Goal: Task Accomplishment & Management: Manage account settings

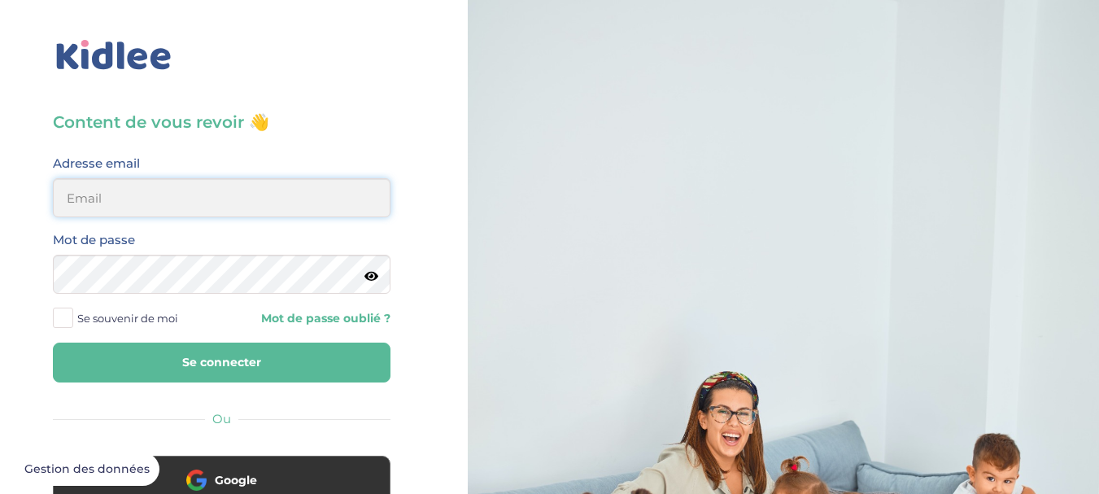
type input "sara.gaisseau@hotmail.com"
click at [175, 378] on button "Se connecter" at bounding box center [222, 363] width 338 height 40
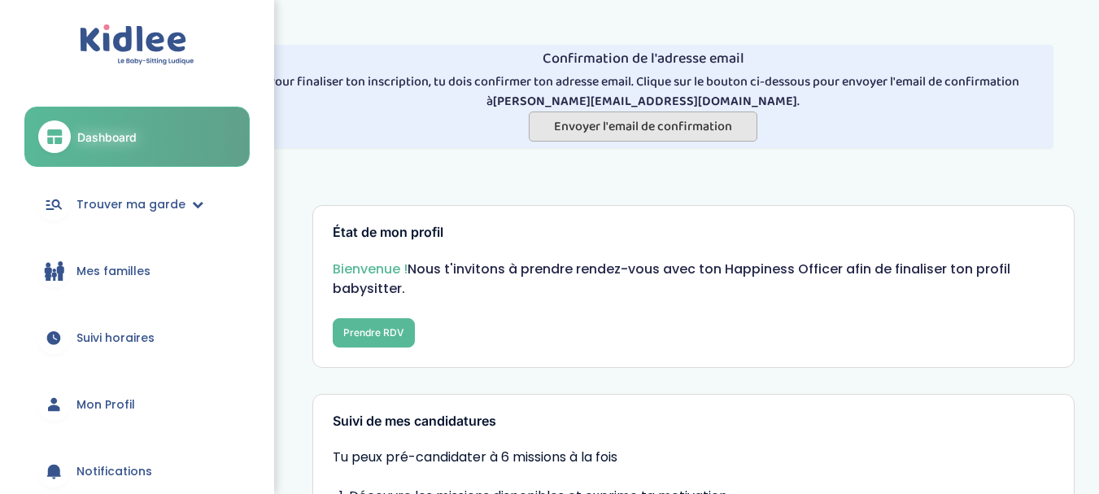
click at [570, 129] on span "Envoyer l'email de confirmation" at bounding box center [643, 126] width 178 height 20
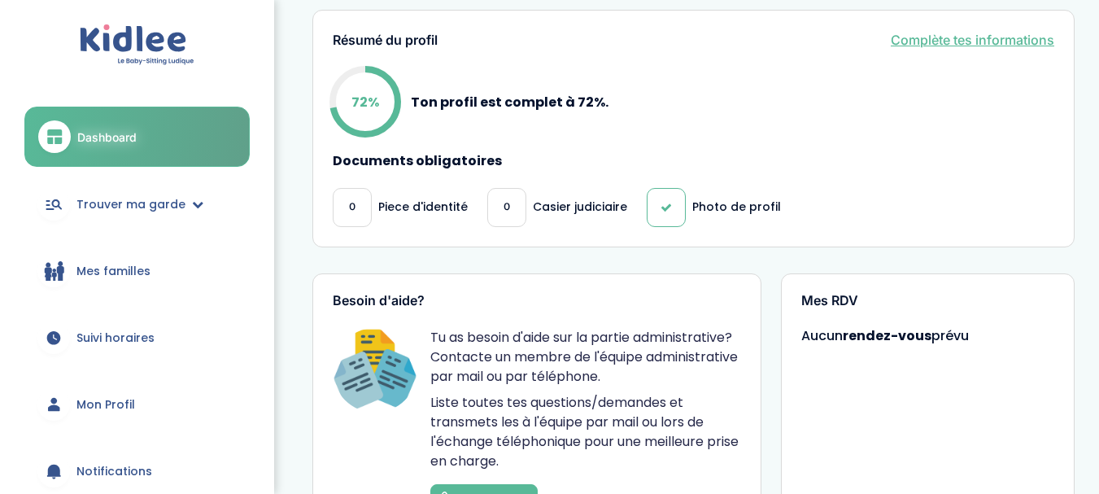
scroll to position [708, 0]
click at [936, 32] on link "Complète tes informations" at bounding box center [973, 39] width 164 height 20
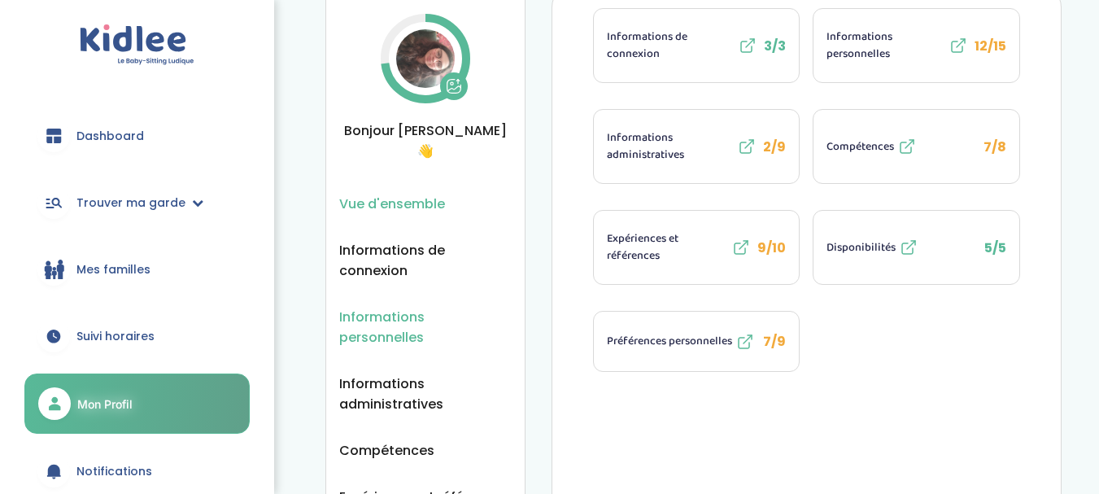
scroll to position [69, 0]
click at [702, 154] on span "Informations administratives" at bounding box center [671, 147] width 128 height 34
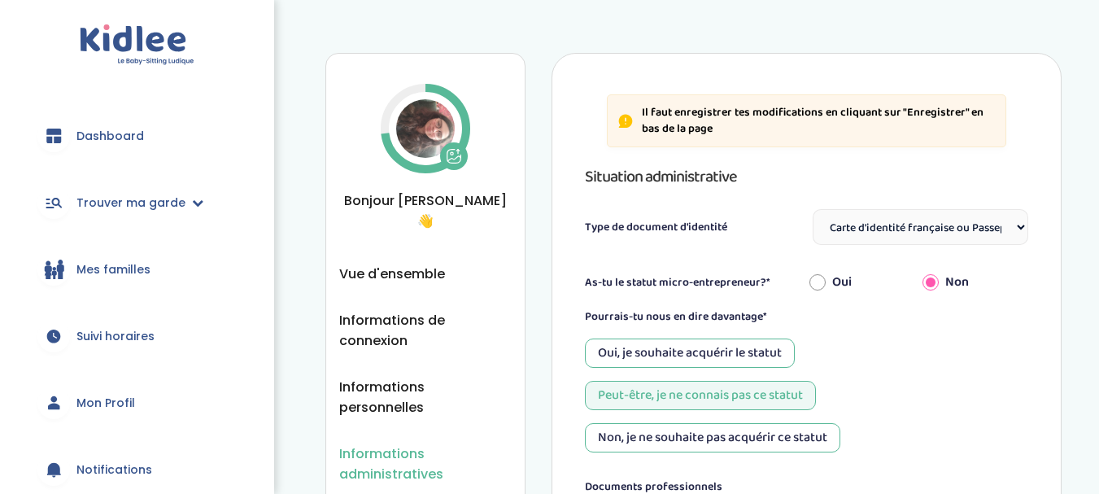
select select "Carte d'identité française ou Passeport français daté de moins de 5 ans"
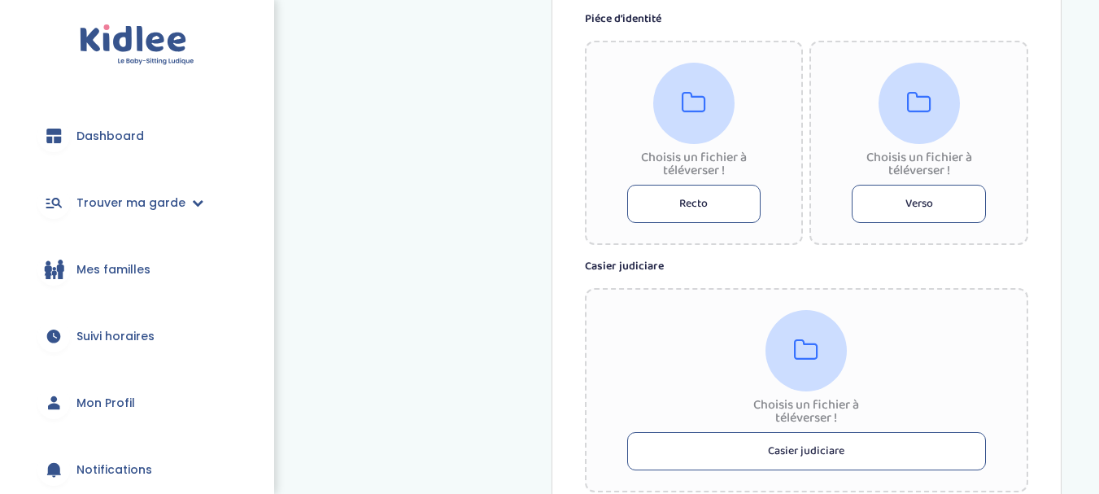
scroll to position [946, 0]
click at [705, 202] on button "Recto" at bounding box center [694, 201] width 134 height 38
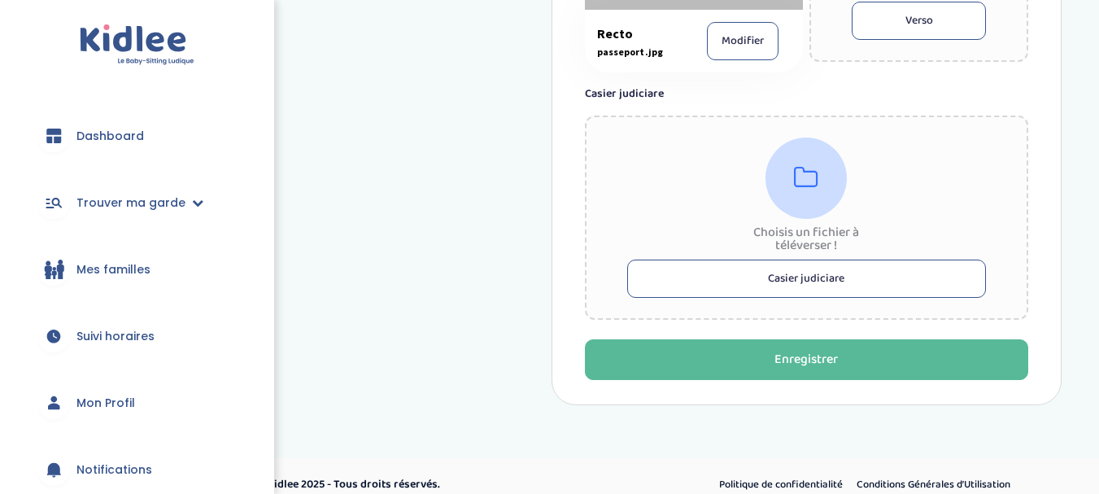
scroll to position [1142, 0]
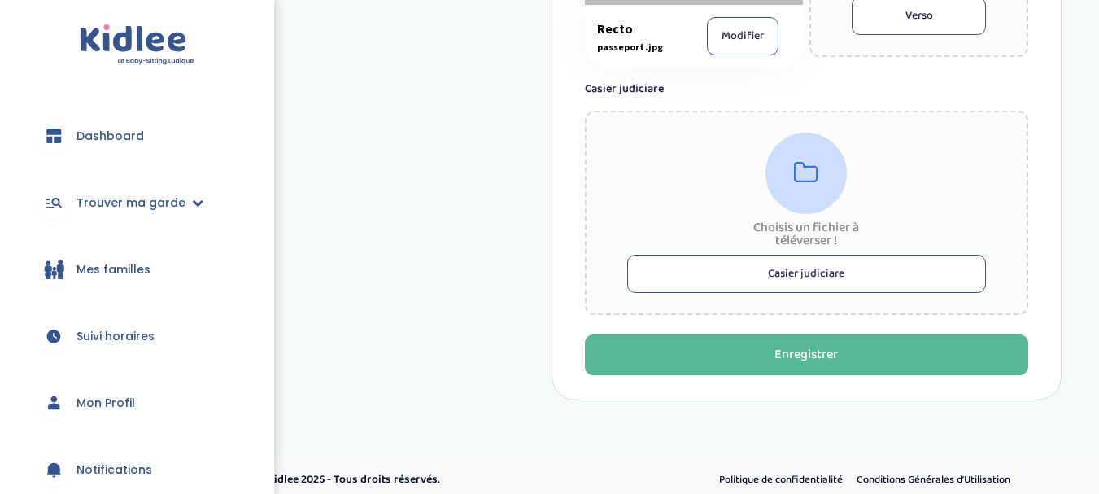
click at [789, 277] on button "Casier judiciare" at bounding box center [807, 274] width 360 height 38
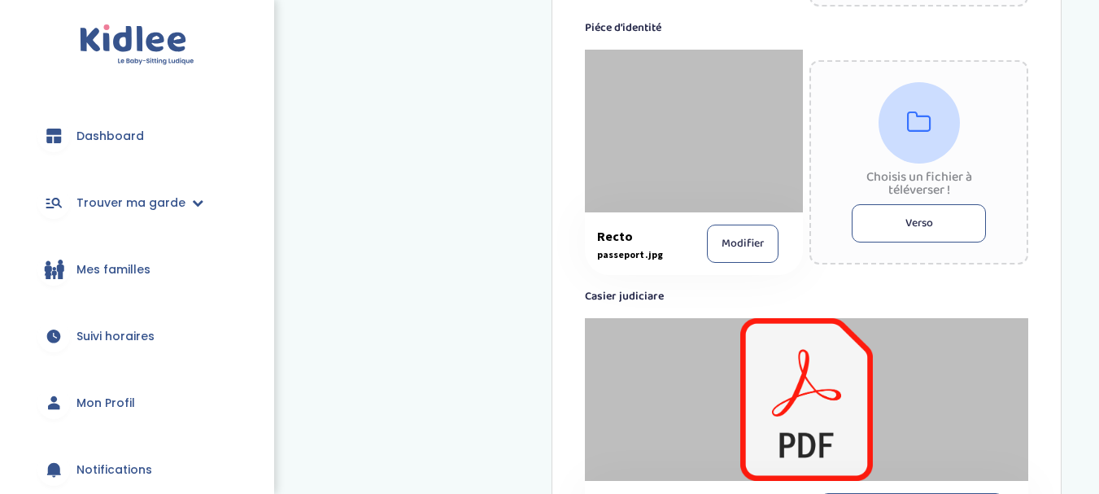
scroll to position [1175, 0]
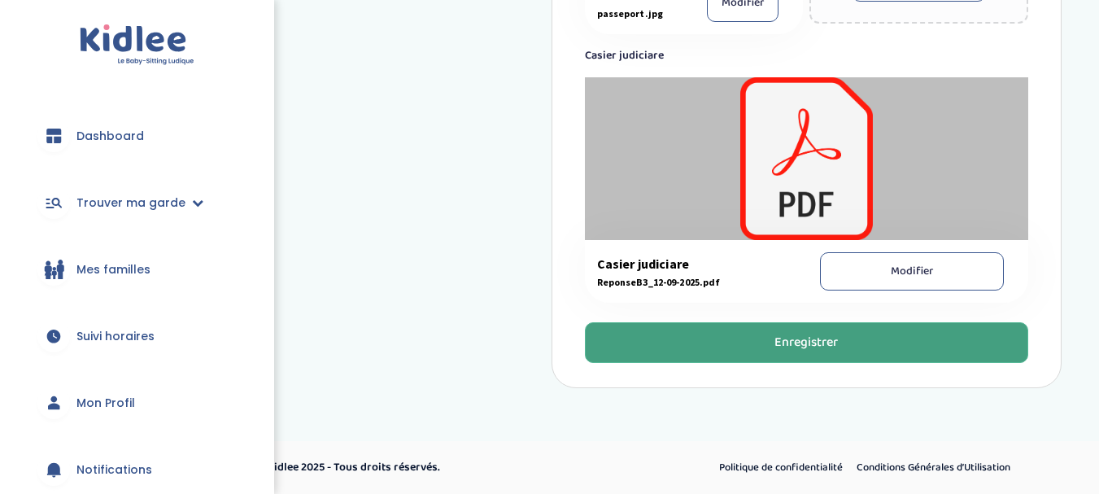
click at [760, 347] on button "Enregistrer" at bounding box center [807, 342] width 444 height 41
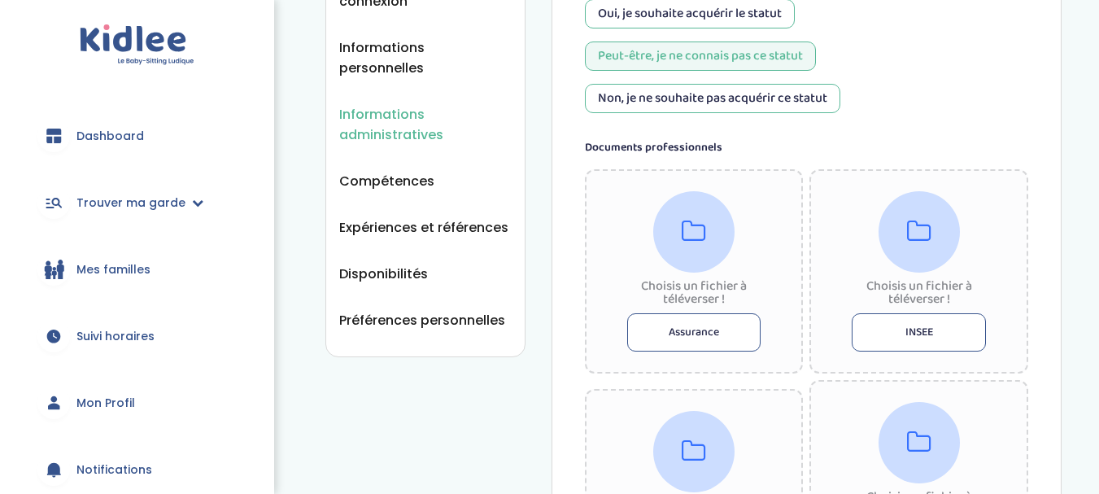
scroll to position [334, 0]
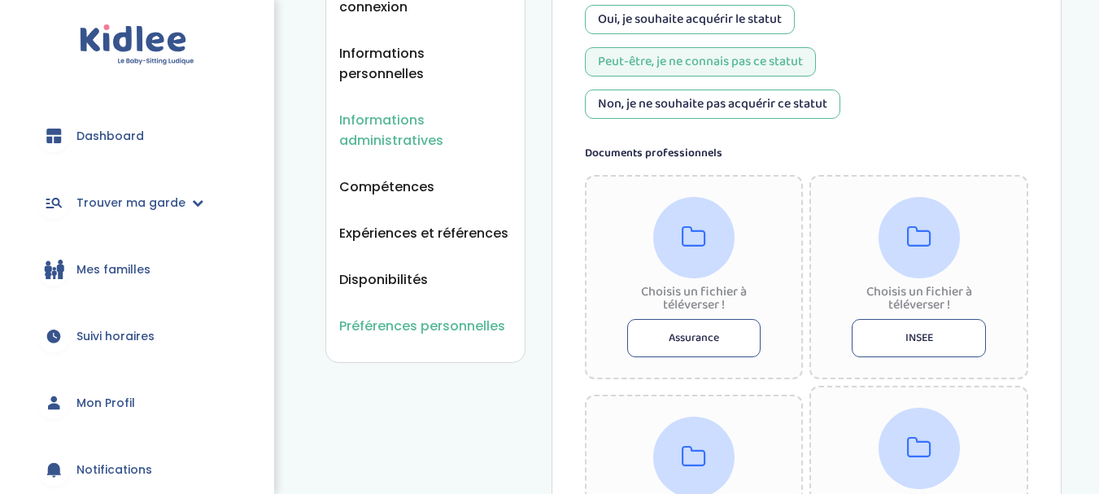
click at [416, 316] on span "Préférences personnelles" at bounding box center [422, 326] width 166 height 20
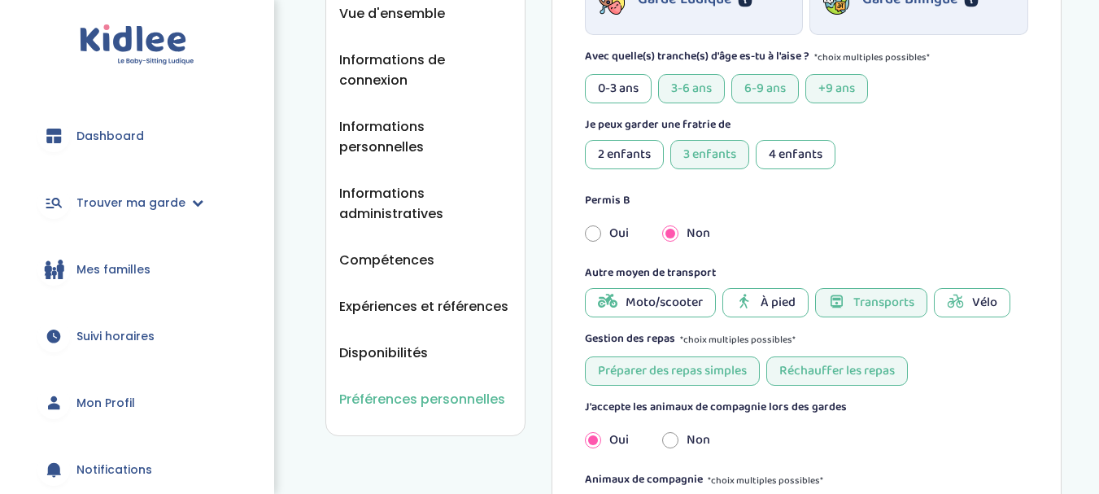
scroll to position [260, 0]
click at [403, 251] on span "Compétences" at bounding box center [386, 261] width 95 height 20
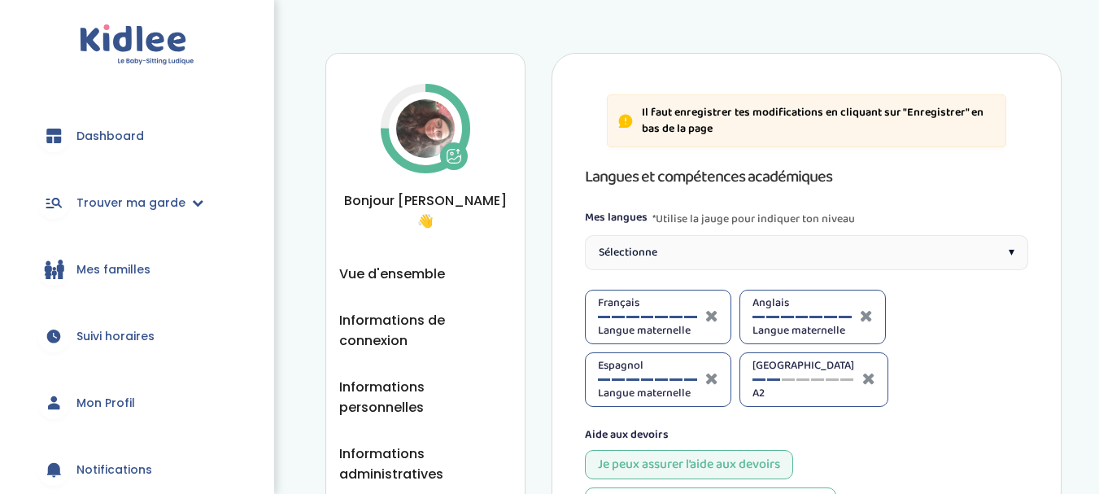
select select "Terminale"
select select "Seconde"
select select "Terminale"
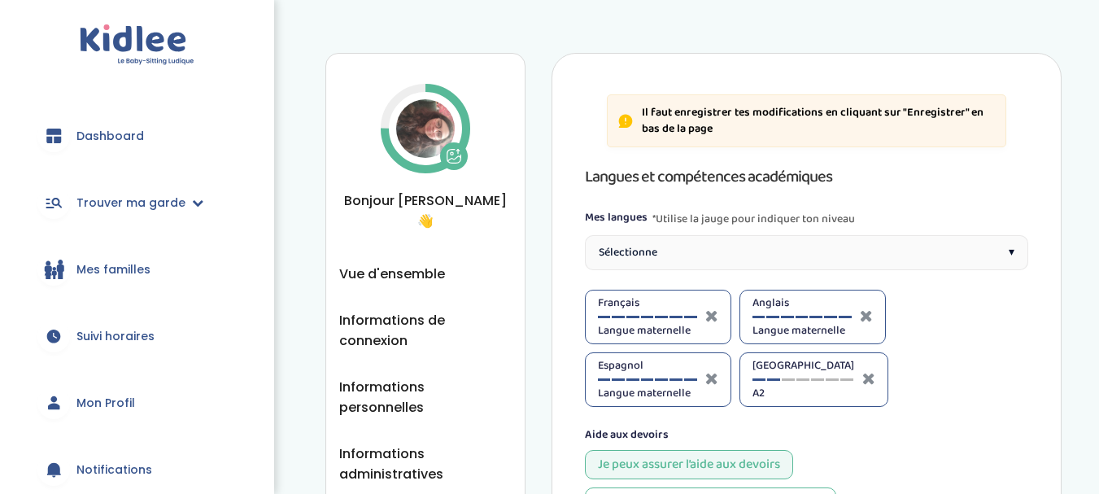
select select "Terminale"
select select "Prémière"
select select "Seconde"
select select "Terminale"
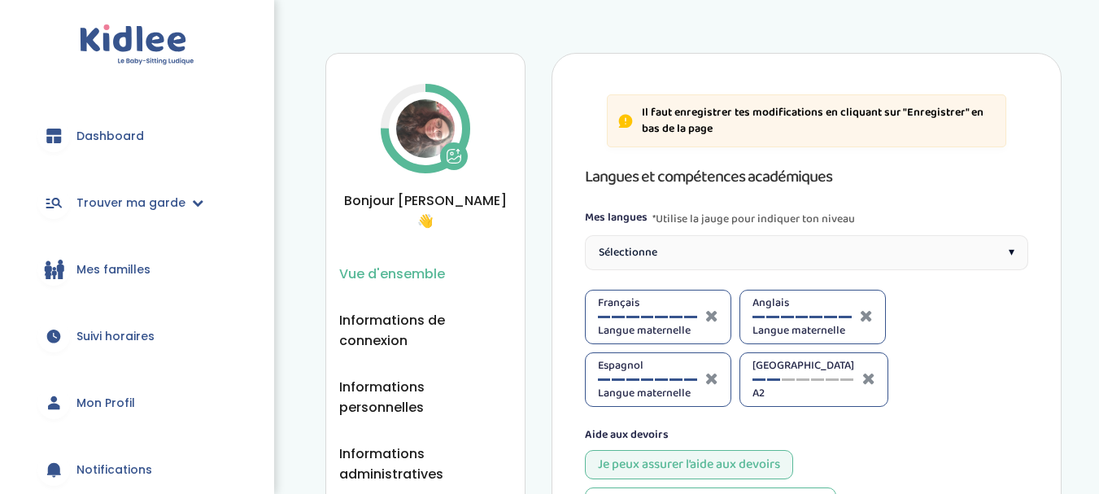
click at [413, 264] on span "Vue d'ensemble" at bounding box center [392, 274] width 106 height 20
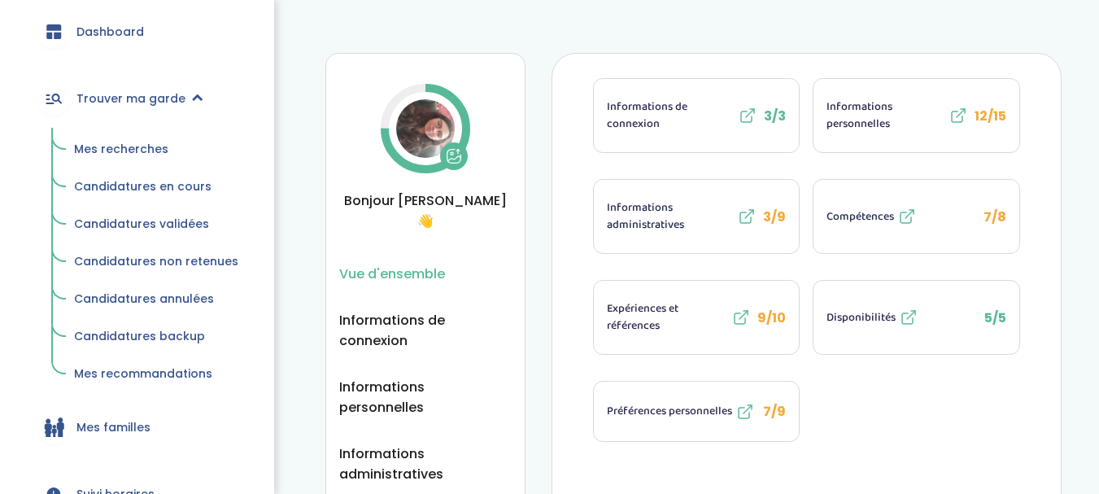
scroll to position [130, 0]
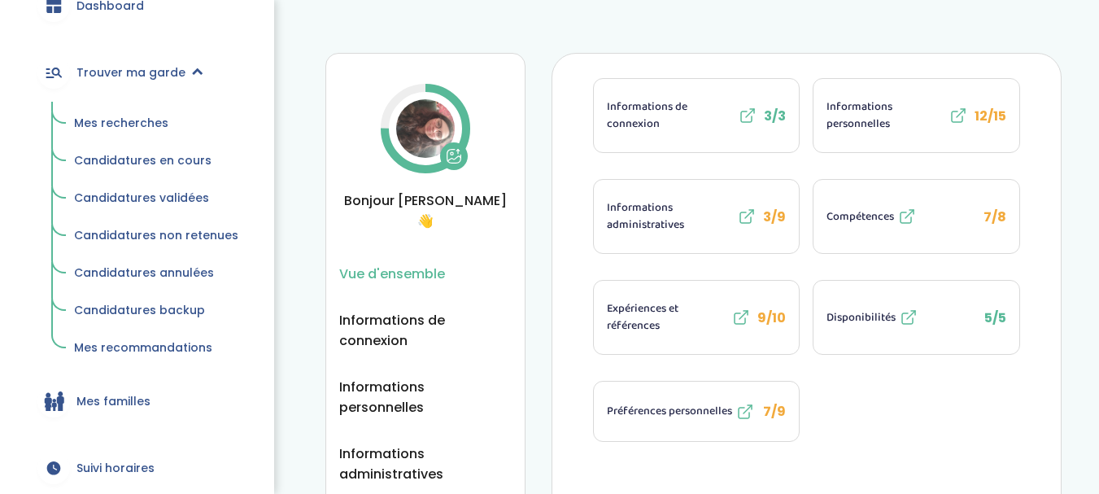
click at [133, 123] on span "Mes recherches" at bounding box center [121, 123] width 94 height 16
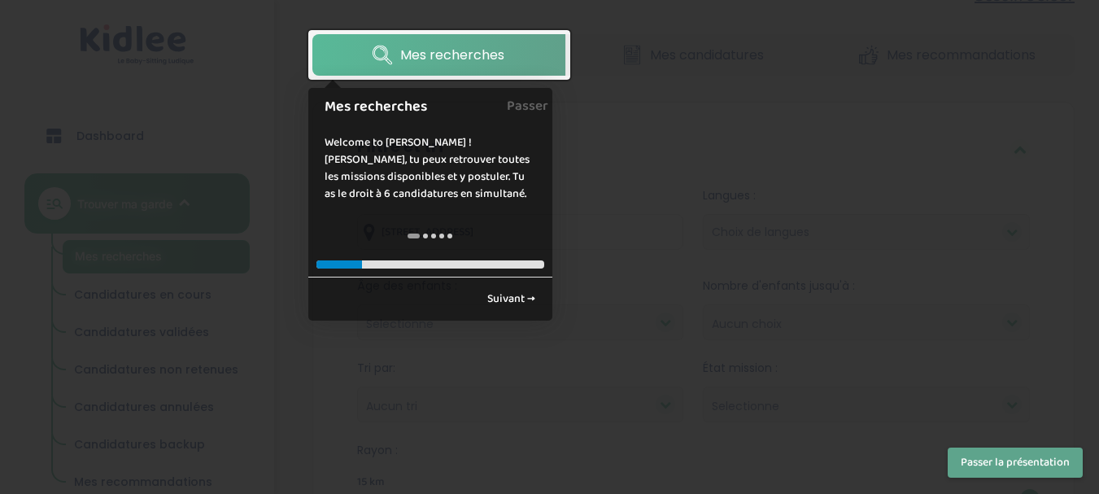
scroll to position [52, 0]
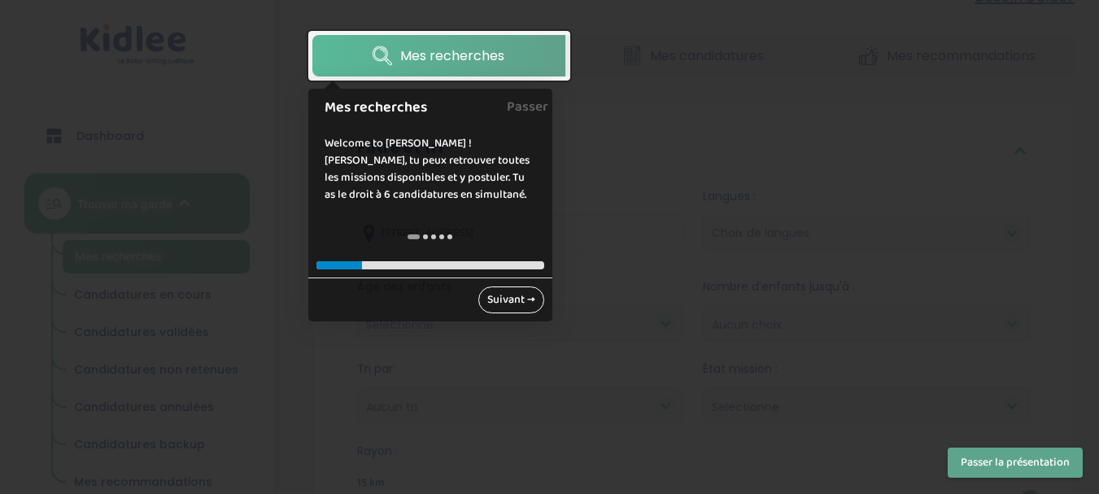
click at [520, 306] on link "Suivant →" at bounding box center [511, 299] width 66 height 27
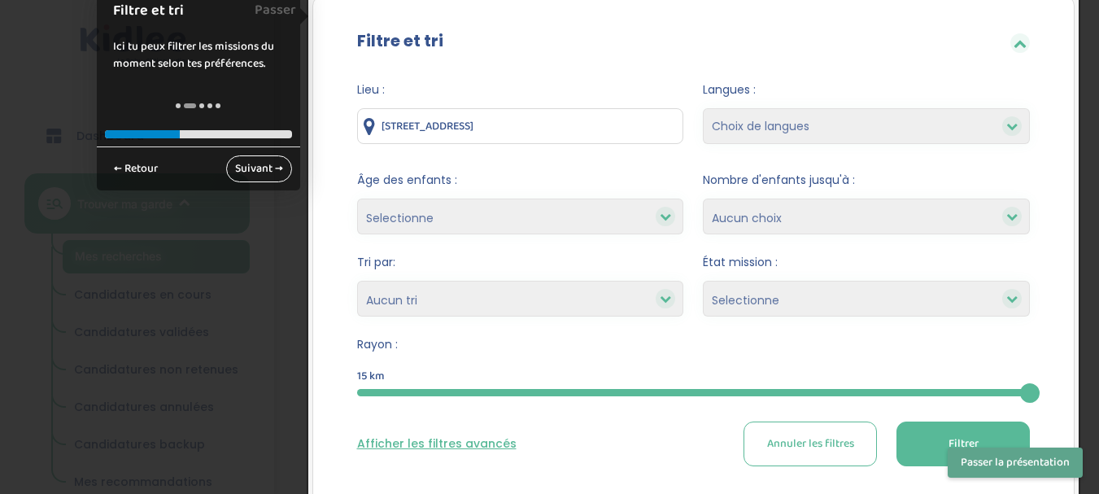
scroll to position [159, 0]
click at [758, 129] on select "Choix de langues Allemand Anglais Espagnol [GEOGRAPHIC_DATA] Russe [DEMOGRAPHIC…" at bounding box center [866, 125] width 327 height 36
select select "2"
click at [703, 107] on select "Choix de langues Allemand Anglais Espagnol [GEOGRAPHIC_DATA] Russe [DEMOGRAPHIC…" at bounding box center [866, 125] width 327 height 36
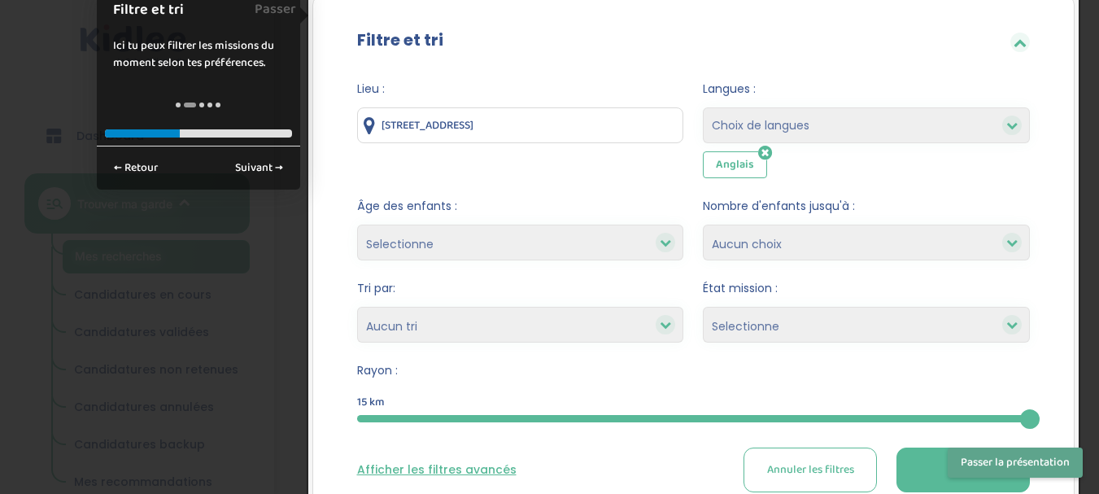
click at [863, 127] on select "Choix de langues Allemand Anglais Espagnol [GEOGRAPHIC_DATA] Russe [DEMOGRAPHIC…" at bounding box center [866, 125] width 327 height 36
select select "5"
click at [703, 107] on select "Choix de langues Allemand Anglais Espagnol [GEOGRAPHIC_DATA] Russe [DEMOGRAPHIC…" at bounding box center [866, 125] width 327 height 36
click at [858, 133] on select "Choix de langues Allemand Anglais Espagnol [GEOGRAPHIC_DATA] Russe [DEMOGRAPHIC…" at bounding box center [866, 125] width 327 height 36
select select "12"
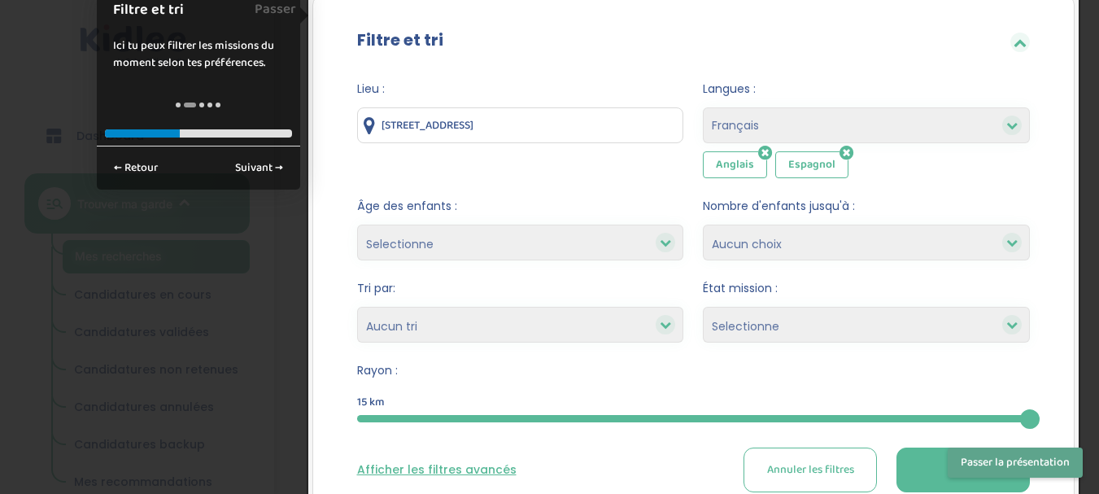
click at [703, 107] on select "Choix de langues Allemand Anglais Espagnol [GEOGRAPHIC_DATA] Russe [DEMOGRAPHIC…" at bounding box center [866, 125] width 327 height 36
select select
click at [758, 246] on select "1 2 3 4 Aucun choix" at bounding box center [866, 243] width 327 height 36
click at [703, 225] on select "1 2 3 4 Aucun choix" at bounding box center [866, 243] width 327 height 36
click at [729, 251] on select "1 2 3 4 Aucun choix" at bounding box center [866, 243] width 327 height 36
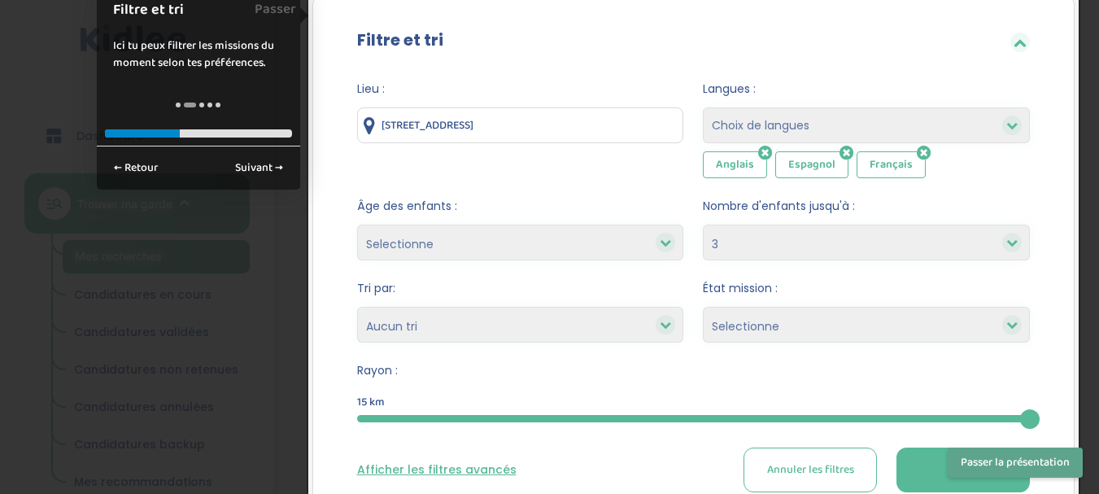
select select "4"
click at [703, 225] on select "1 2 3 4 Aucun choix" at bounding box center [866, 243] width 327 height 36
click at [758, 248] on select "1 2 3 4 Aucun choix" at bounding box center [866, 243] width 327 height 36
select select
click at [703, 225] on select "1 2 3 4 Aucun choix" at bounding box center [866, 243] width 327 height 36
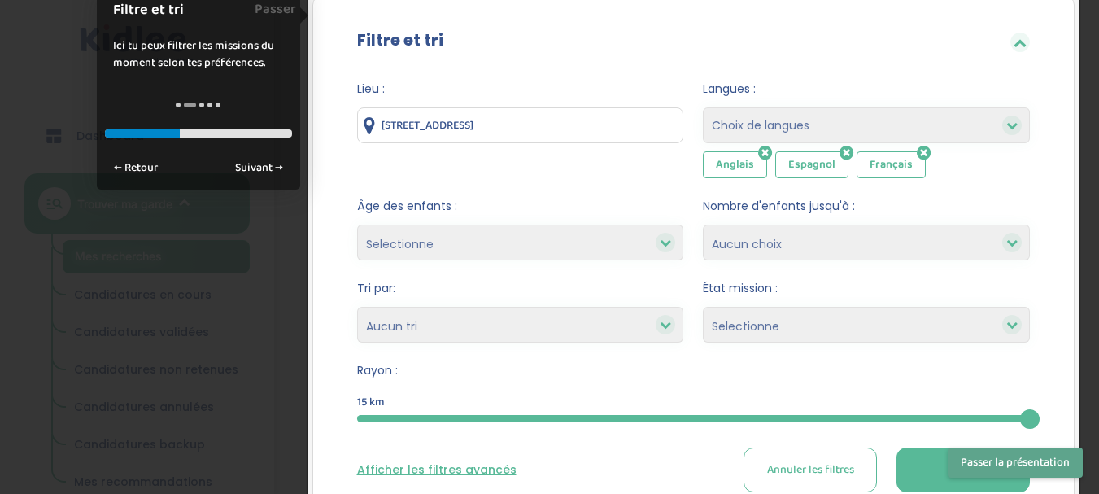
click at [527, 239] on select "Selectionne moins de 3 ans entre 3 et 6 ans plus de 6 ans" at bounding box center [520, 243] width 327 height 36
select select "3-6"
click at [357, 225] on select "Selectionne moins de 3 ans entre 3 et 6 ans plus de 6 ans" at bounding box center [520, 243] width 327 height 36
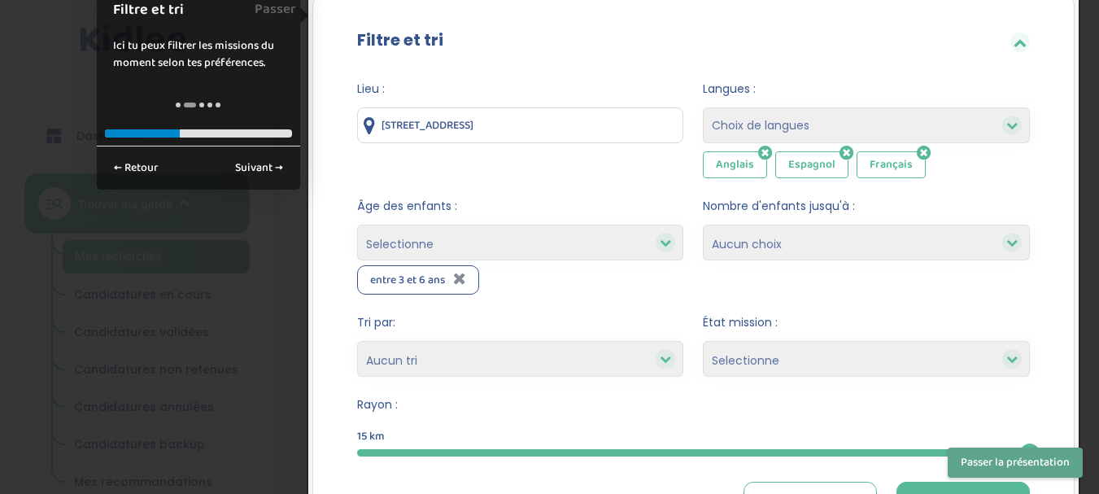
click at [546, 242] on select "Selectionne moins de 3 ans entre 3 et 6 ans plus de 6 ans" at bounding box center [520, 243] width 327 height 36
select select "+6"
click at [357, 225] on select "Selectionne moins de 3 ans entre 3 et 6 ans plus de 6 ans" at bounding box center [520, 243] width 327 height 36
click at [531, 249] on select "Selectionne moins de 3 ans entre 3 et 6 ans plus de 6 ans" at bounding box center [520, 243] width 327 height 36
select select "-3"
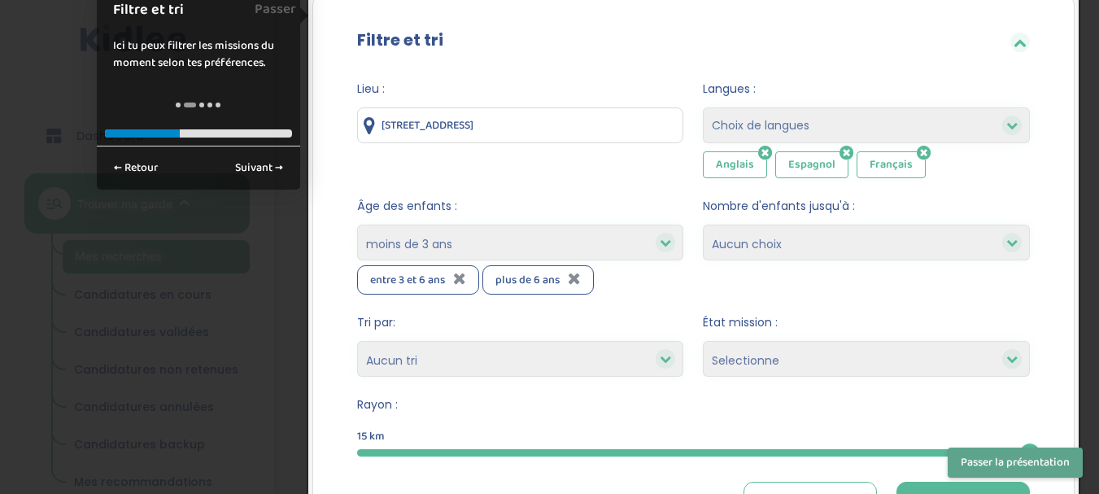
click at [357, 225] on select "Selectionne moins de 3 ans entre 3 et 6 ans plus de 6 ans" at bounding box center [520, 243] width 327 height 36
select select
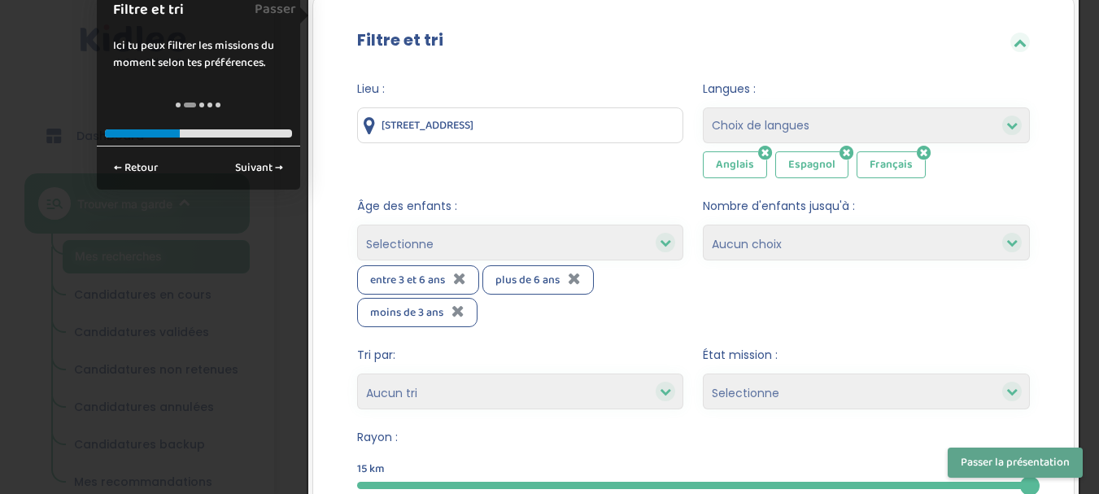
click at [522, 390] on select "Heures par semaine (croissant) Heures par semaine (décroissant) Date de démarra…" at bounding box center [520, 392] width 327 height 36
click at [766, 247] on select "1 2 3 4 Aucun choix" at bounding box center [866, 243] width 327 height 36
click at [618, 332] on form "Lieu : 19 Rue Neuve, Vitry-sur-Seine, France Langues : Choix de langues Alleman…" at bounding box center [694, 320] width 674 height 478
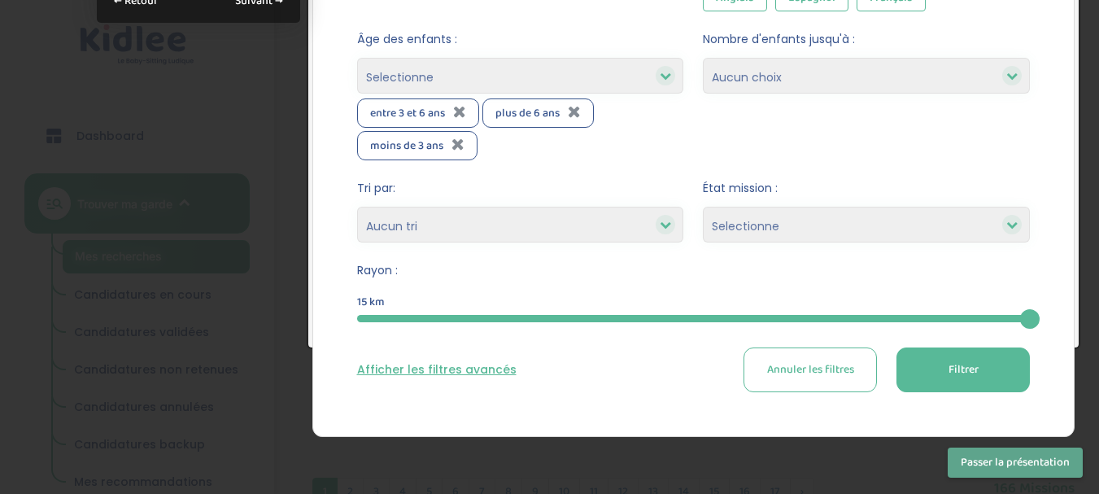
scroll to position [327, 0]
click at [631, 225] on select "Heures par semaine (croissant) Heures par semaine (décroissant) Date de démarra…" at bounding box center [520, 224] width 327 height 36
select select "salary_desc"
click at [357, 206] on select "Heures par semaine (croissant) Heures par semaine (décroissant) Date de démarra…" at bounding box center [520, 224] width 327 height 36
click at [795, 226] on select "Selectionne Nouvelle Mission Peu de candidat.e.s Déjà plusieurs candidat.e.s Pr…" at bounding box center [866, 224] width 327 height 36
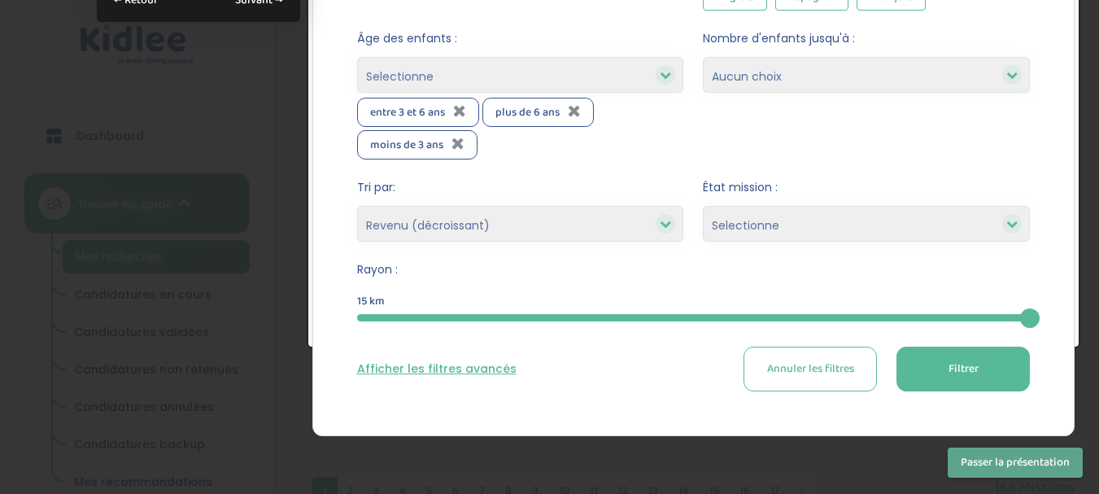
click at [795, 226] on select "Selectionne Nouvelle Mission Peu de candidat.e.s Déjà plusieurs candidat.e.s Pr…" at bounding box center [866, 224] width 327 height 36
click at [808, 160] on form "Lieu : 19 Rue Neuve, Vitry-sur-Seine, France Langues : Choix de langues Alleman…" at bounding box center [694, 152] width 674 height 478
click at [526, 319] on div at bounding box center [694, 317] width 674 height 7
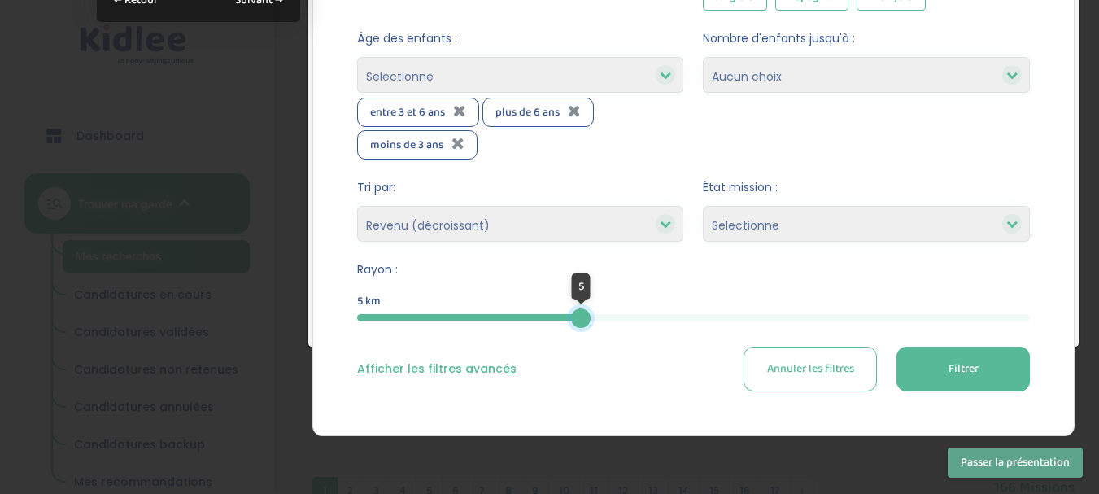
click at [581, 319] on div at bounding box center [581, 318] width 20 height 20
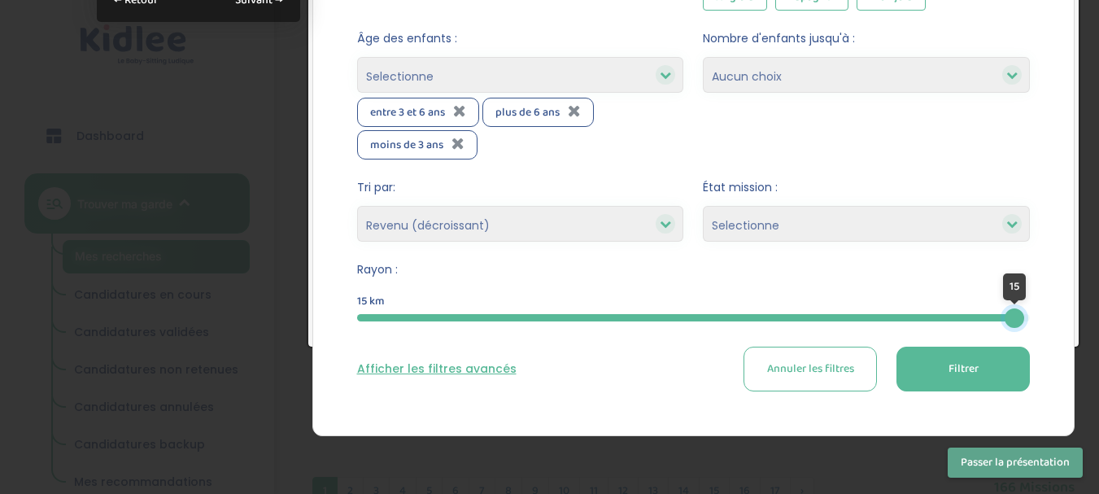
drag, startPoint x: 581, startPoint y: 319, endPoint x: 1042, endPoint y: 312, distance: 461.4
click at [1042, 312] on div "Lieu : 19 Rue Neuve, Vitry-sur-Seine, France Langues : Choix de langues Alleman…" at bounding box center [694, 158] width 723 height 515
click at [946, 375] on button "Filtrer" at bounding box center [963, 369] width 133 height 45
click at [957, 377] on span "Filtrer" at bounding box center [964, 368] width 30 height 17
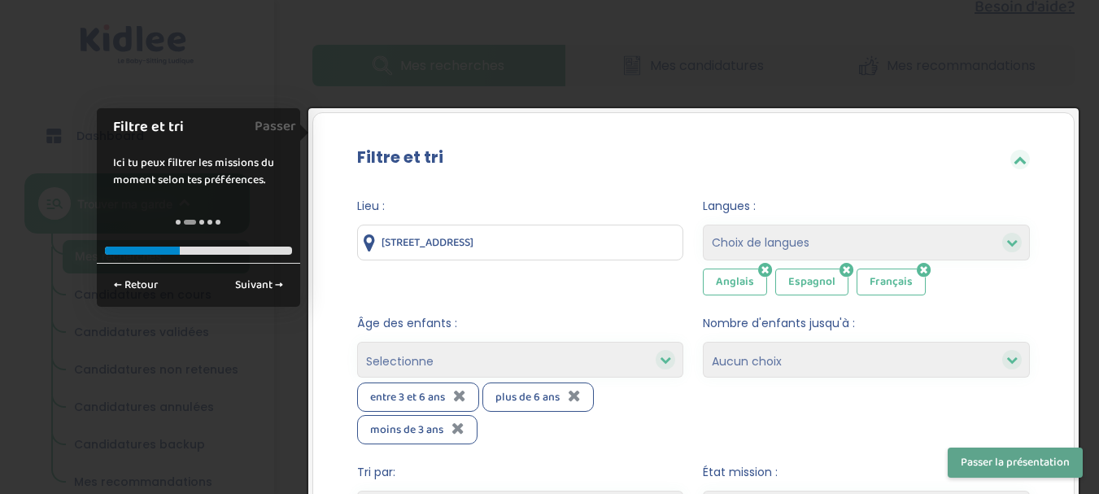
scroll to position [33, 0]
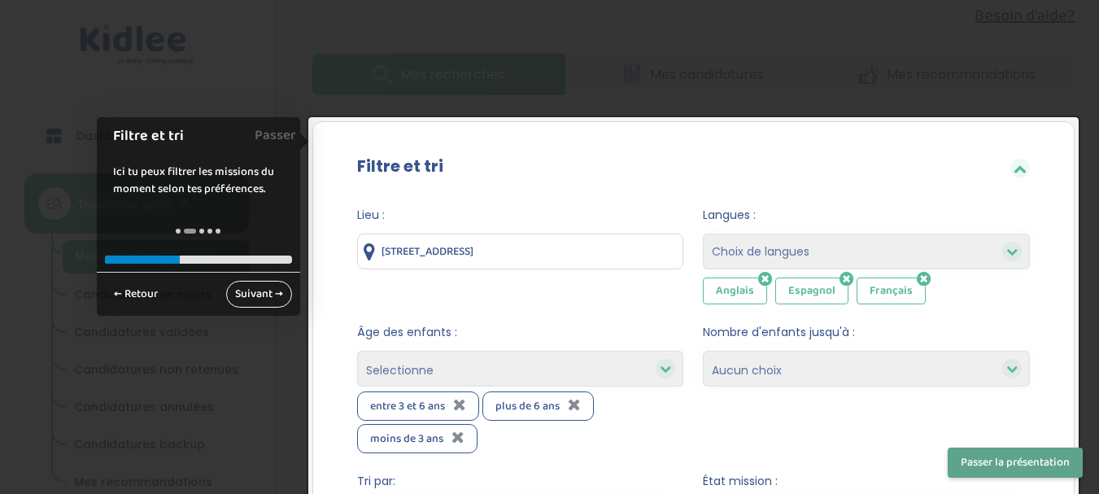
click at [260, 291] on link "Suivant →" at bounding box center [259, 294] width 66 height 27
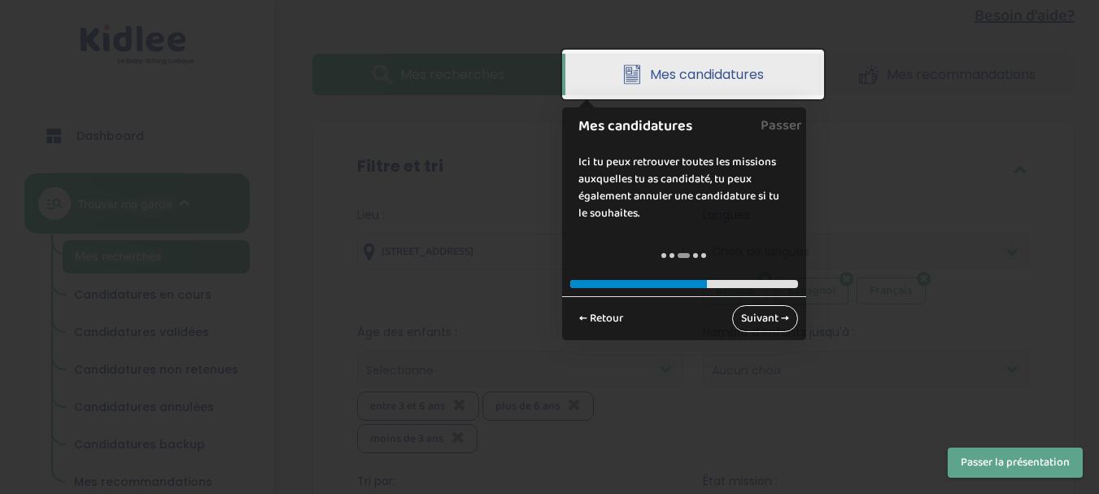
click at [753, 318] on link "Suivant →" at bounding box center [765, 318] width 66 height 27
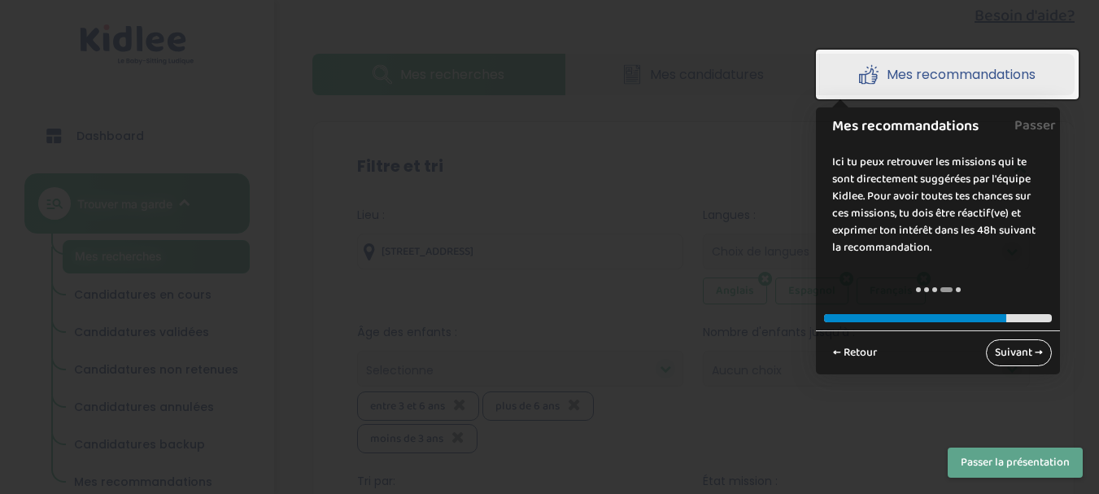
click at [1019, 350] on link "Suivant →" at bounding box center [1019, 352] width 66 height 27
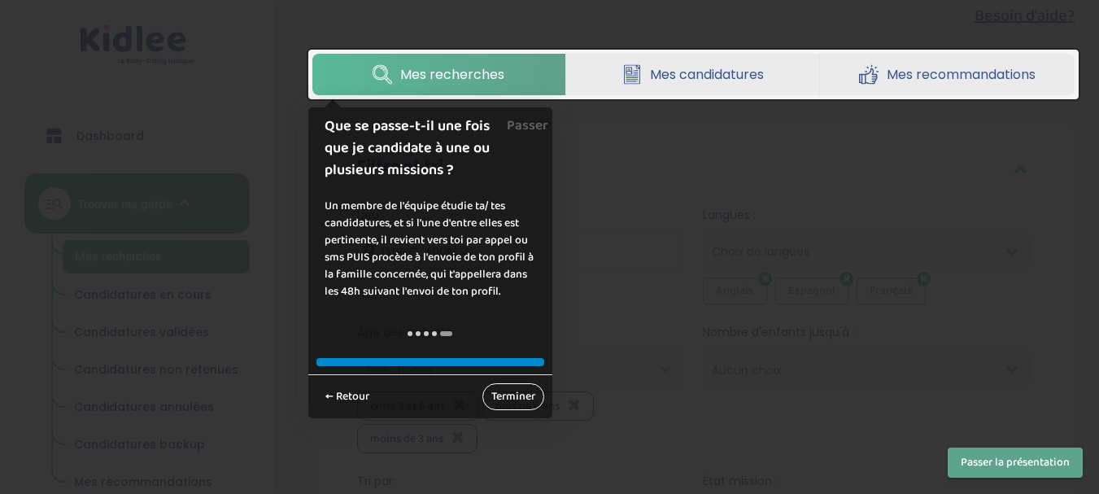
click at [502, 400] on link "Terminer" at bounding box center [514, 396] width 62 height 27
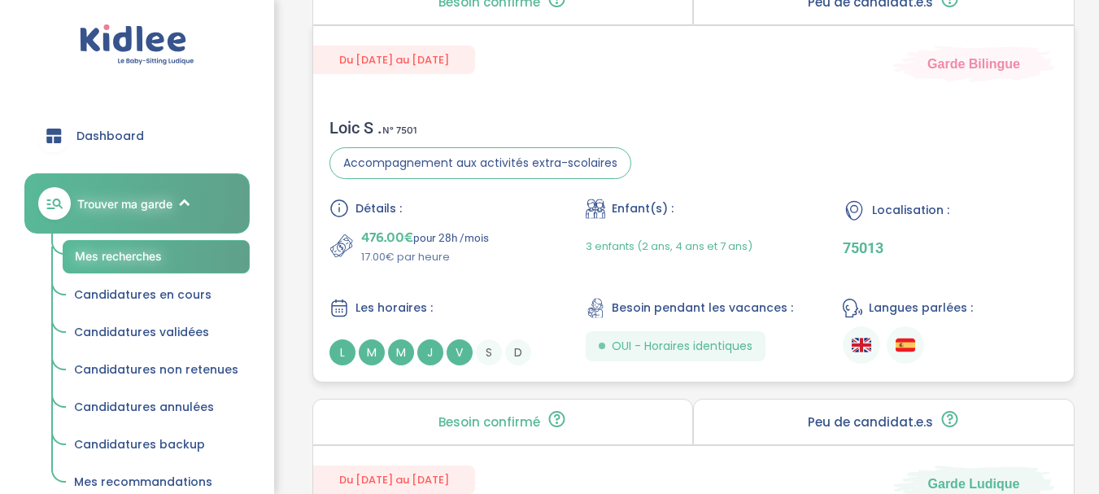
scroll to position [876, 0]
drag, startPoint x: 365, startPoint y: 129, endPoint x: 286, endPoint y: 142, distance: 79.9
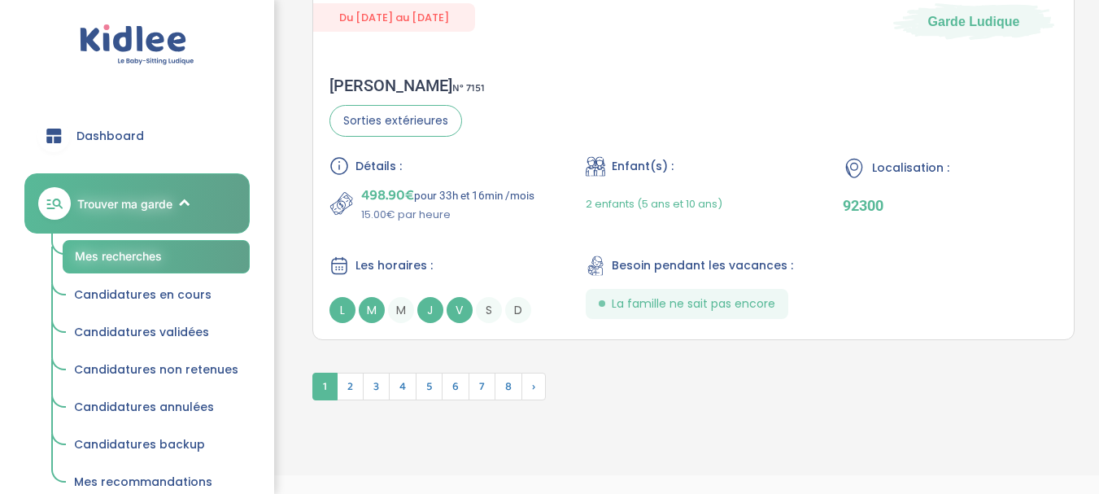
scroll to position [4778, 0]
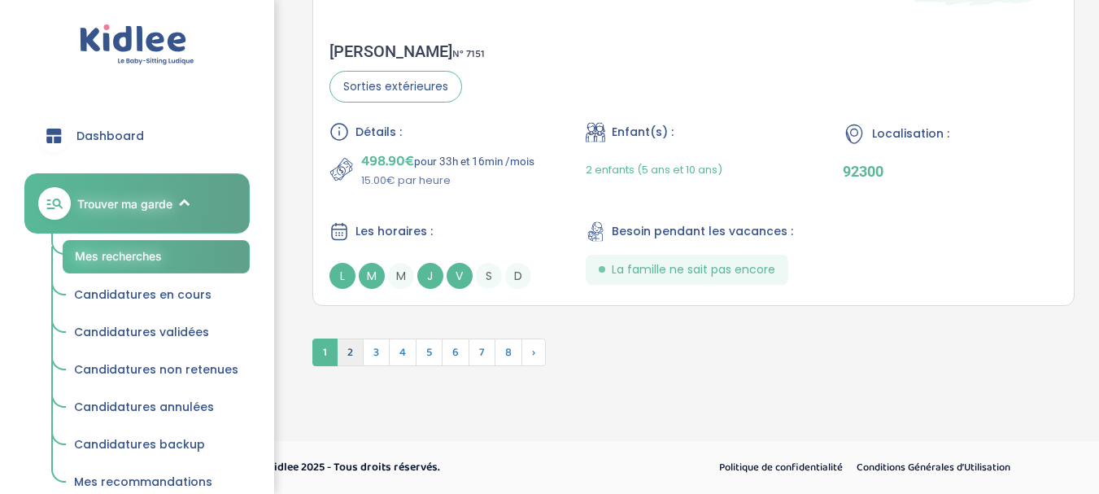
click at [355, 361] on span "2" at bounding box center [350, 353] width 27 height 28
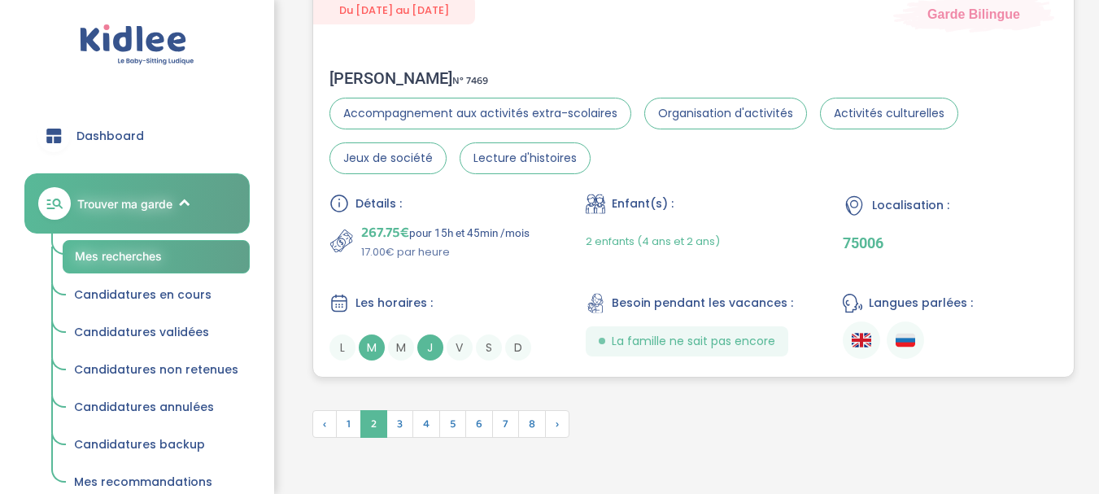
scroll to position [4694, 0]
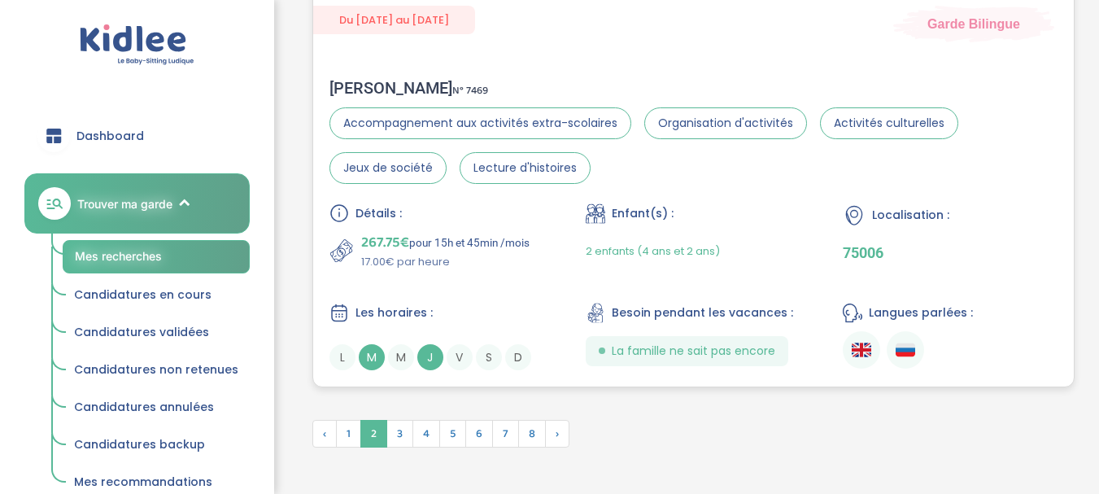
drag, startPoint x: 408, startPoint y: 85, endPoint x: 382, endPoint y: 85, distance: 25.2
click at [382, 85] on div "Alexandre G . N° 7469" at bounding box center [694, 88] width 729 height 20
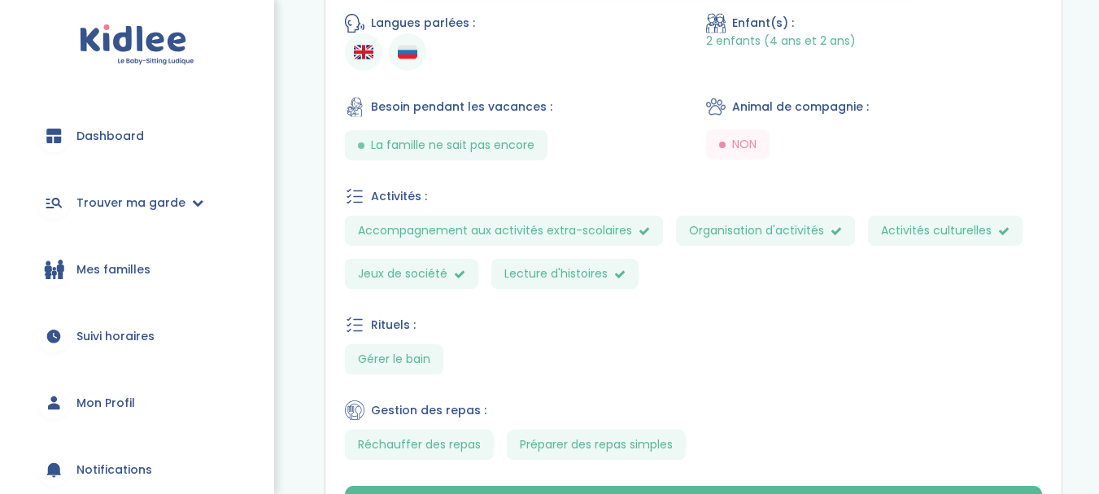
scroll to position [691, 0]
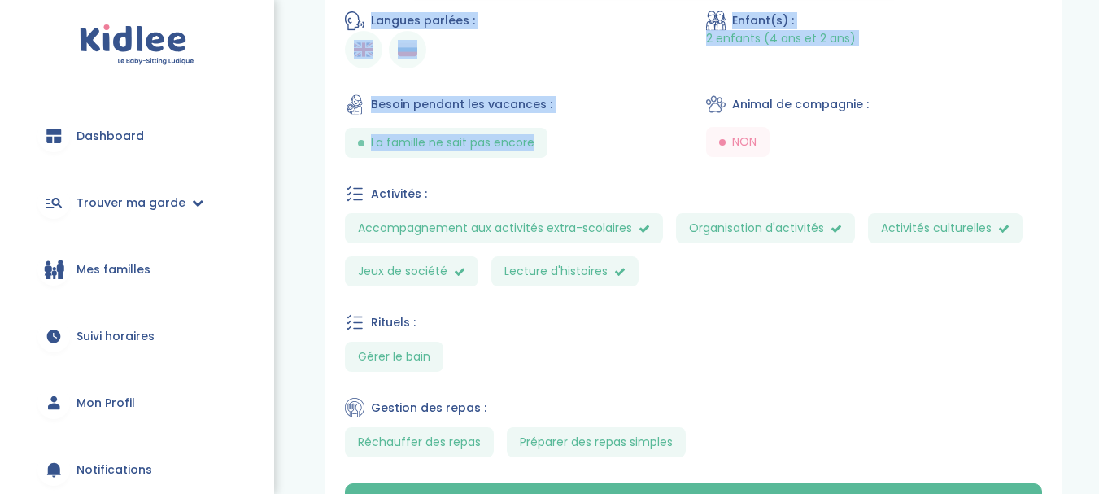
drag, startPoint x: 549, startPoint y: 148, endPoint x: 319, endPoint y: 141, distance: 230.4
click at [319, 141] on section "Besoin confirmé Un conseiller [PERSON_NAME] a confirmé le besoin de la famille …" at bounding box center [693, 18] width 763 height 1052
click at [621, 126] on div "Besoin pendant les vacances : La famille ne sait pas encore" at bounding box center [513, 125] width 336 height 63
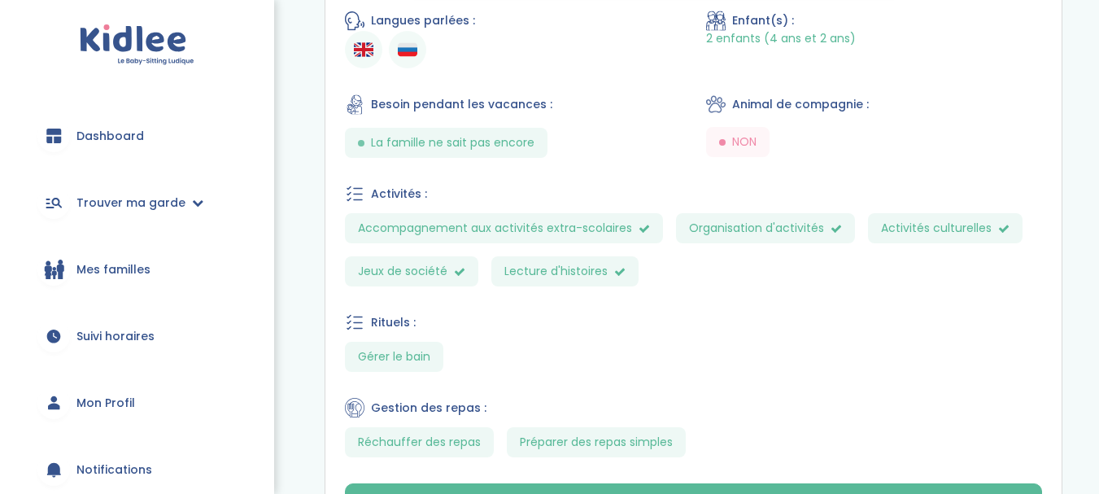
click at [621, 126] on div "Besoin pendant les vacances : La famille ne sait pas encore" at bounding box center [513, 125] width 336 height 63
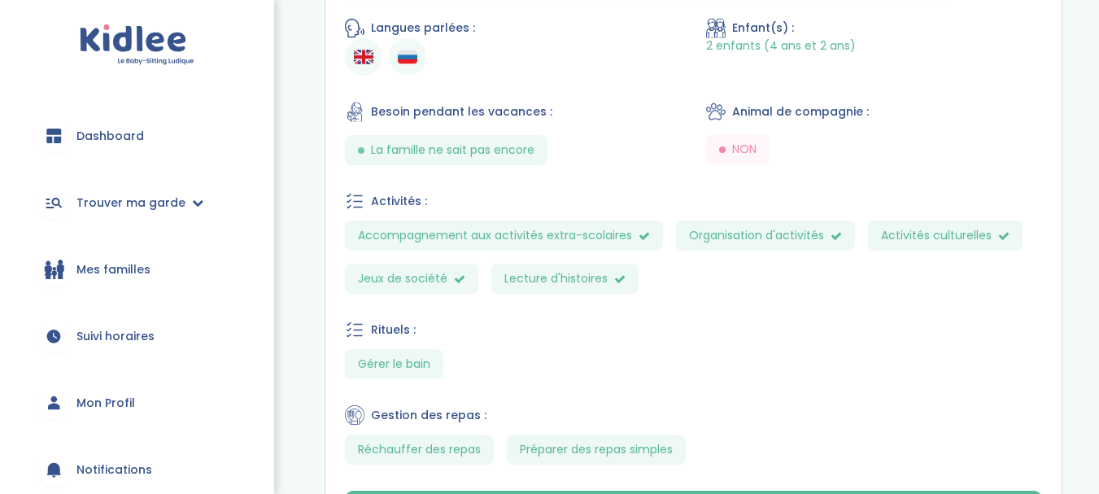
scroll to position [824, 0]
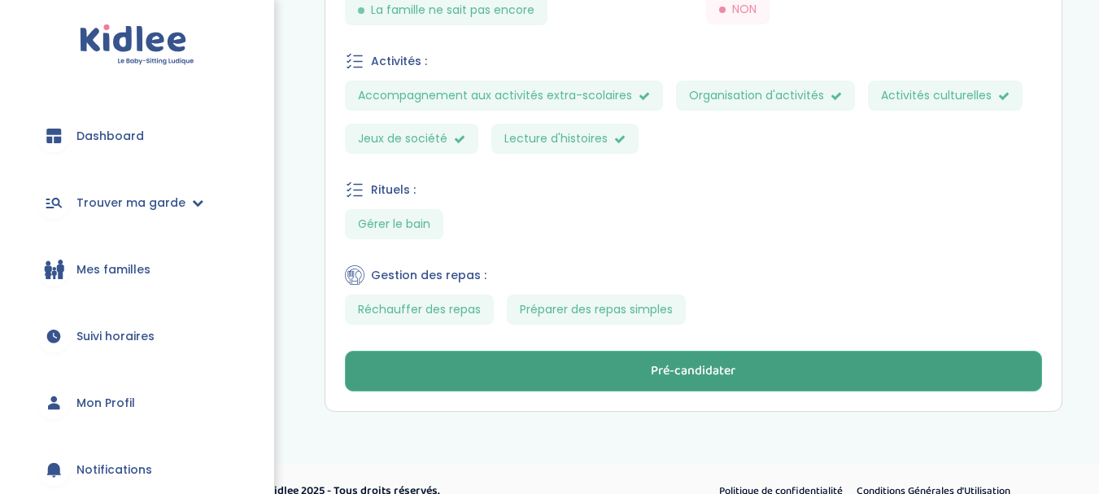
click at [692, 373] on div "Pré-candidater" at bounding box center [693, 371] width 85 height 19
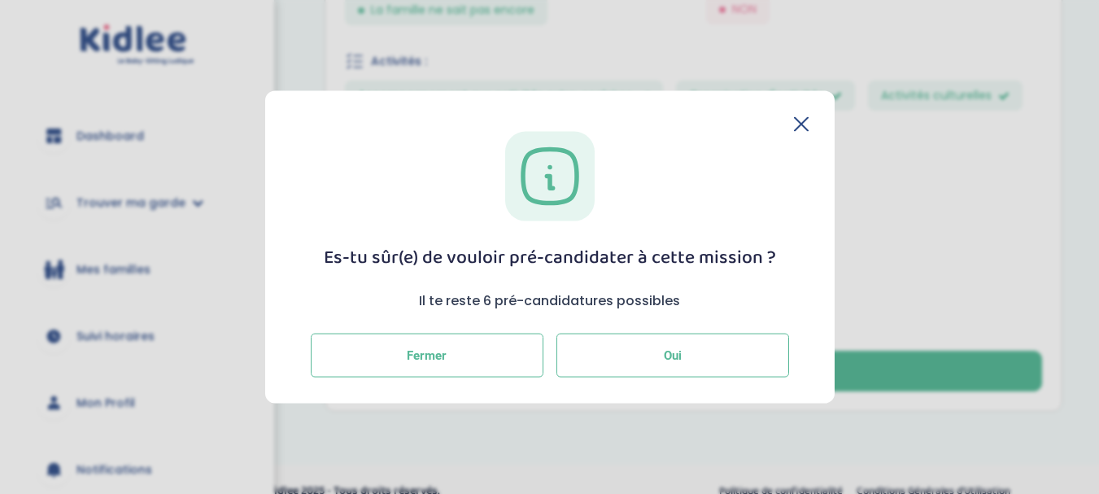
click at [592, 362] on button "Oui" at bounding box center [673, 356] width 233 height 44
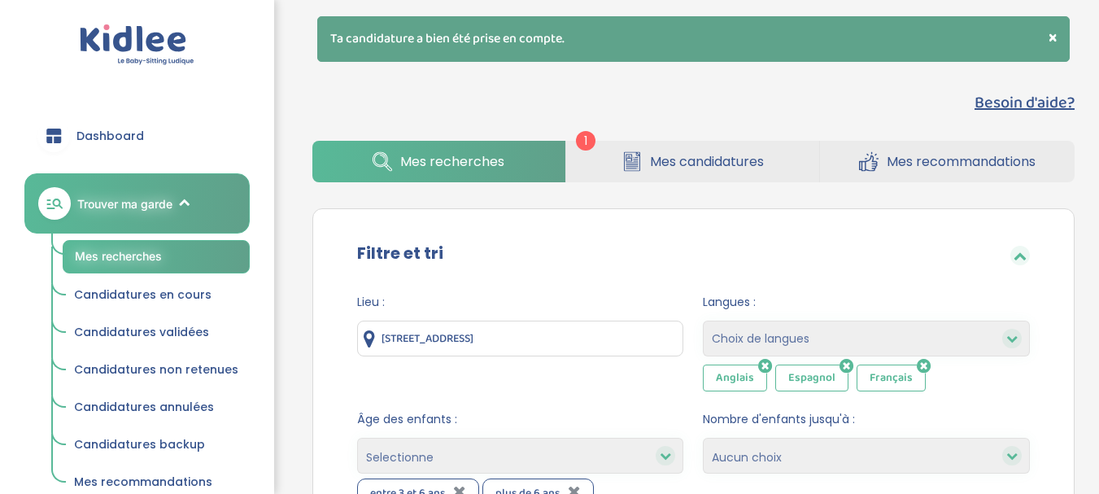
select select "salary_desc"
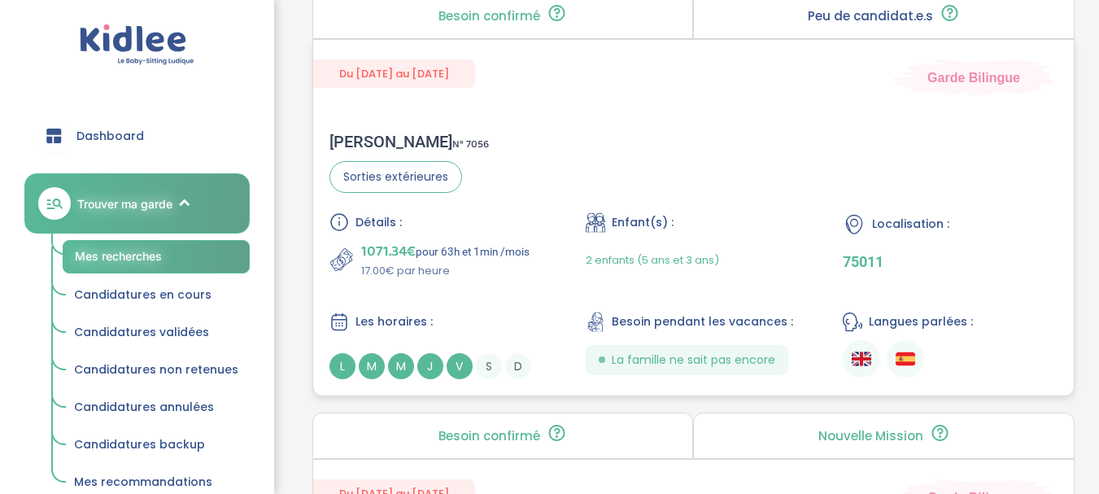
scroll to position [914, 0]
drag, startPoint x: 357, startPoint y: 145, endPoint x: 337, endPoint y: 144, distance: 20.4
click at [337, 144] on div "[PERSON_NAME] N° 7056" at bounding box center [409, 143] width 159 height 20
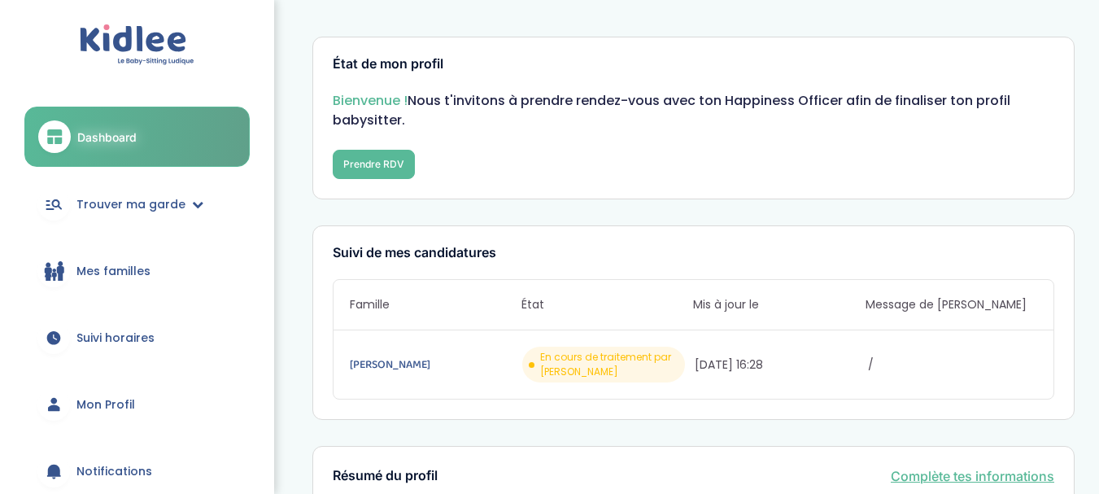
click at [115, 397] on span "Mon Profil" at bounding box center [105, 404] width 59 height 17
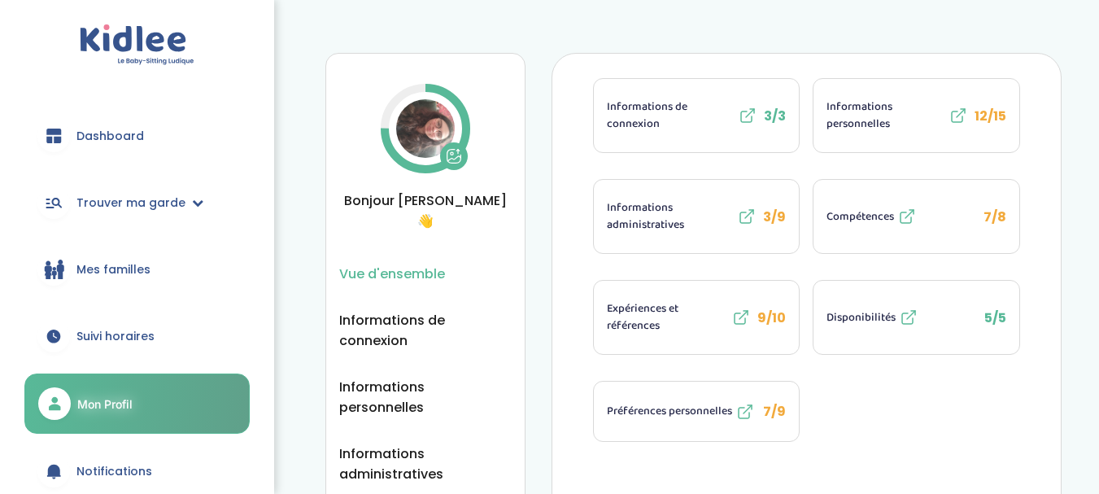
click at [434, 124] on img at bounding box center [425, 128] width 59 height 59
click at [451, 159] on icon at bounding box center [454, 158] width 13 height 5
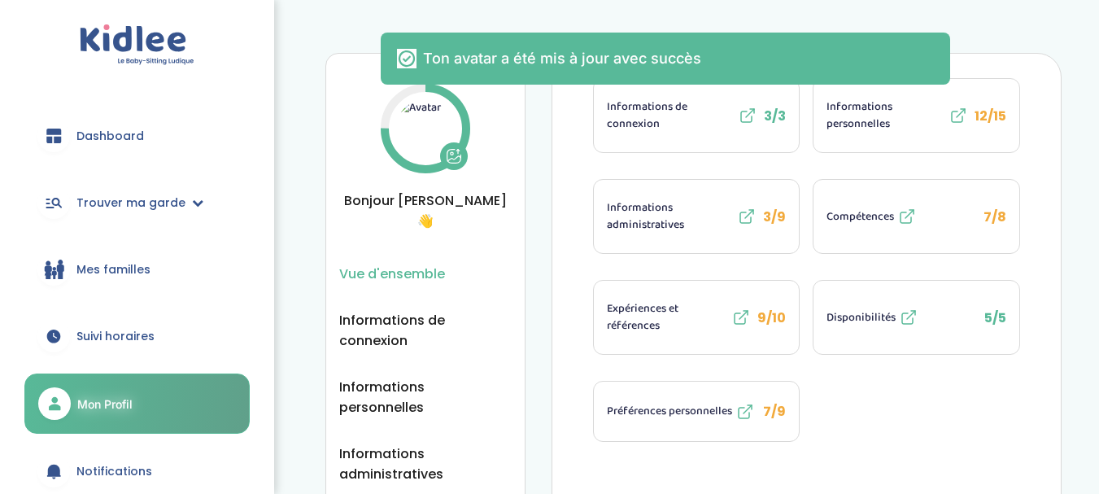
click at [553, 221] on div "Informations de connexion 3/3 Informations personnelles 12/15 Informations admi…" at bounding box center [807, 375] width 511 height 644
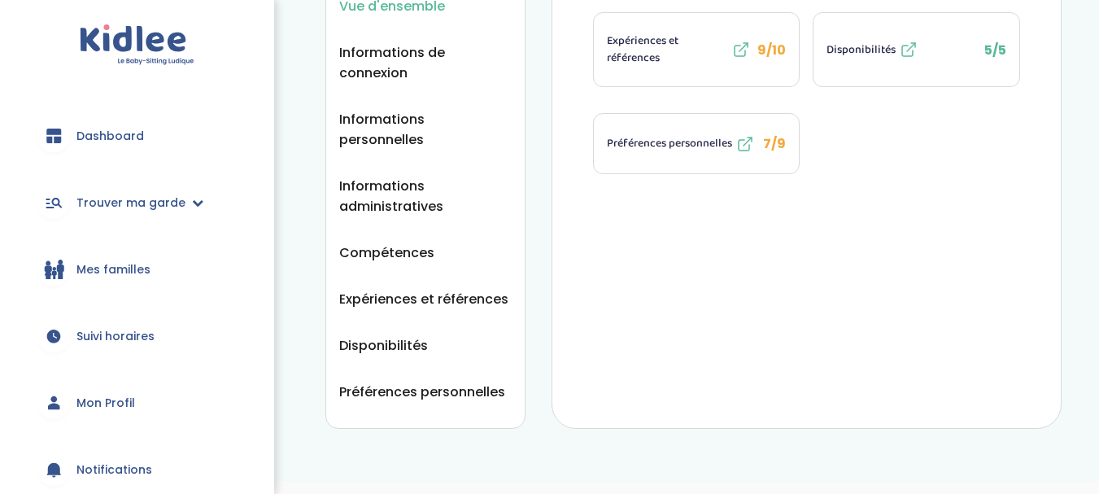
scroll to position [268, 0]
click at [392, 335] on span "Disponibilités" at bounding box center [383, 345] width 89 height 20
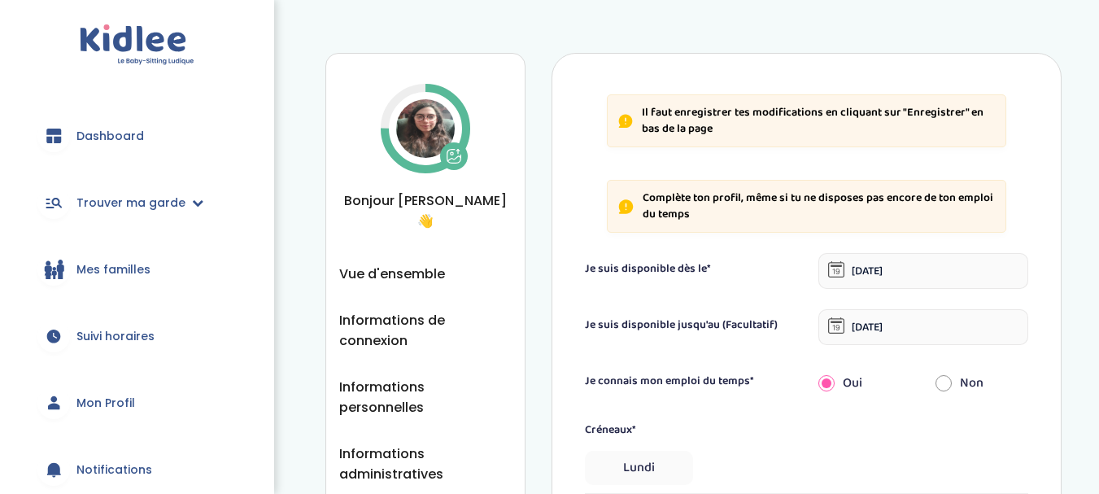
select select "1"
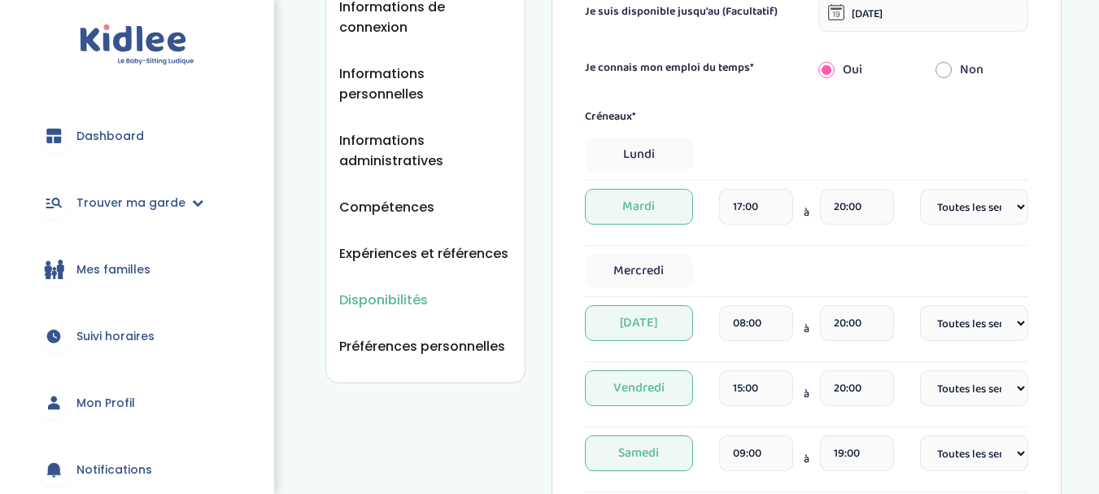
scroll to position [312, 0]
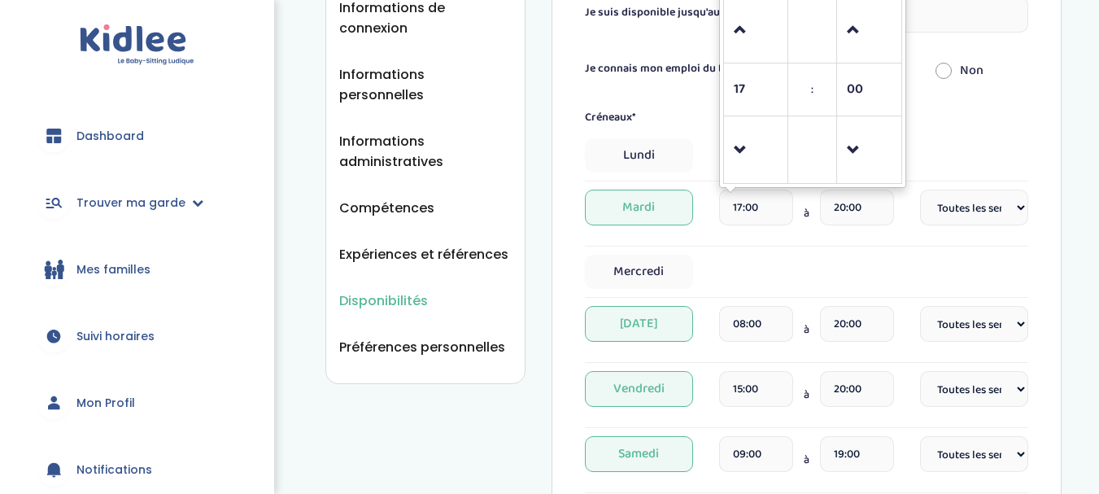
click at [741, 203] on input "17:00" at bounding box center [756, 208] width 74 height 36
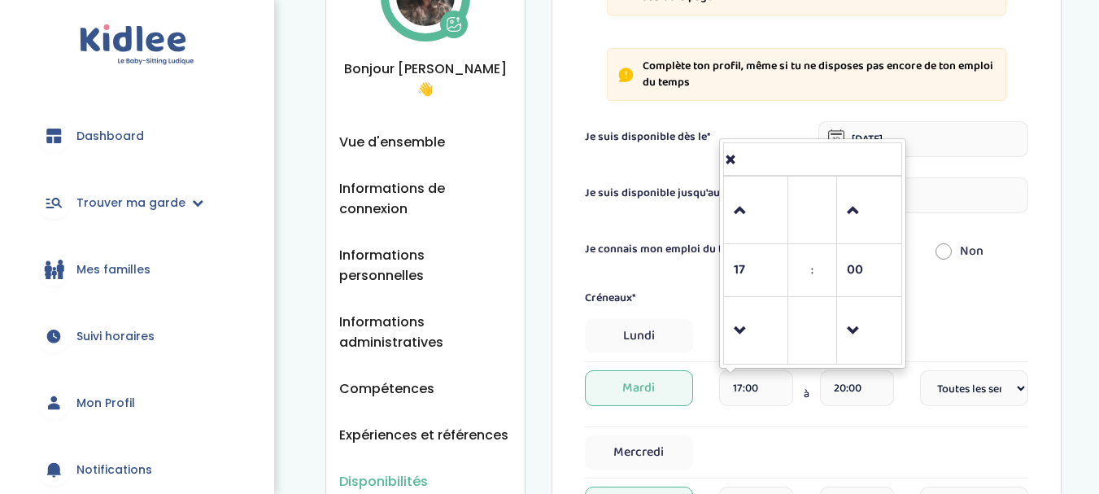
scroll to position [133, 0]
click at [738, 212] on span at bounding box center [756, 210] width 44 height 44
click at [747, 335] on span at bounding box center [756, 330] width 44 height 44
click at [865, 219] on span at bounding box center [869, 210] width 44 height 44
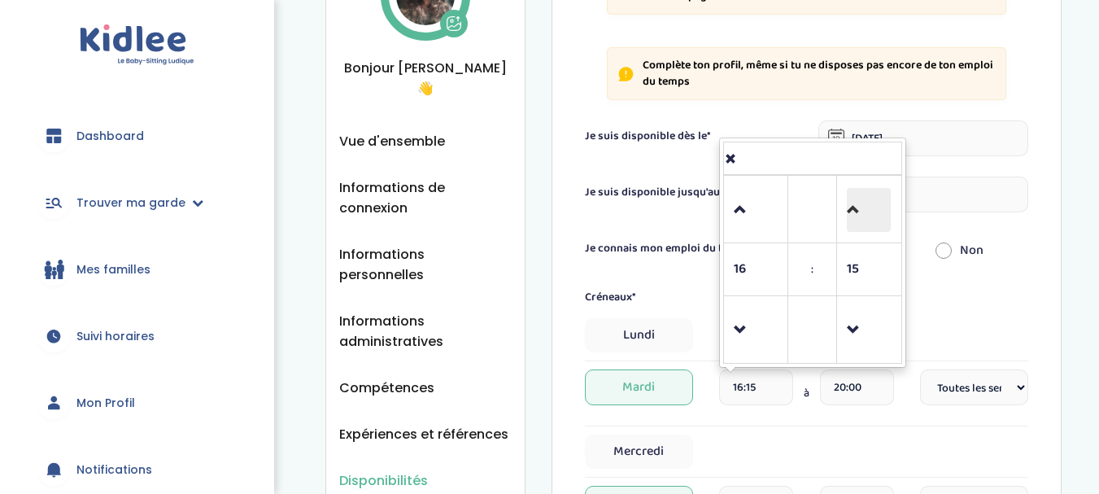
click at [865, 219] on span at bounding box center [869, 210] width 44 height 44
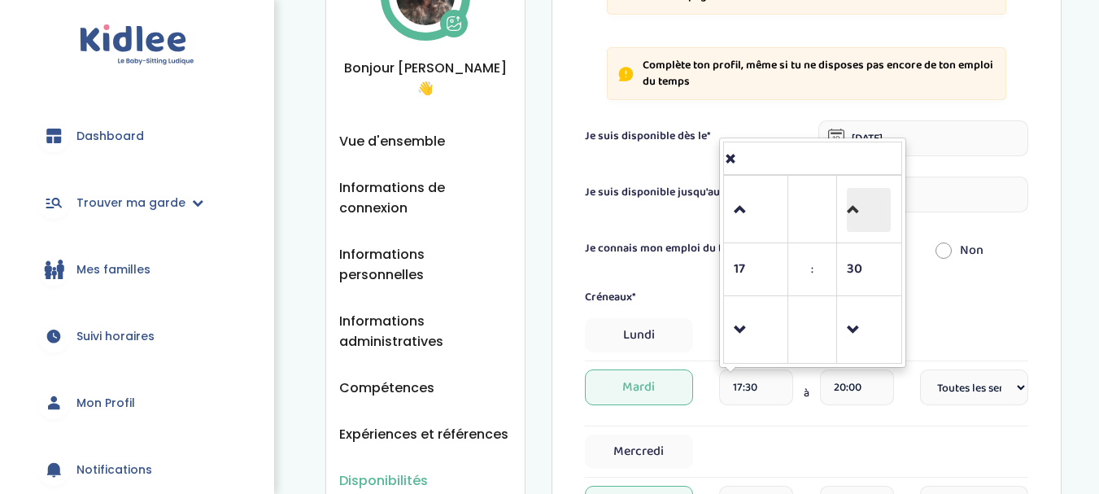
click at [865, 219] on span at bounding box center [869, 210] width 44 height 44
click at [745, 208] on span at bounding box center [756, 210] width 44 height 44
click at [746, 334] on span at bounding box center [756, 330] width 44 height 44
type input "16:45"
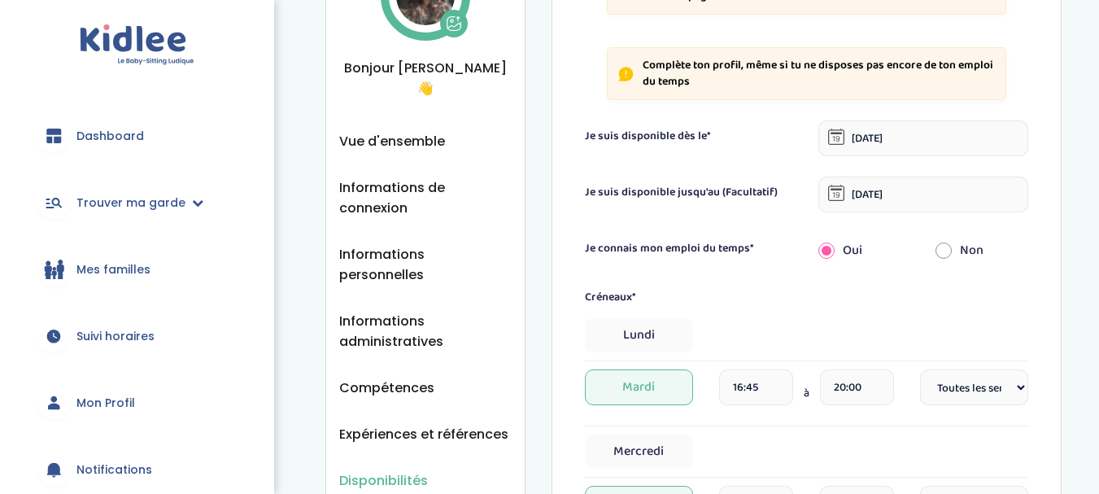
click at [942, 304] on div "Créneaux*" at bounding box center [807, 297] width 469 height 17
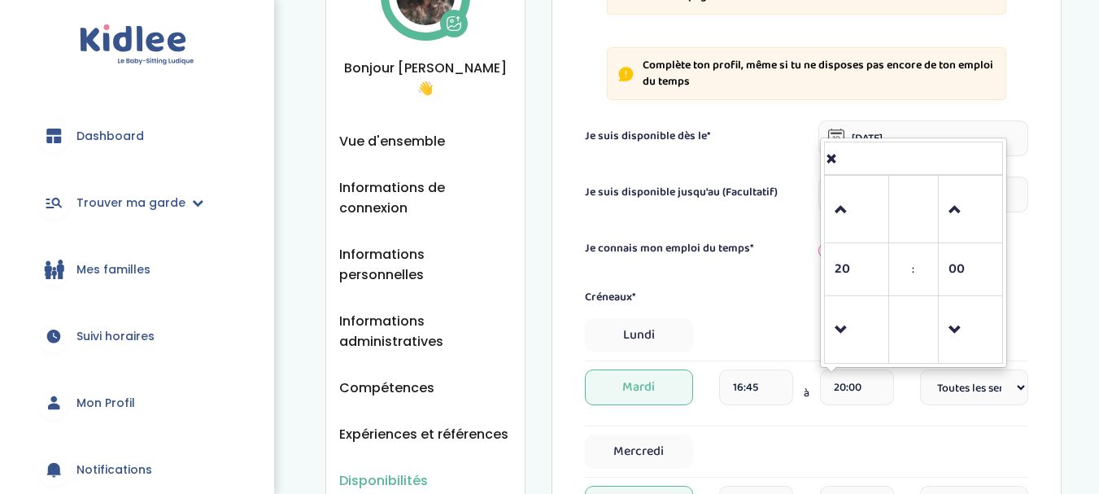
click at [868, 395] on input "20:00" at bounding box center [857, 387] width 74 height 36
click at [841, 203] on span at bounding box center [857, 210] width 44 height 44
type input "22:00"
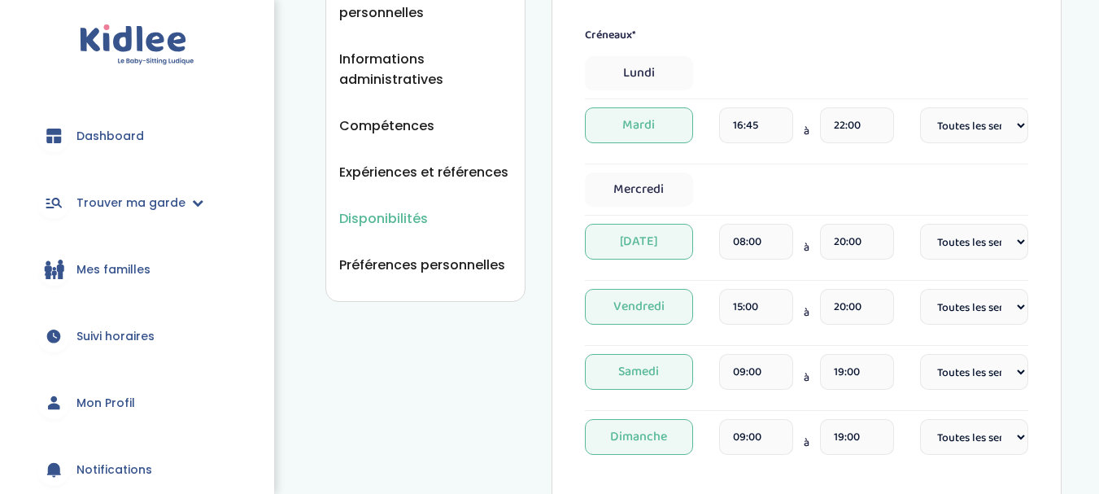
scroll to position [405, 0]
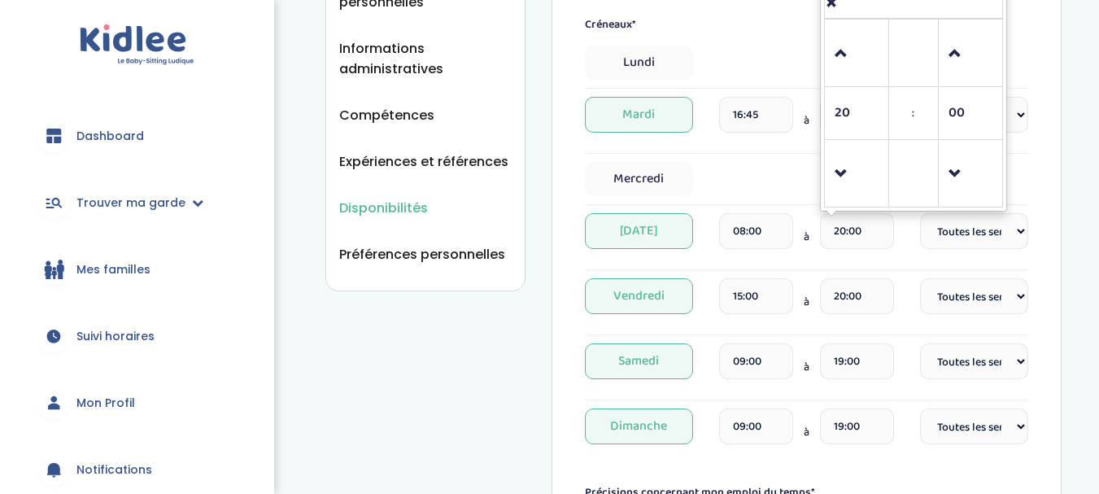
click at [843, 236] on input "20:00" at bounding box center [857, 231] width 74 height 36
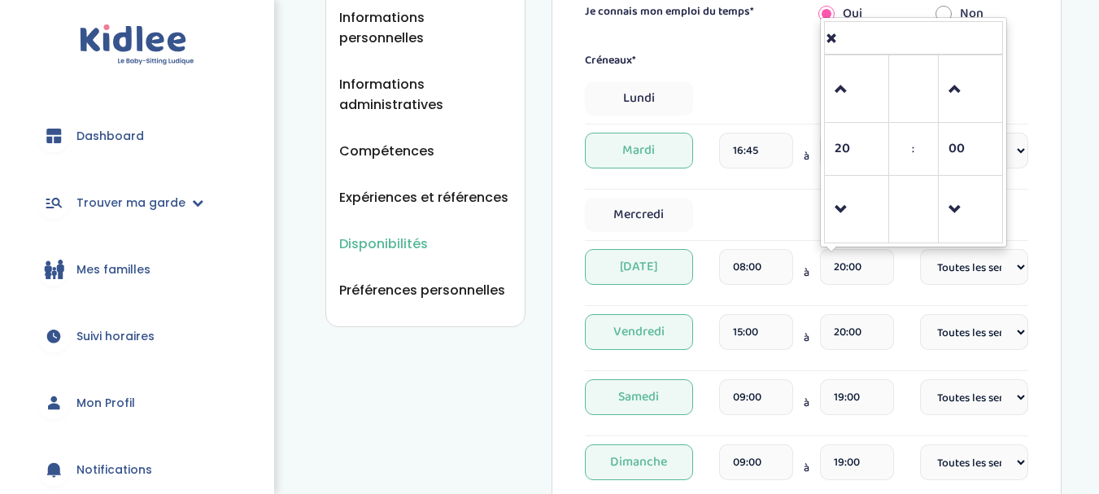
scroll to position [368, 0]
click at [852, 90] on span at bounding box center [857, 91] width 44 height 44
type input "22:00"
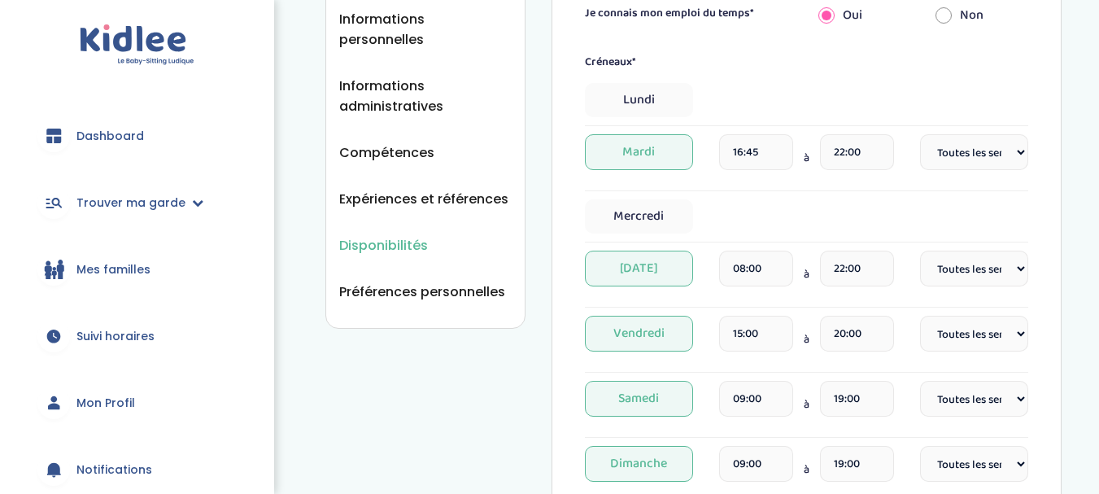
click at [768, 200] on div "Mercredi" at bounding box center [807, 216] width 444 height 34
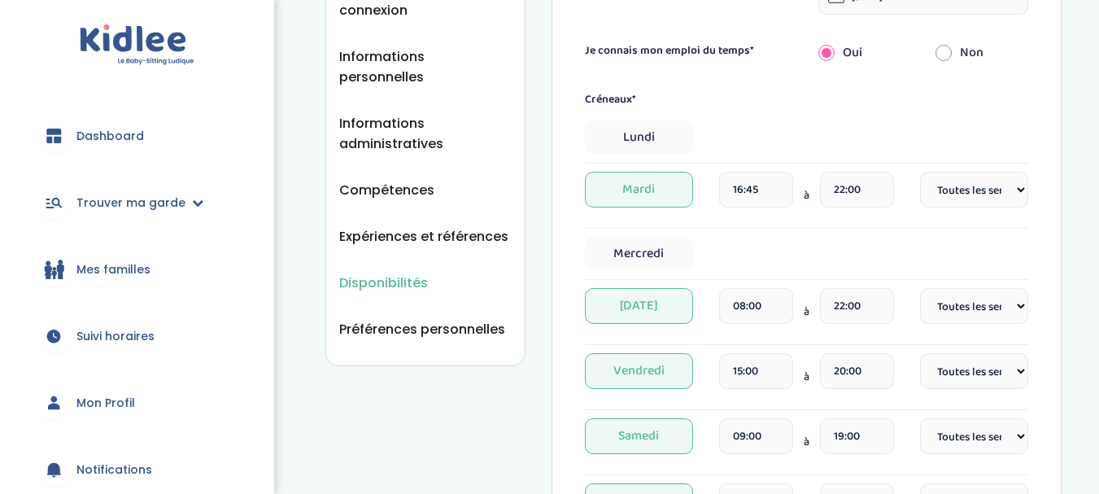
scroll to position [329, 0]
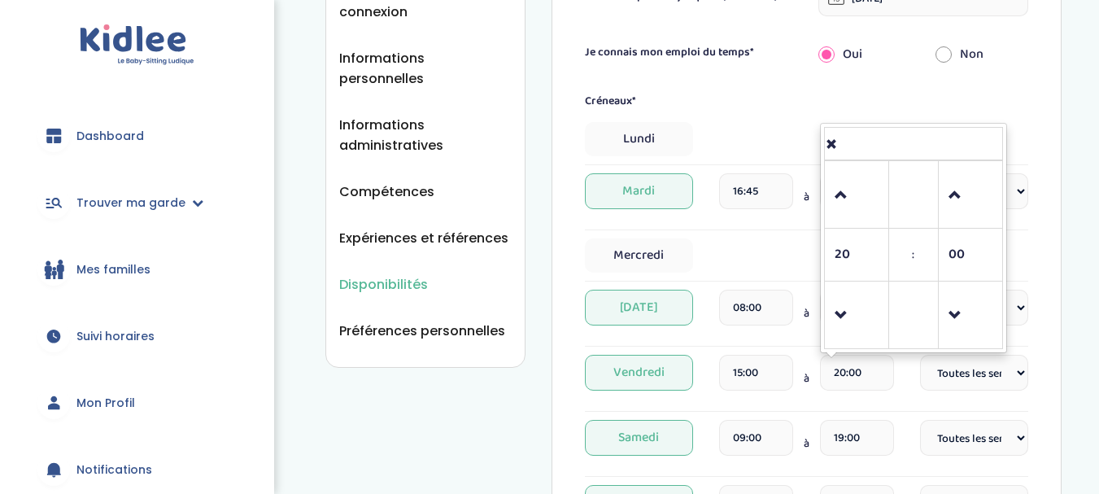
click at [856, 365] on input "20:00" at bounding box center [857, 373] width 74 height 36
click at [850, 199] on span at bounding box center [857, 195] width 44 height 44
type input "21:00"
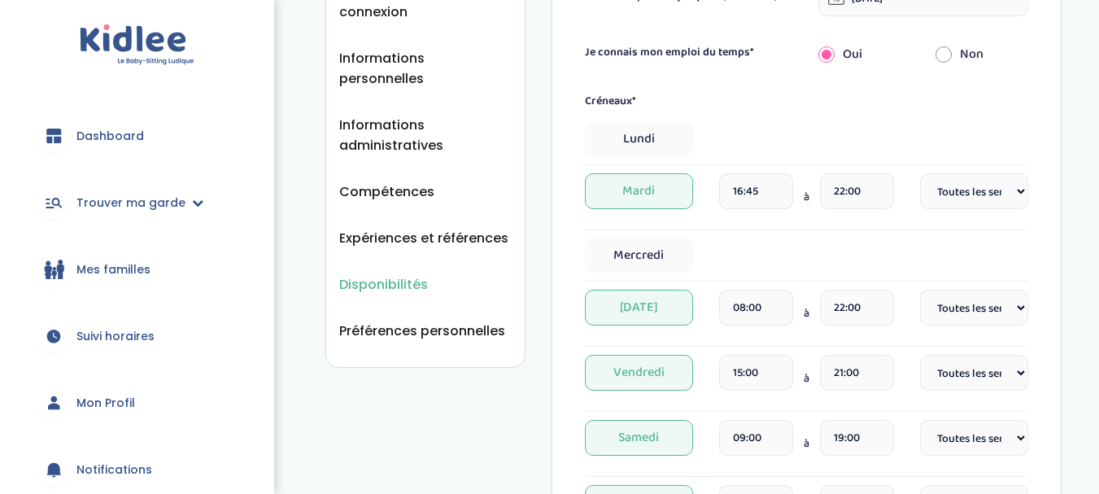
click at [743, 257] on div "Mercredi" at bounding box center [807, 255] width 444 height 34
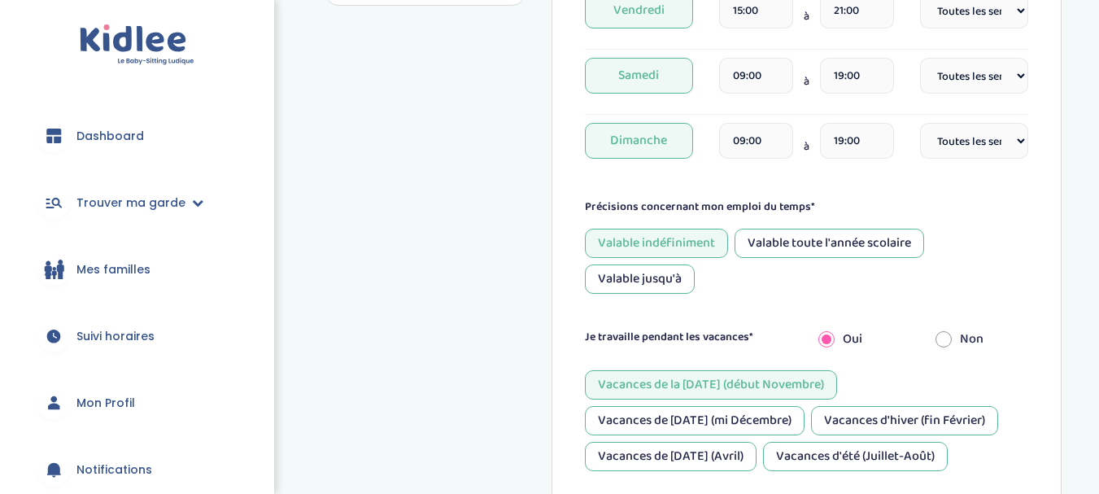
scroll to position [976, 0]
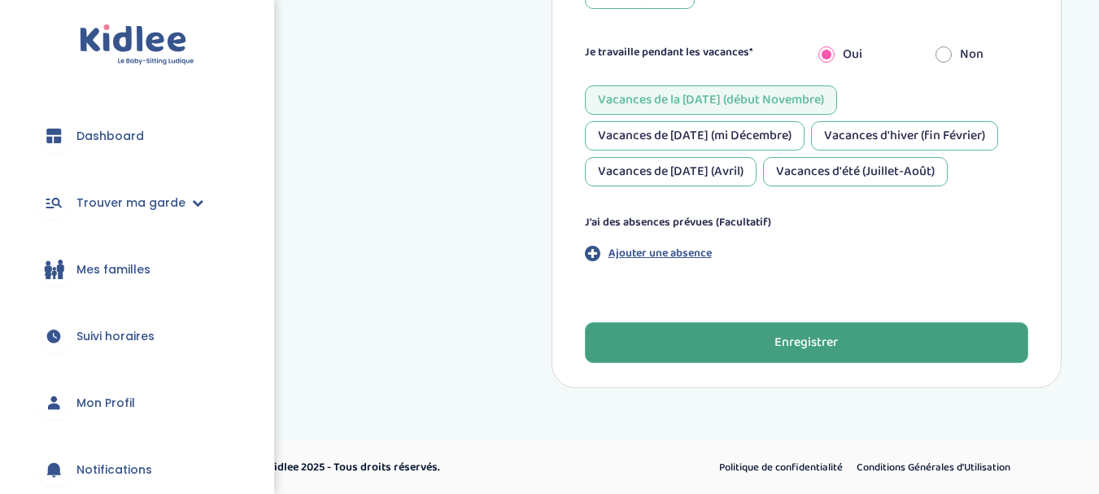
click at [799, 357] on button "Enregistrer" at bounding box center [807, 342] width 444 height 41
click at [841, 338] on button "Enregistrer" at bounding box center [807, 342] width 444 height 41
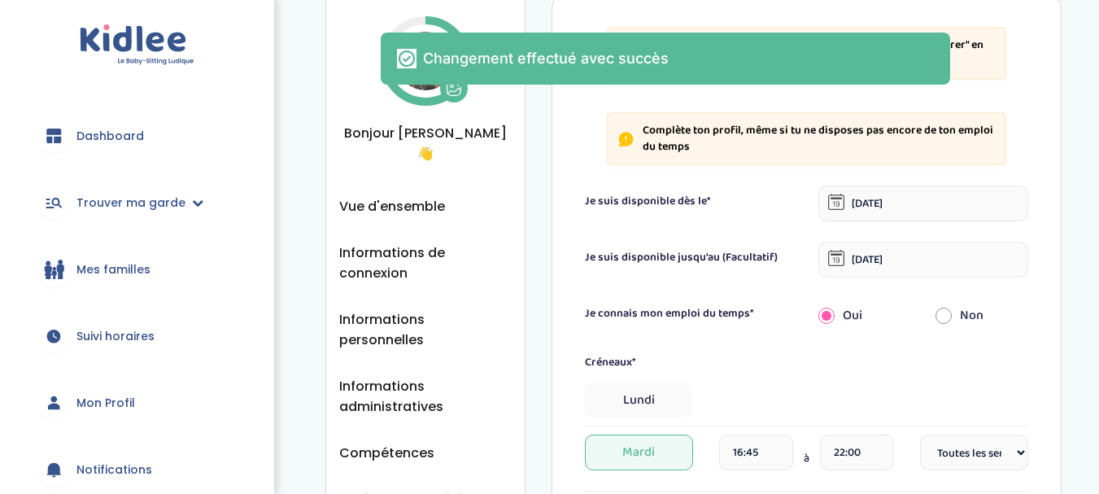
scroll to position [0, 0]
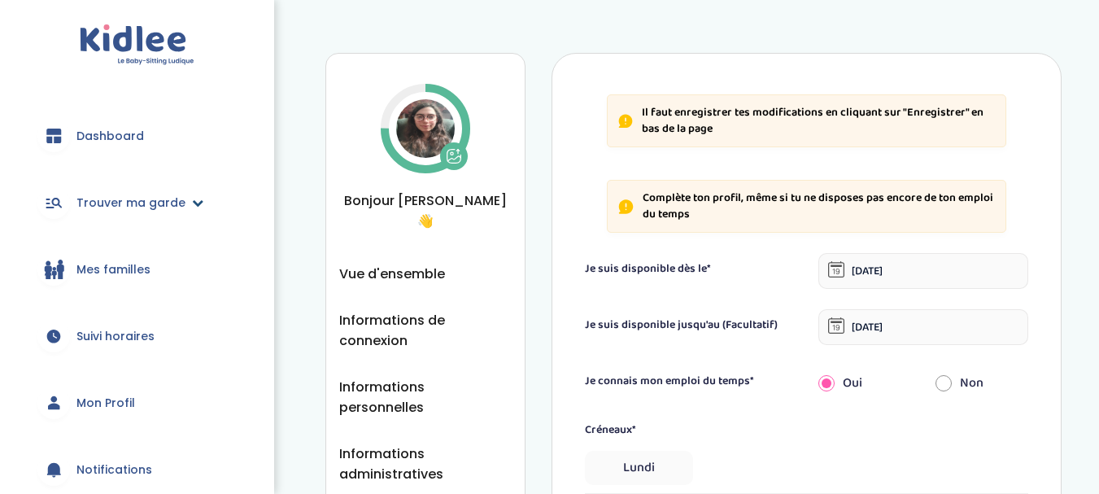
click at [181, 201] on link "Trouver ma garde" at bounding box center [136, 202] width 225 height 59
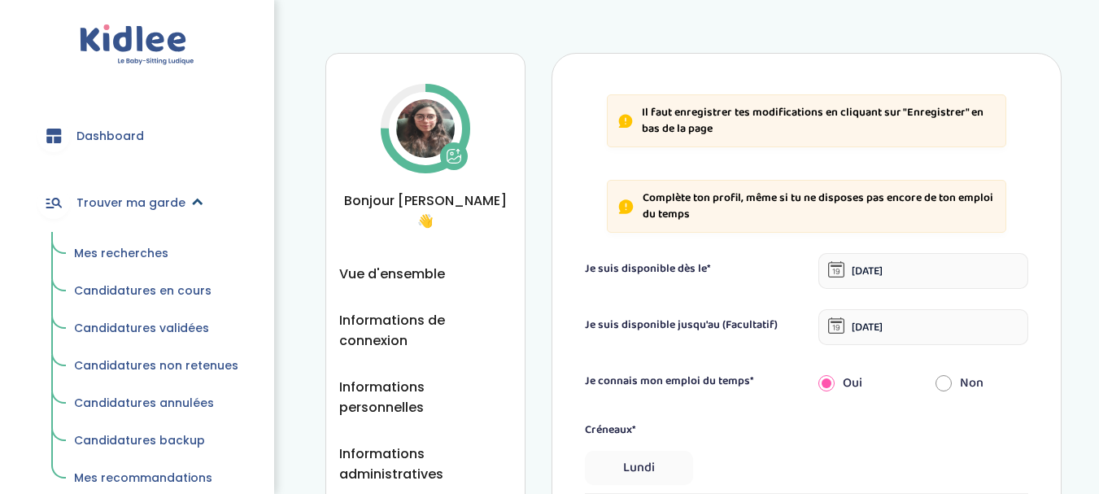
click at [192, 201] on icon at bounding box center [197, 202] width 11 height 11
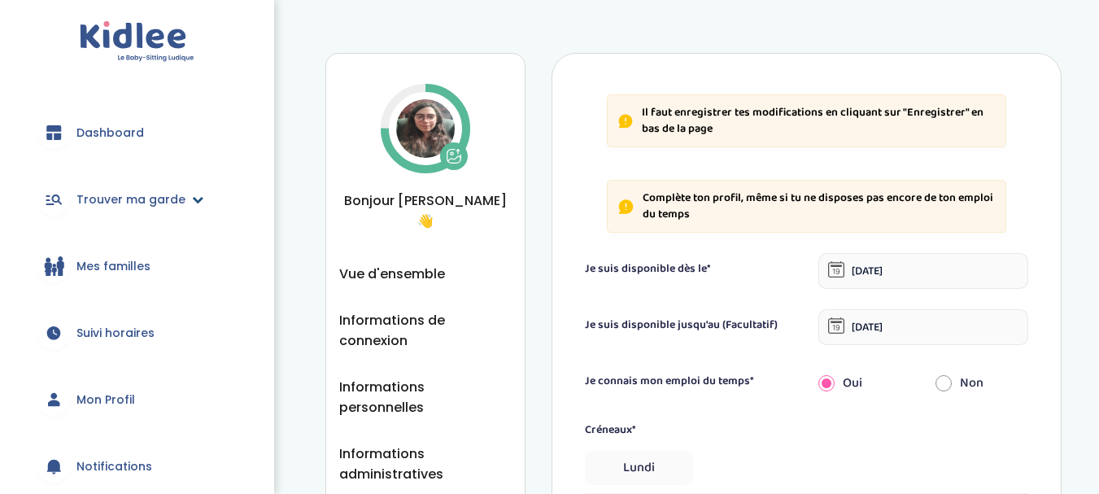
scroll to position [4, 0]
click at [123, 404] on span "Mon Profil" at bounding box center [105, 399] width 59 height 17
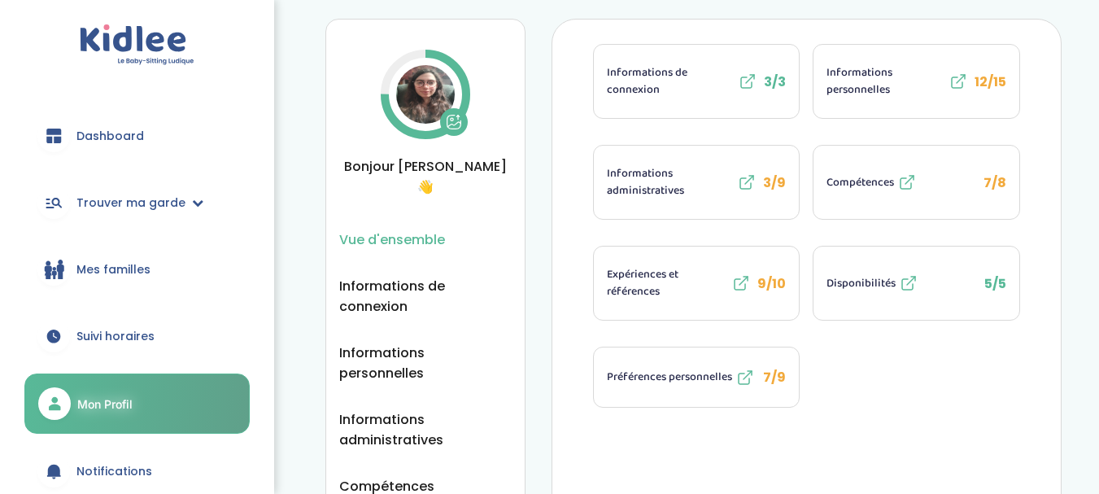
scroll to position [35, 0]
click at [860, 95] on span "Informations personnelles" at bounding box center [886, 80] width 119 height 34
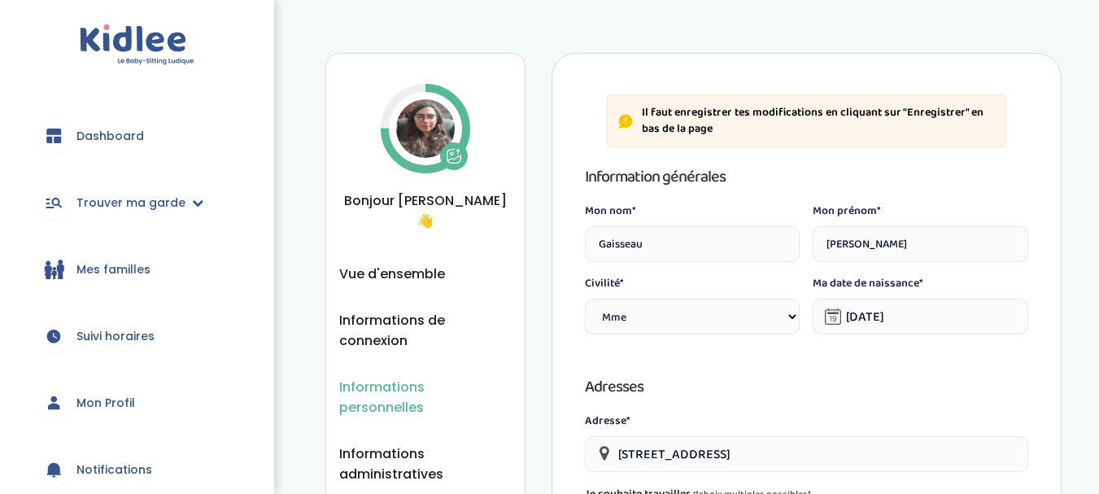
select select "1"
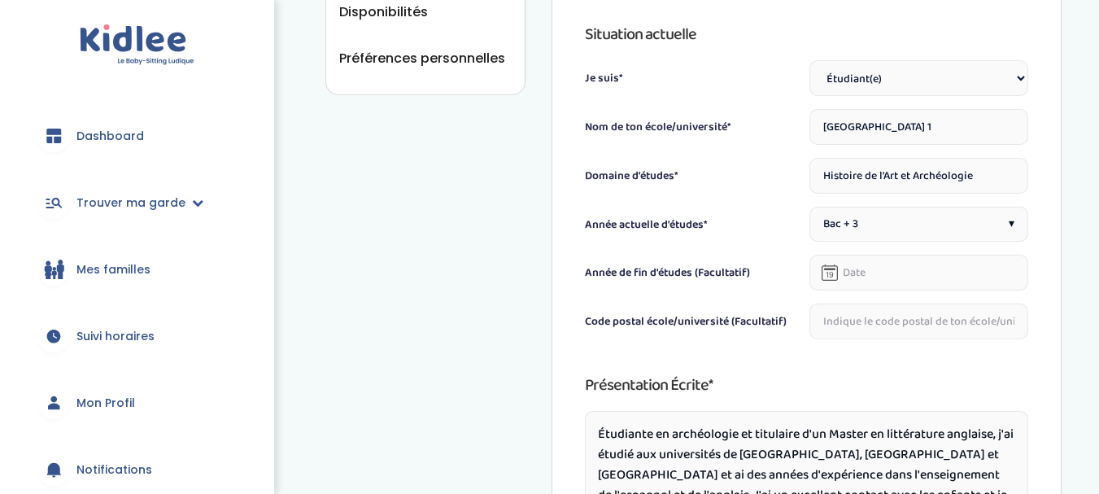
scroll to position [603, 0]
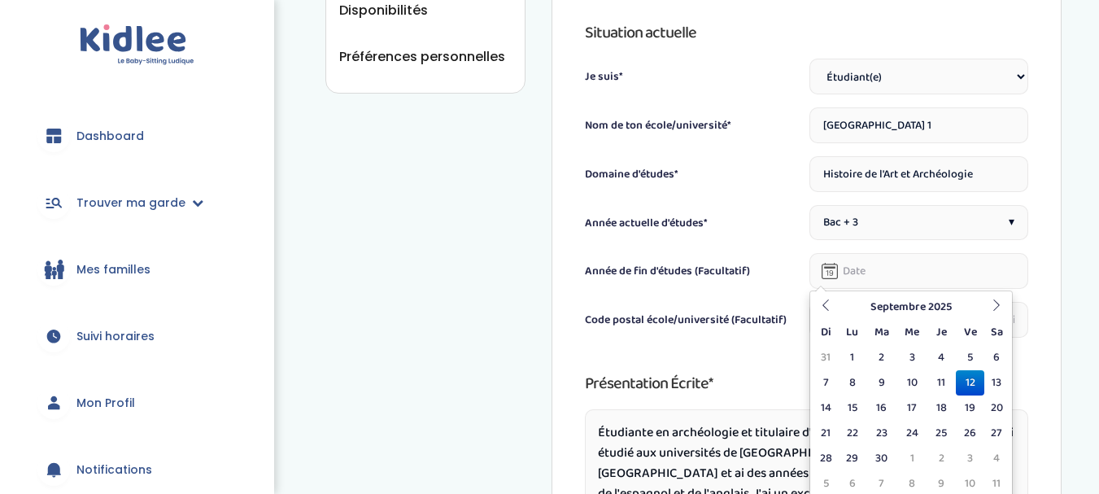
click at [898, 281] on input "text" at bounding box center [919, 271] width 219 height 36
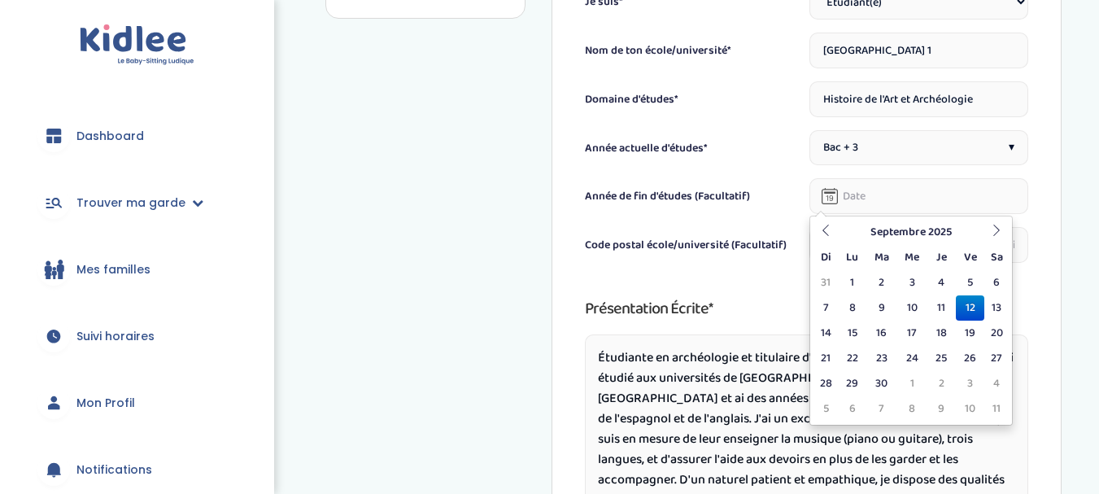
scroll to position [695, 0]
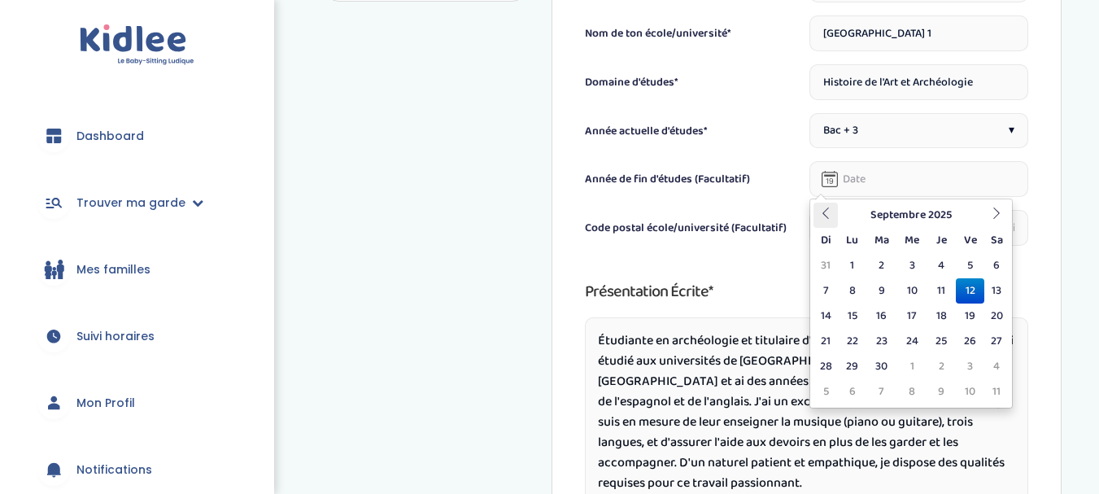
click at [822, 218] on icon at bounding box center [825, 213] width 11 height 11
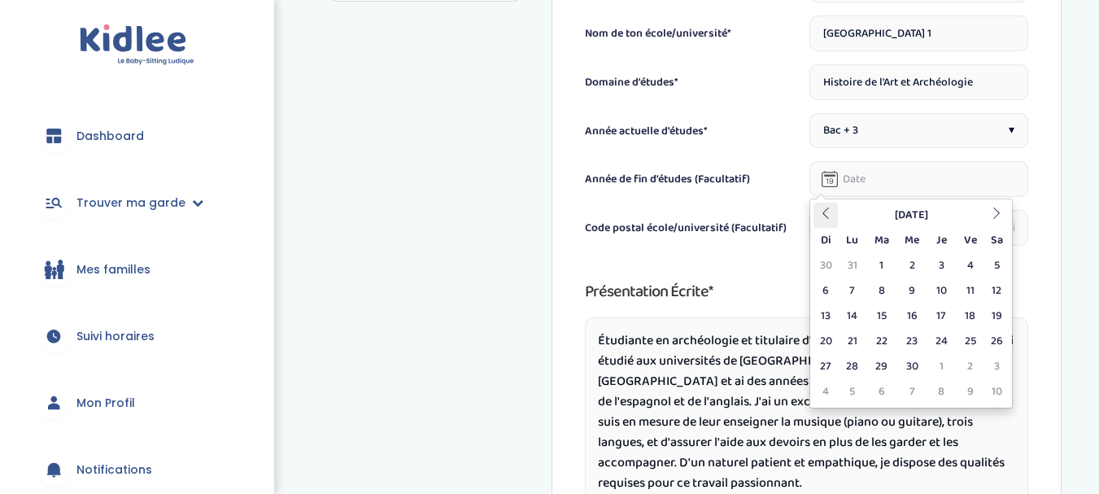
click at [822, 218] on icon at bounding box center [825, 213] width 11 height 11
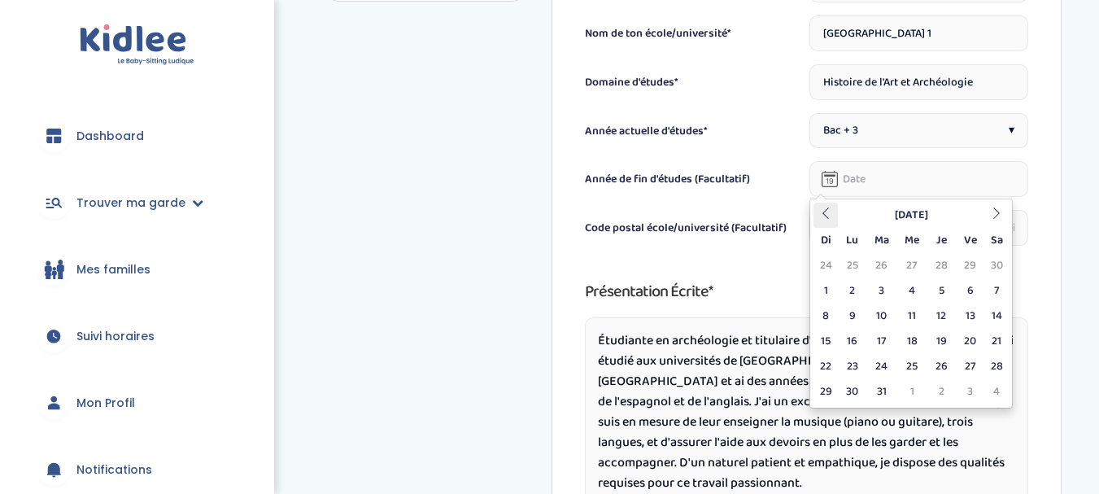
click at [822, 218] on icon at bounding box center [825, 213] width 11 height 11
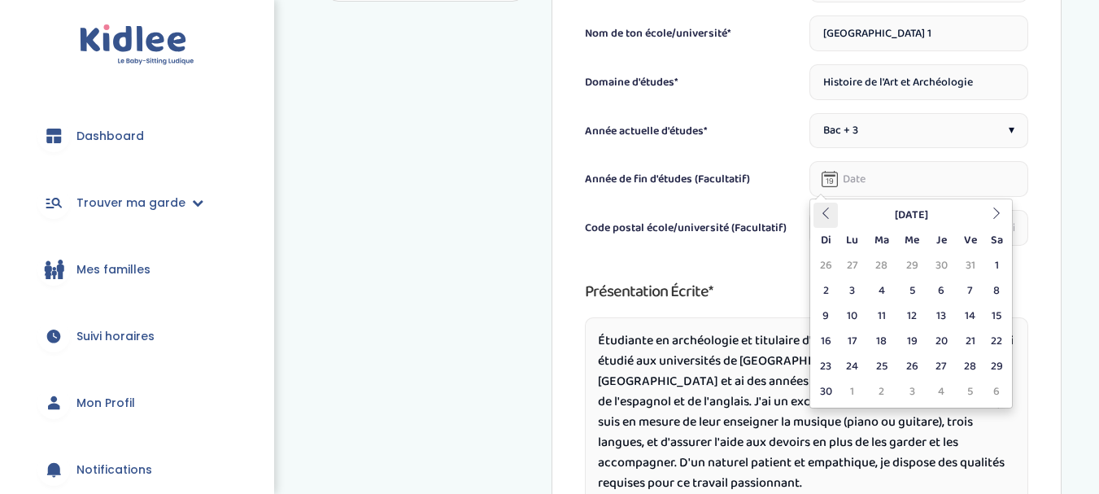
click at [822, 218] on icon at bounding box center [825, 213] width 11 height 11
drag, startPoint x: 822, startPoint y: 218, endPoint x: 886, endPoint y: 175, distance: 77.4
click at [886, 175] on body "trouver ma garde Dashboard Mon profil Mes famille Mes documents Dashboard Trouv…" at bounding box center [549, 106] width 1099 height 1603
click at [886, 175] on input "text" at bounding box center [919, 179] width 219 height 36
type input "01-09-2023"
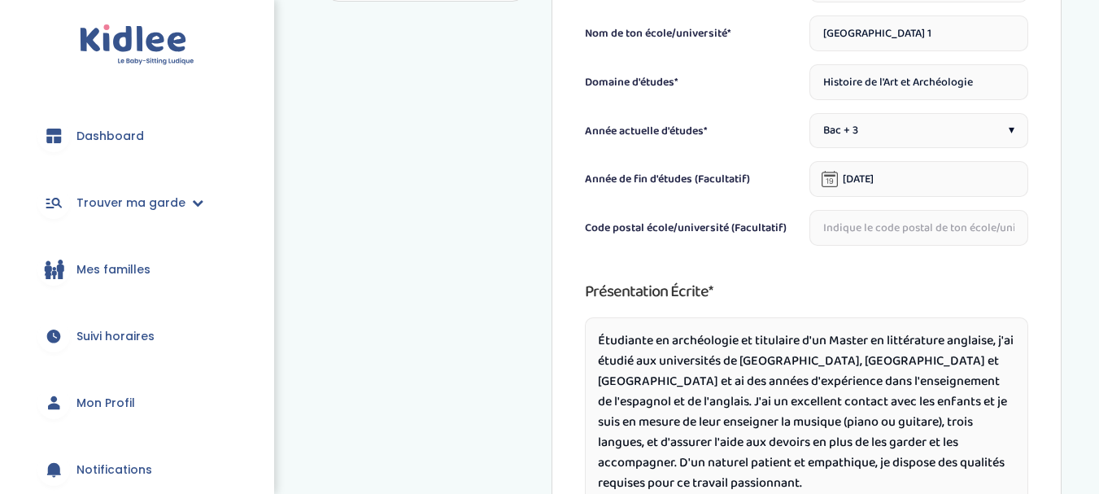
click at [701, 216] on div "Code postal école/université (Facultatif)" at bounding box center [807, 228] width 444 height 36
click at [903, 235] on input "text" at bounding box center [919, 228] width 219 height 36
click at [762, 233] on label "Code postal école/université (Facultatif)" at bounding box center [686, 228] width 202 height 17
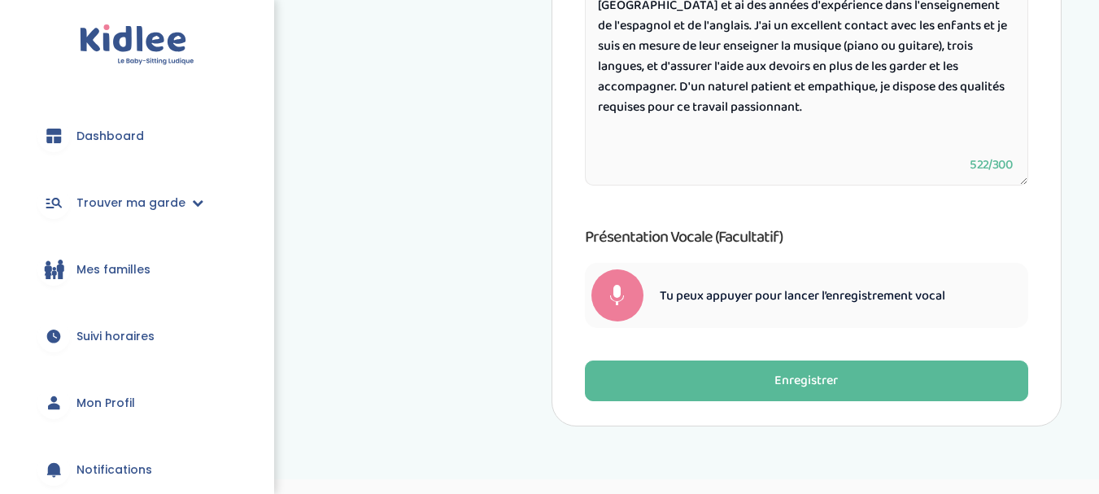
scroll to position [1072, 0]
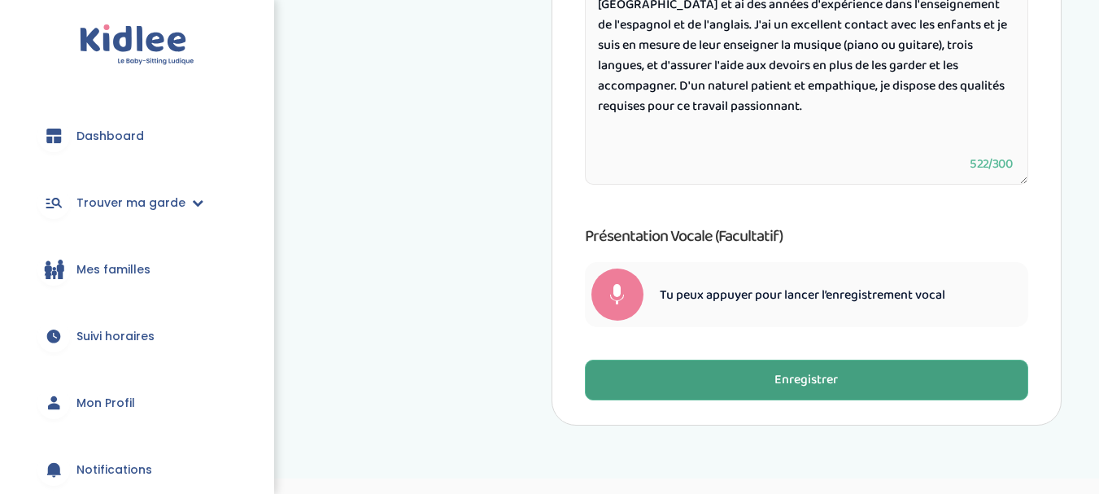
click at [763, 376] on button "Enregistrer" at bounding box center [807, 380] width 444 height 41
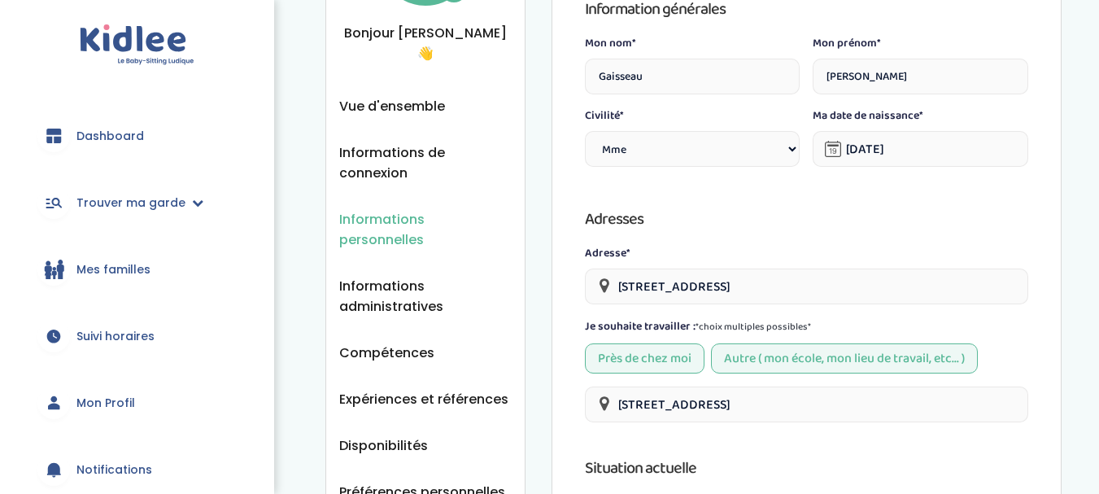
scroll to position [167, 0]
click at [391, 277] on span "Informations administratives" at bounding box center [425, 297] width 173 height 41
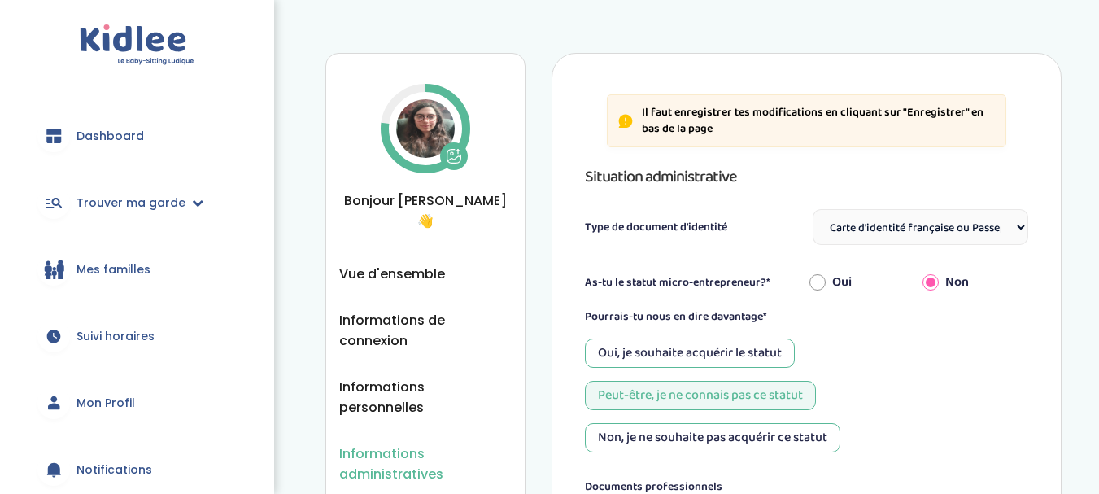
select select "Carte d'identité française ou Passeport français daté de moins de 5 ans"
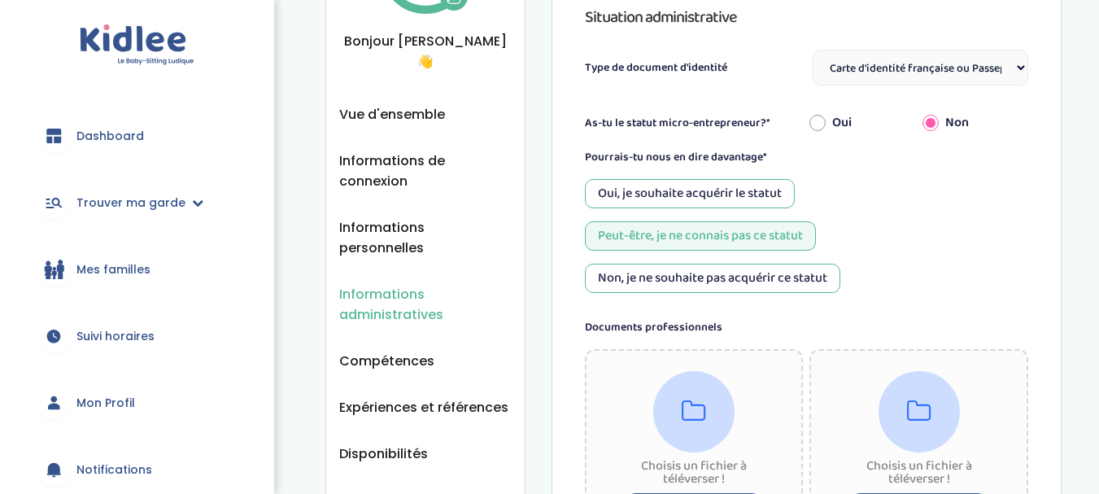
scroll to position [160, 0]
click at [414, 350] on span "Compétences" at bounding box center [386, 360] width 95 height 20
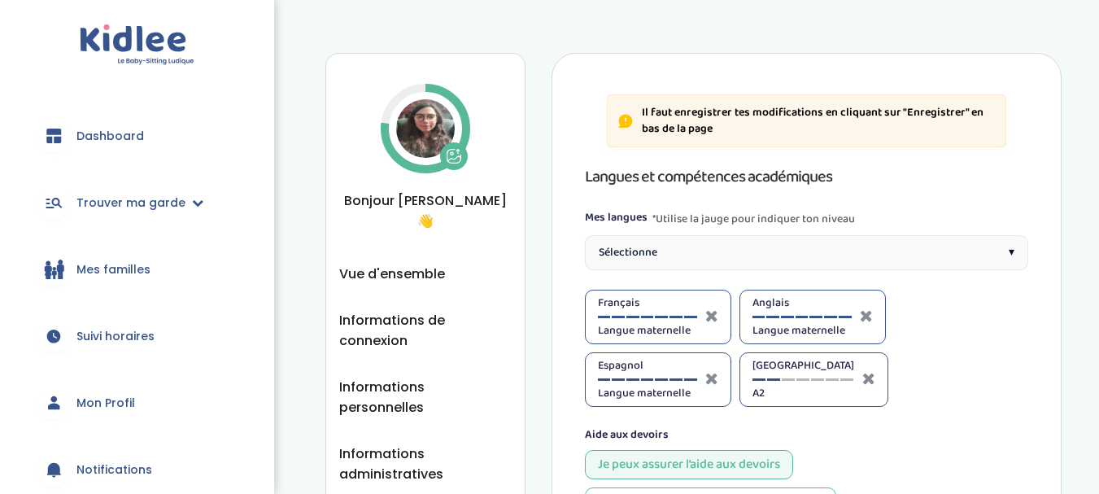
select select "Terminale"
select select "Seconde"
select select "Terminale"
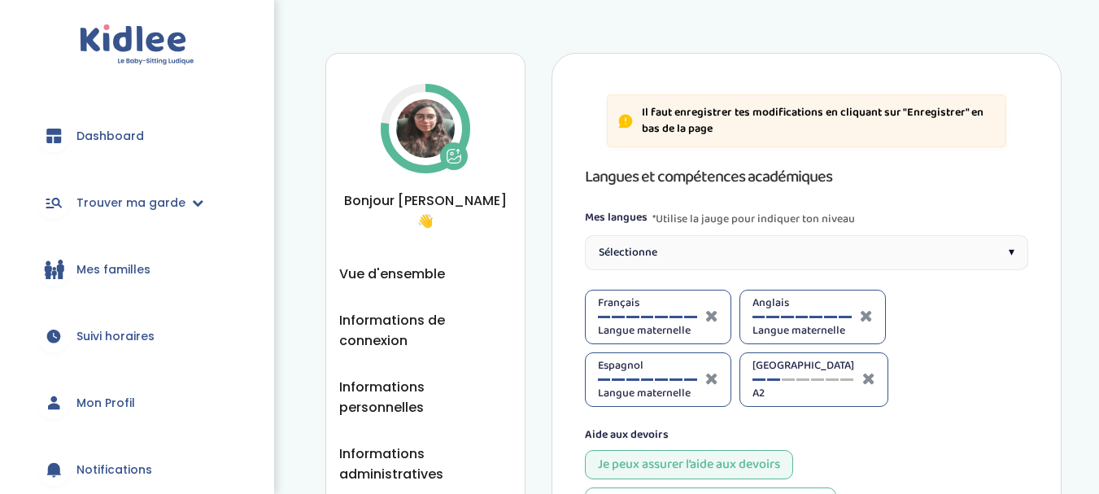
select select "Terminale"
select select "Prémière"
select select "Seconde"
select select "Terminale"
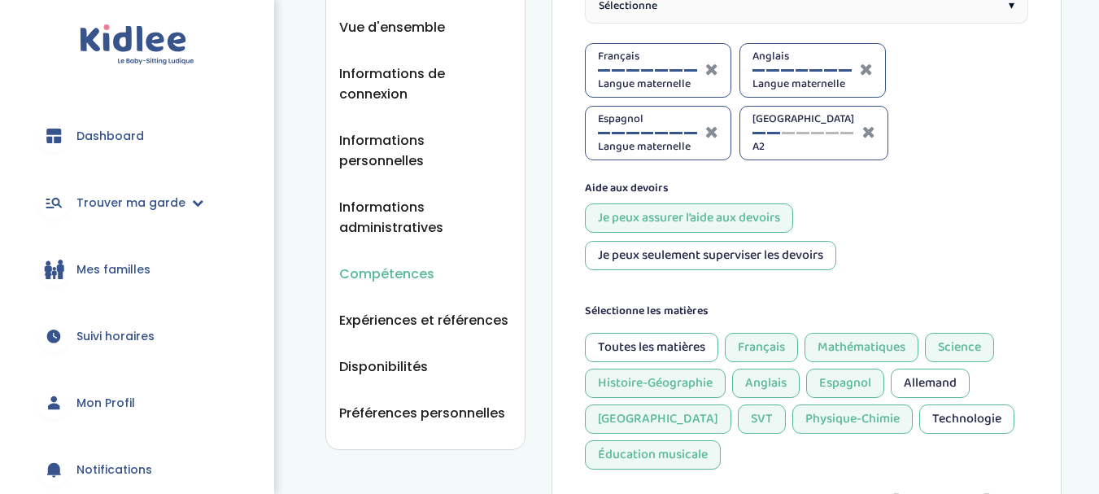
scroll to position [205, 0]
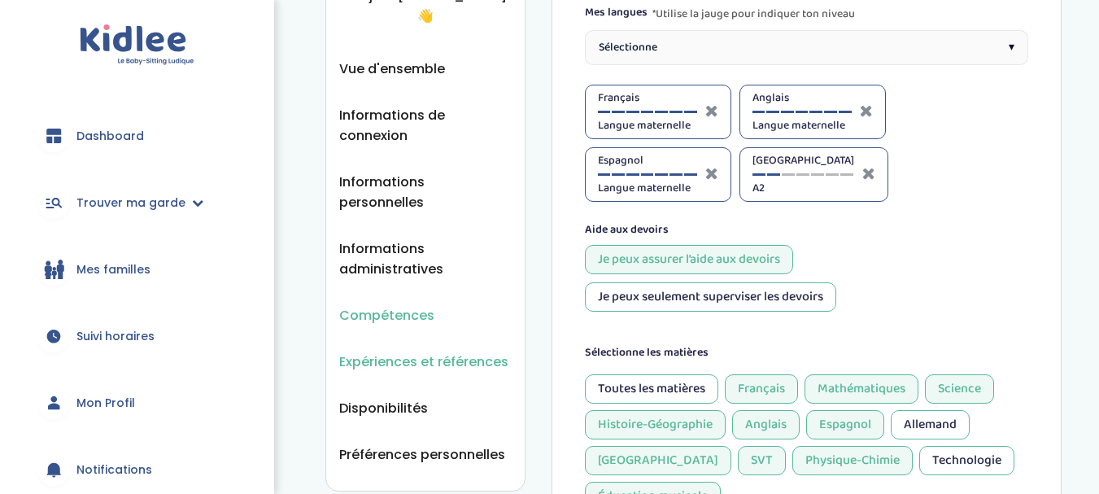
click at [478, 352] on span "Expériences et références" at bounding box center [423, 362] width 169 height 20
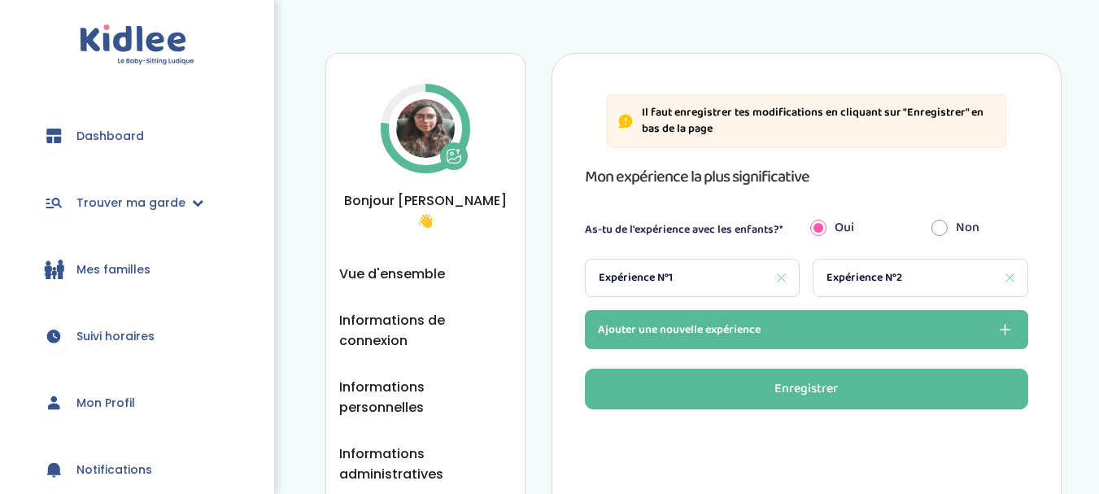
click at [125, 409] on span "Mon Profil" at bounding box center [105, 403] width 59 height 17
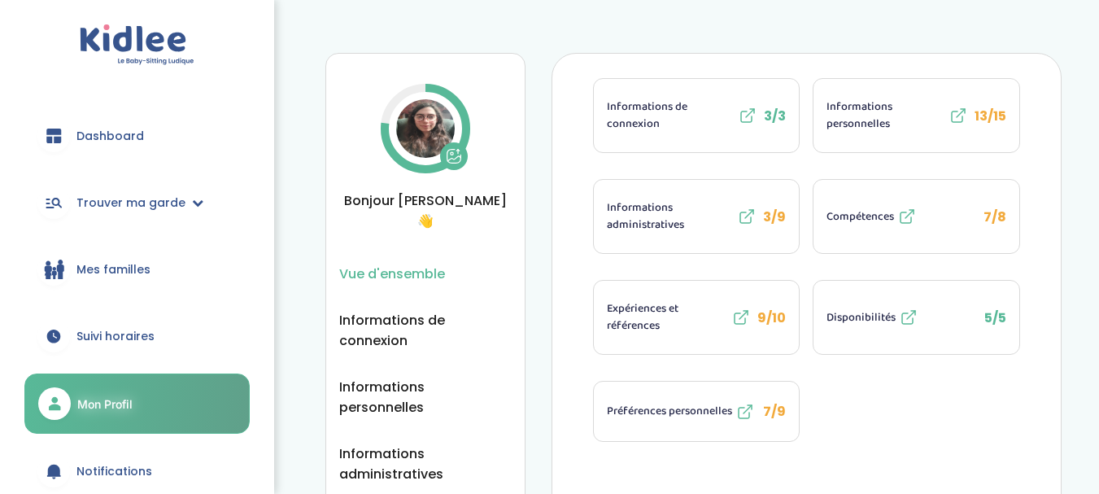
click at [853, 223] on span "Compétences" at bounding box center [861, 216] width 68 height 17
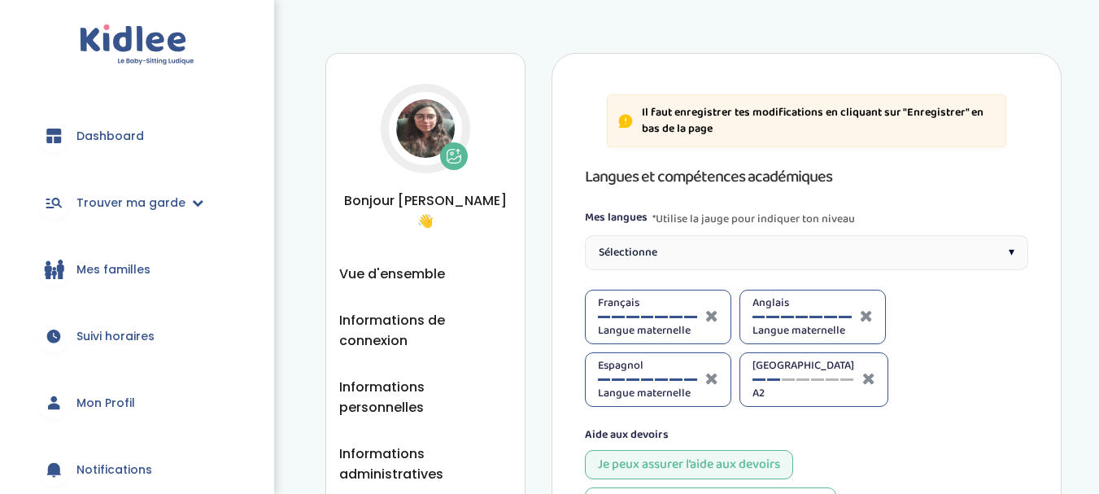
select select "Terminale"
select select "Seconde"
select select "Terminale"
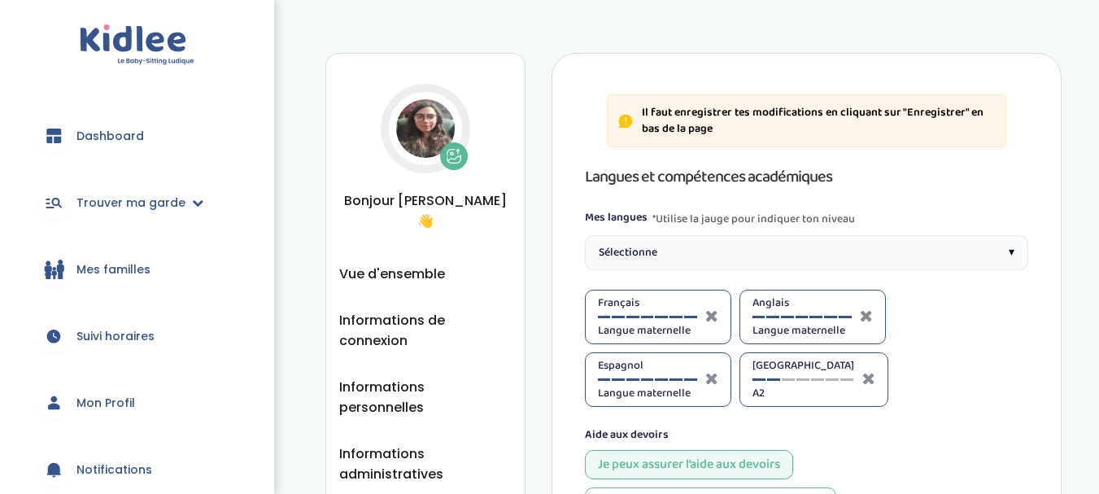
select select "Terminale"
select select "Prémière"
select select "Seconde"
select select "Terminale"
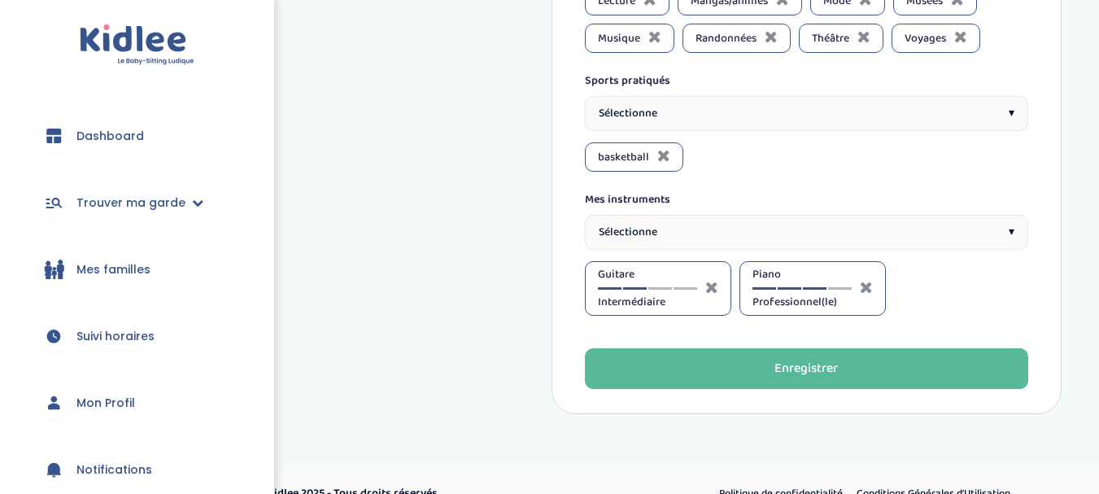
scroll to position [1888, 0]
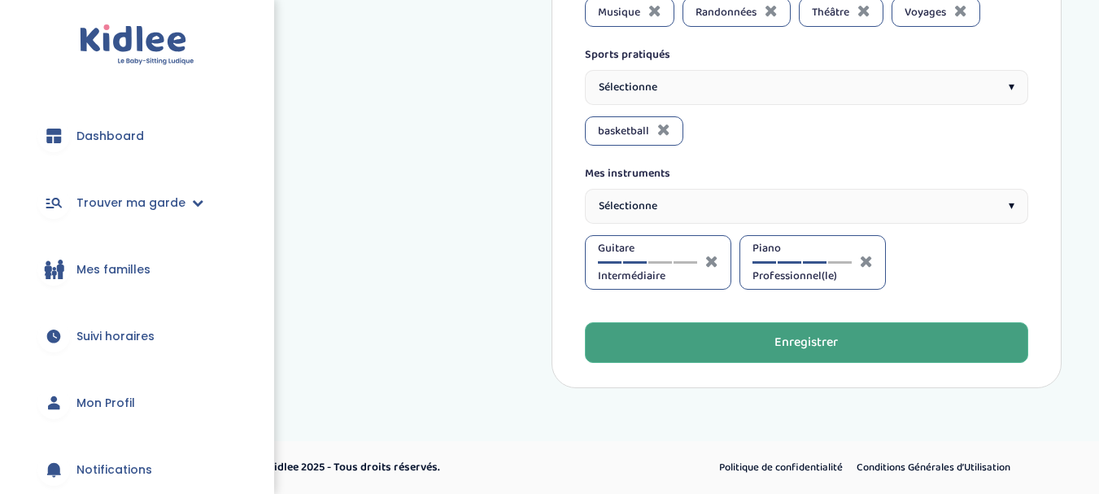
click at [719, 345] on button "Enregistrer" at bounding box center [807, 342] width 444 height 41
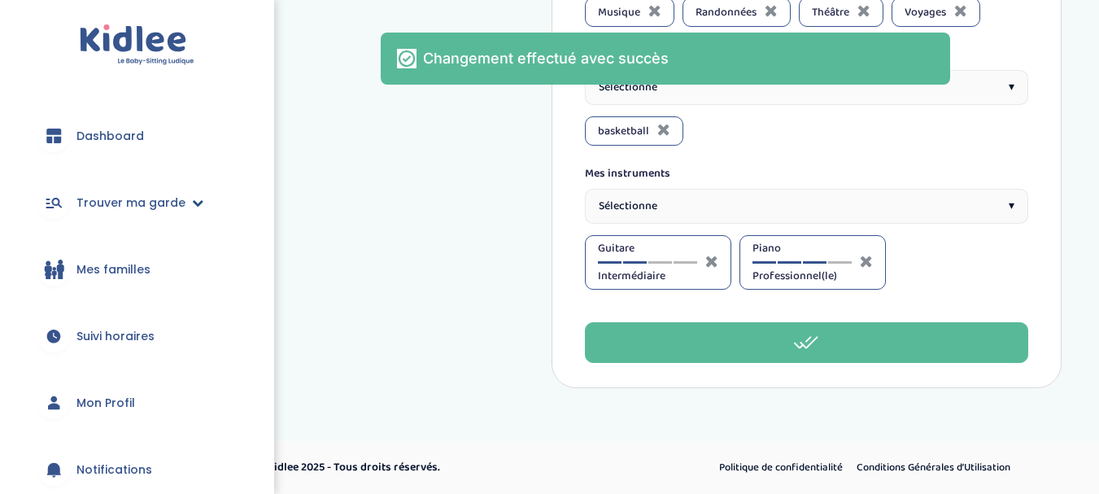
click at [181, 205] on link "Trouver ma garde" at bounding box center [136, 202] width 225 height 59
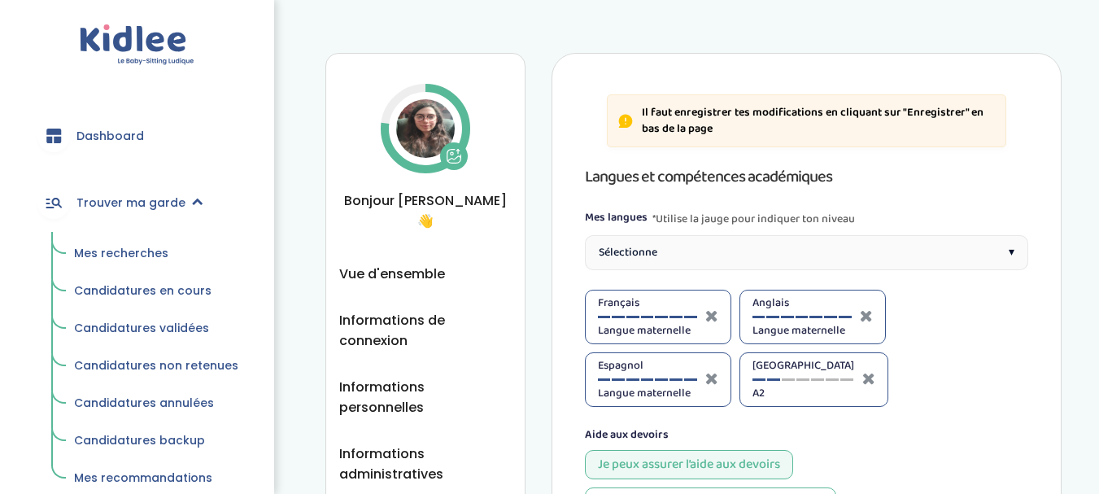
click at [133, 256] on span "Mes recherches" at bounding box center [121, 253] width 94 height 16
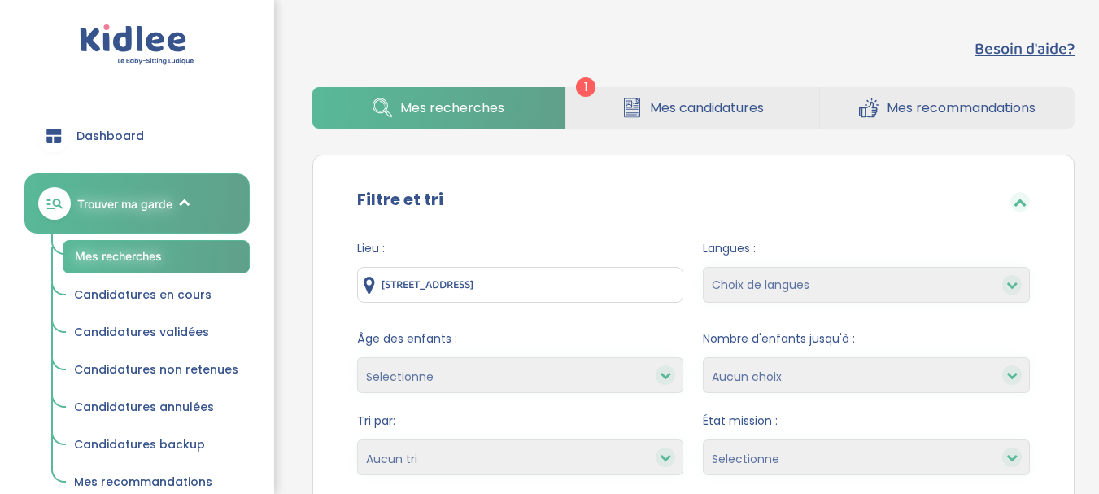
click at [176, 210] on link "Trouver ma garde" at bounding box center [136, 203] width 225 height 60
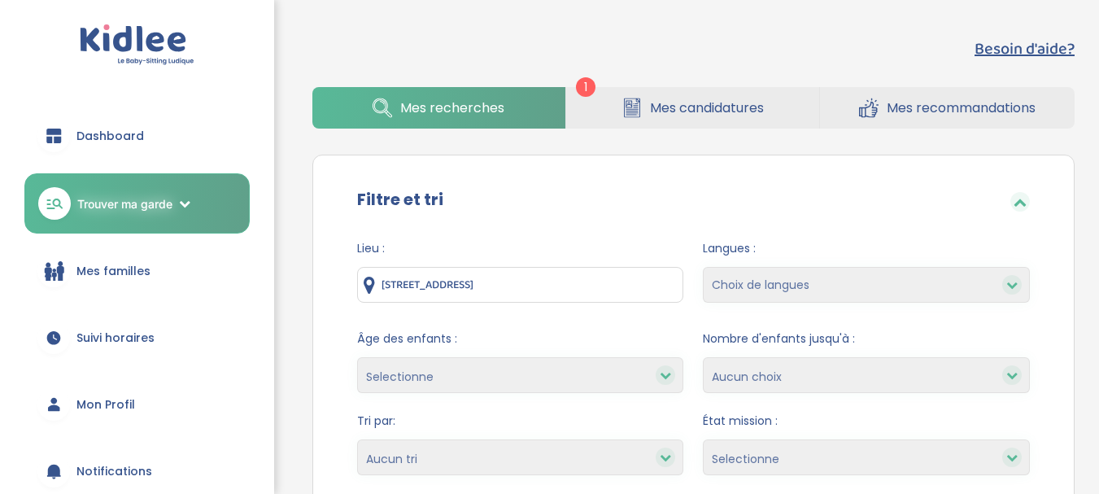
click at [129, 416] on link "Mon Profil" at bounding box center [136, 404] width 225 height 59
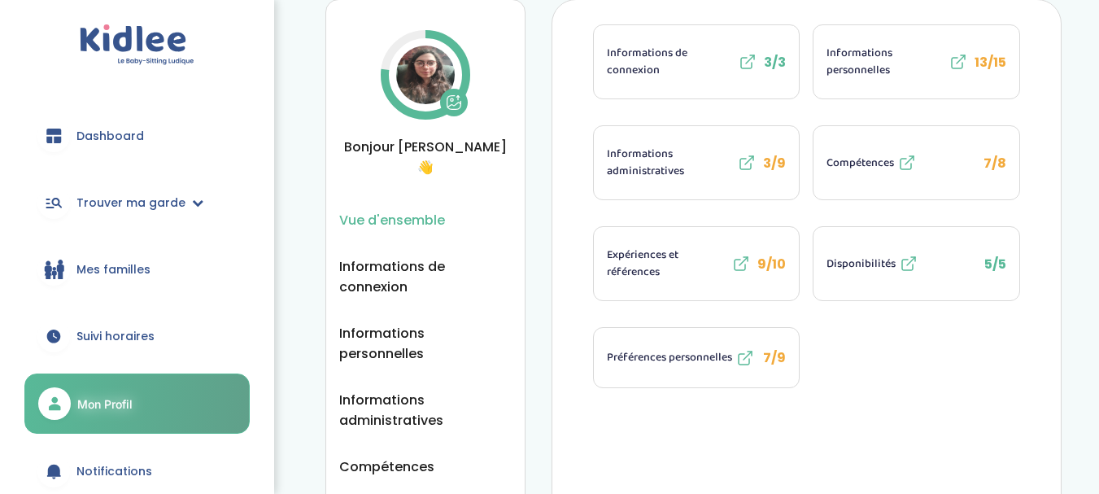
scroll to position [60, 0]
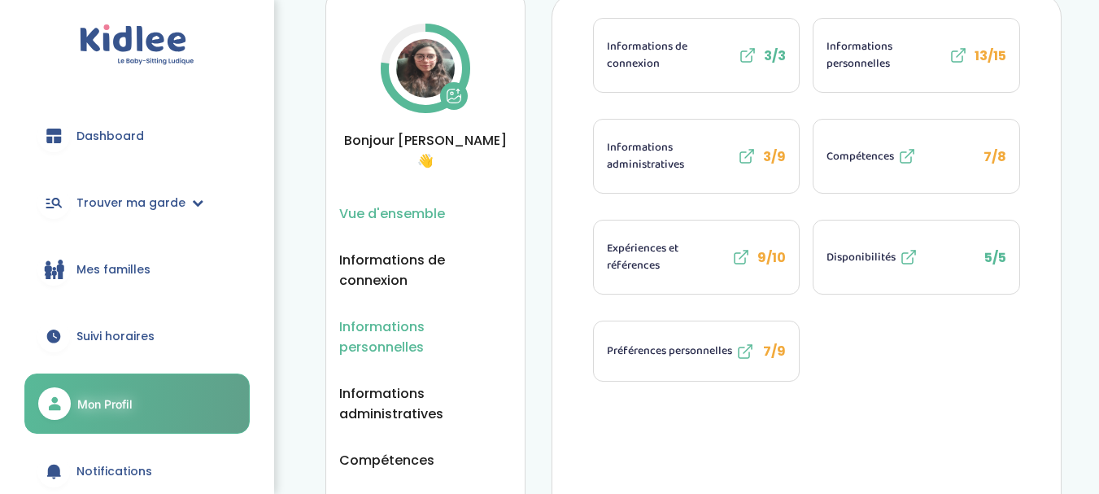
click at [419, 317] on span "Informations personnelles" at bounding box center [425, 337] width 173 height 41
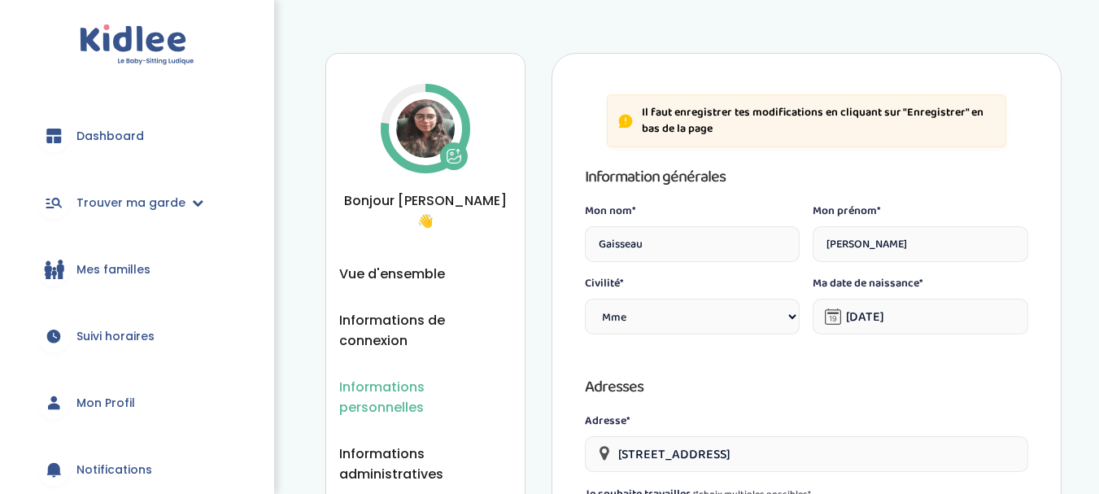
select select "1"
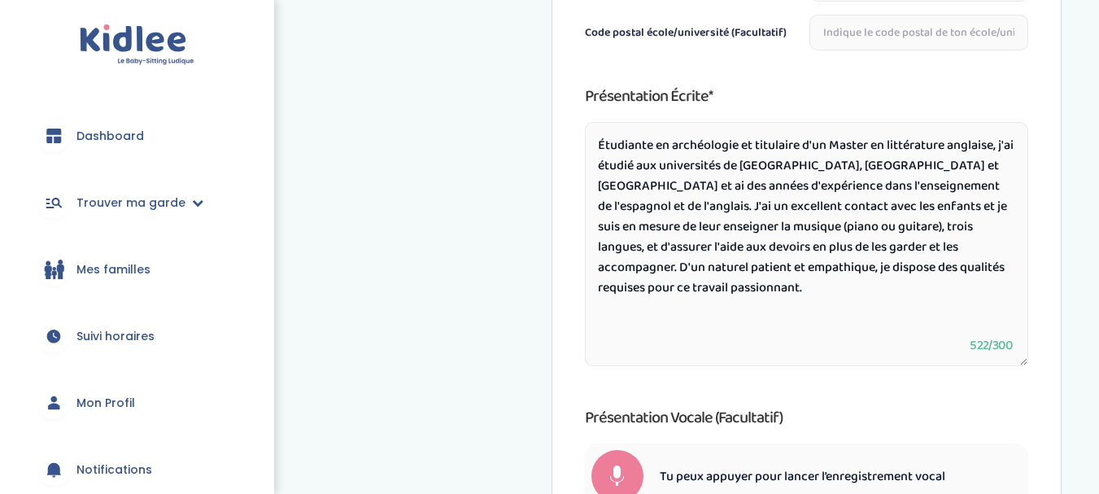
scroll to position [883, 0]
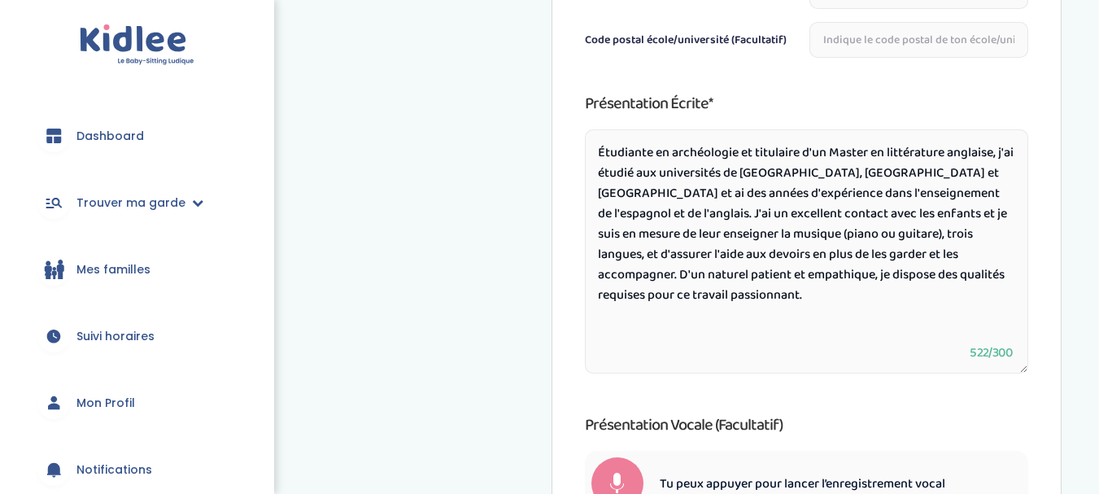
click at [673, 151] on textarea "Étudiante en archéologie et titulaire d'un Master en littérature anglaise, j'ai…" at bounding box center [807, 251] width 444 height 244
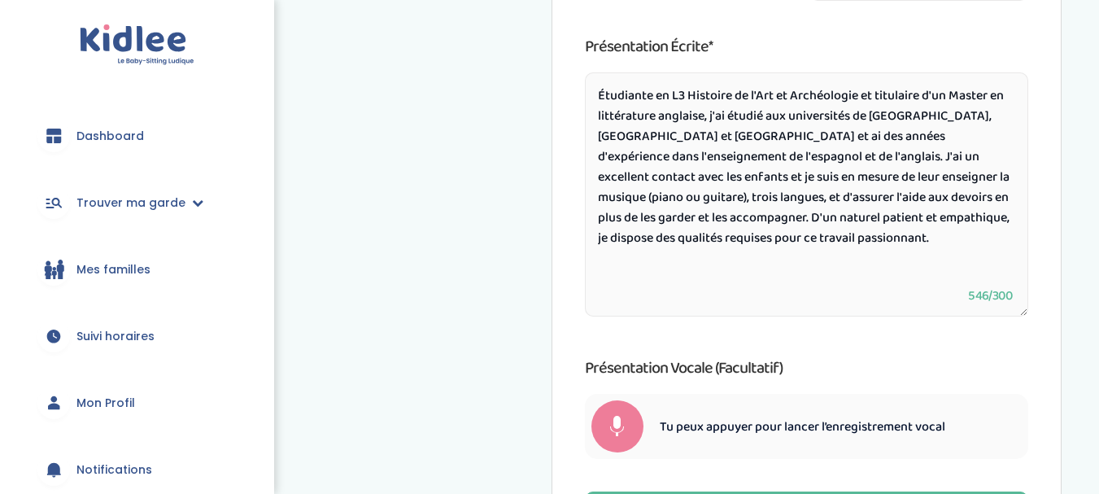
scroll to position [941, 0]
click at [861, 95] on textarea "Étudiante en L3 Histoire de l'Art et Archéologie et titulaire d'un Master en li…" at bounding box center [807, 194] width 444 height 244
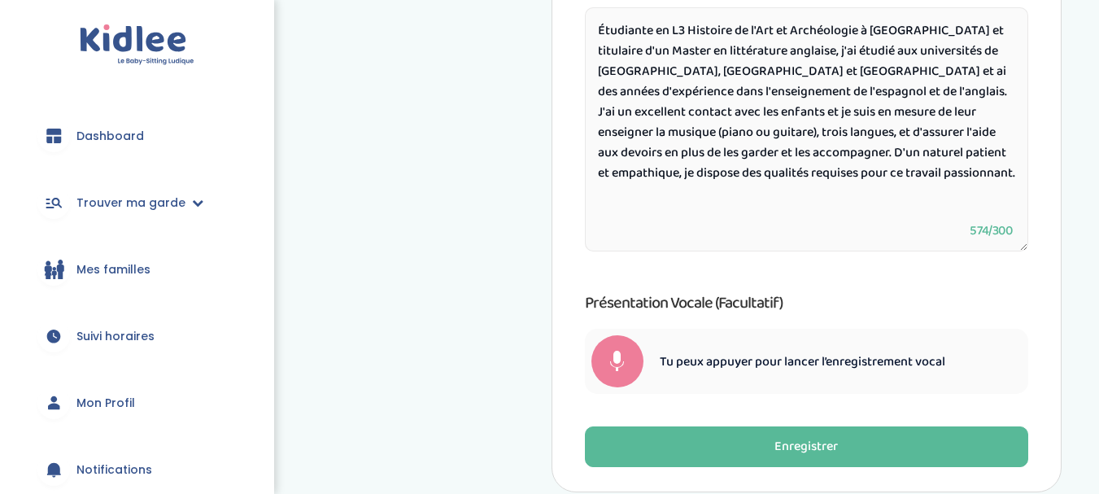
scroll to position [1006, 0]
click at [1012, 171] on textarea "Étudiante en L3 Histoire de l'Art et Archéologie à [GEOGRAPHIC_DATA] et titulai…" at bounding box center [807, 129] width 444 height 244
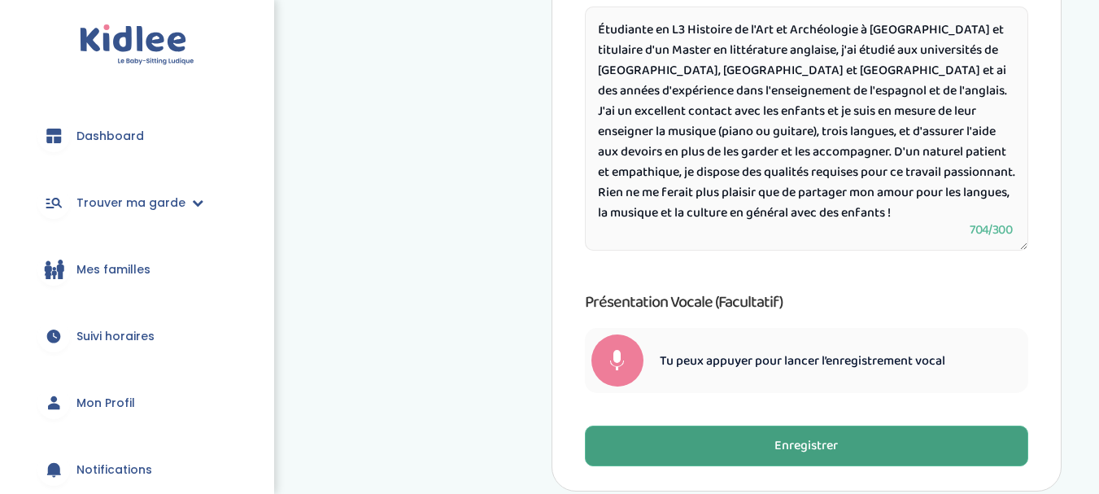
type textarea "Étudiante en L3 Histoire de l'Art et Archéologie à [GEOGRAPHIC_DATA] et titulai…"
click at [735, 443] on button "Enregistrer" at bounding box center [807, 446] width 444 height 41
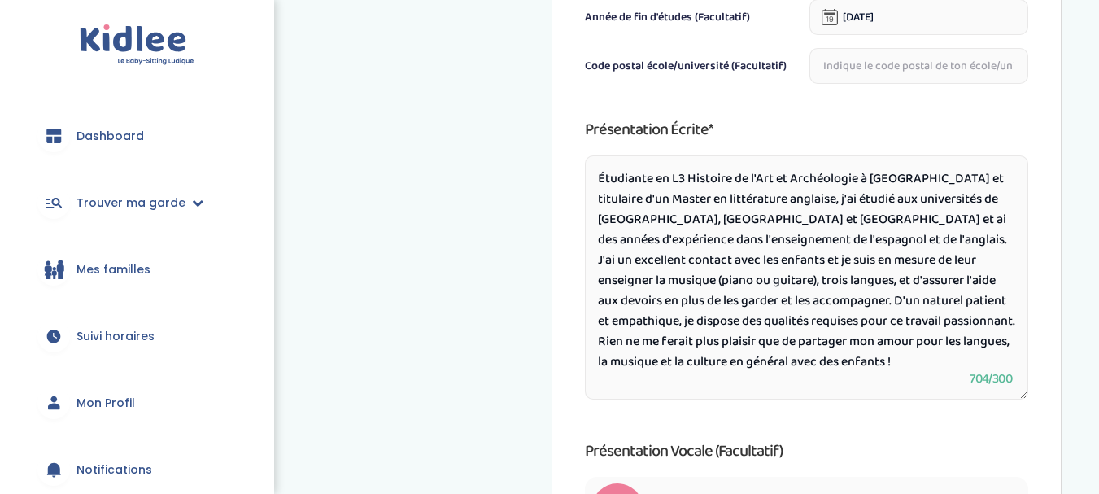
scroll to position [1109, 0]
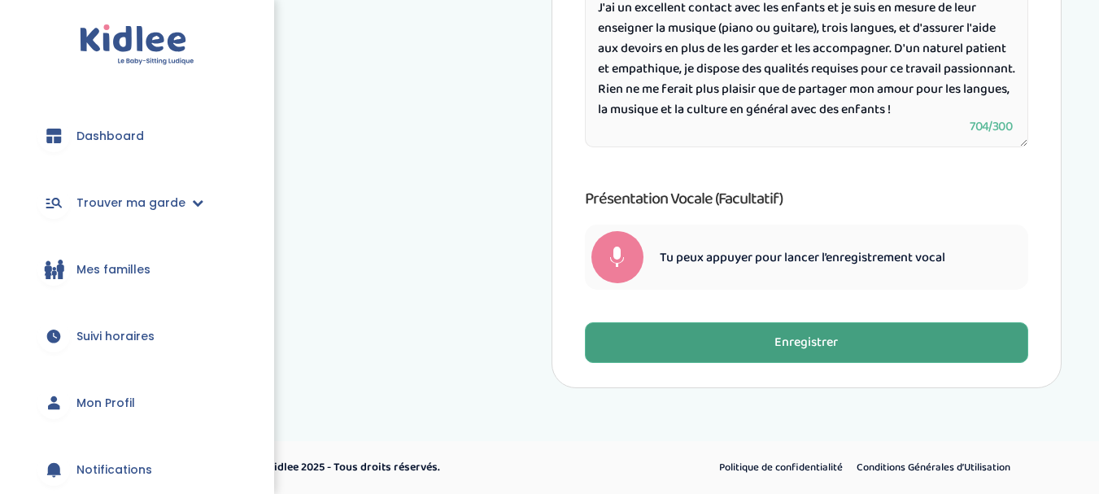
click at [838, 351] on div "Enregistrer" at bounding box center [806, 343] width 63 height 19
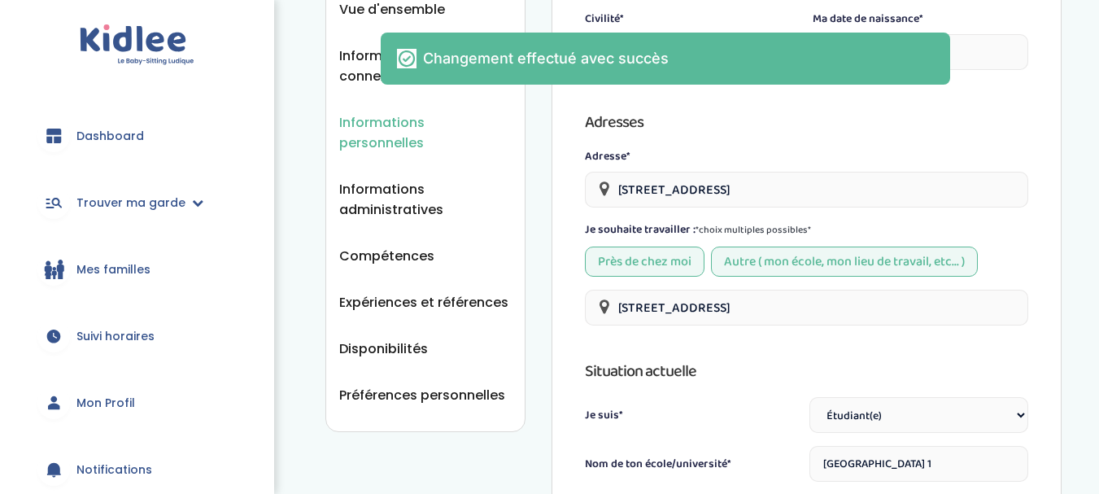
scroll to position [0, 0]
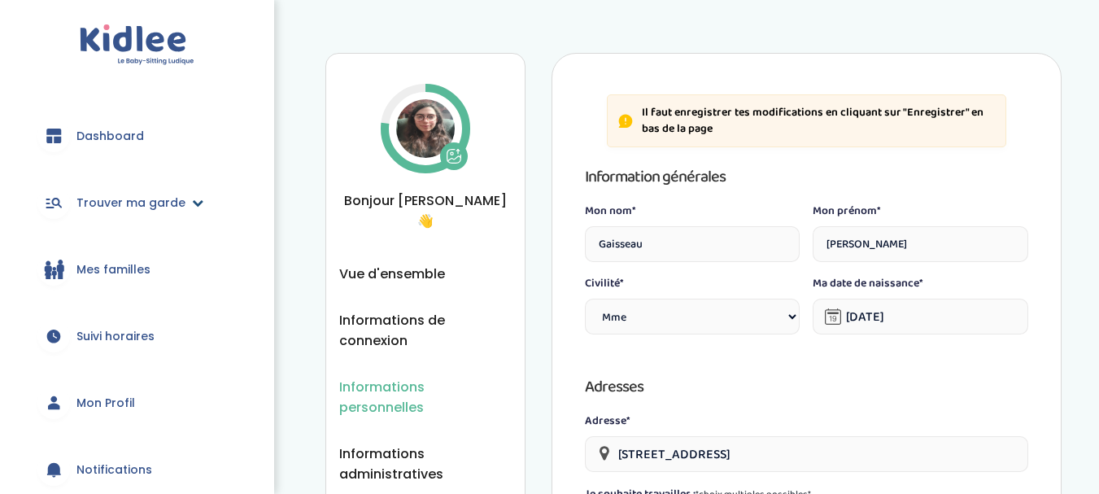
click at [194, 205] on icon at bounding box center [197, 202] width 11 height 11
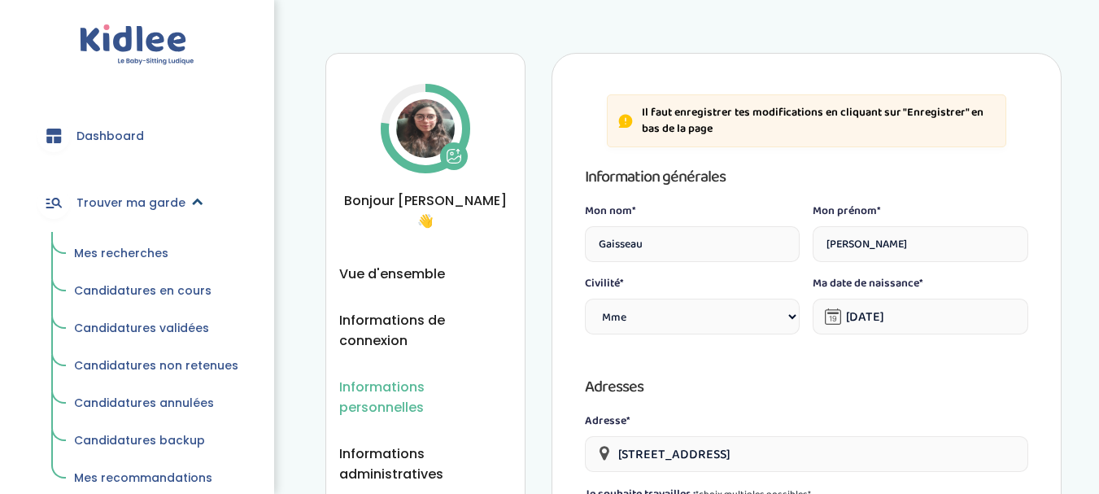
click at [194, 205] on icon at bounding box center [197, 202] width 11 height 11
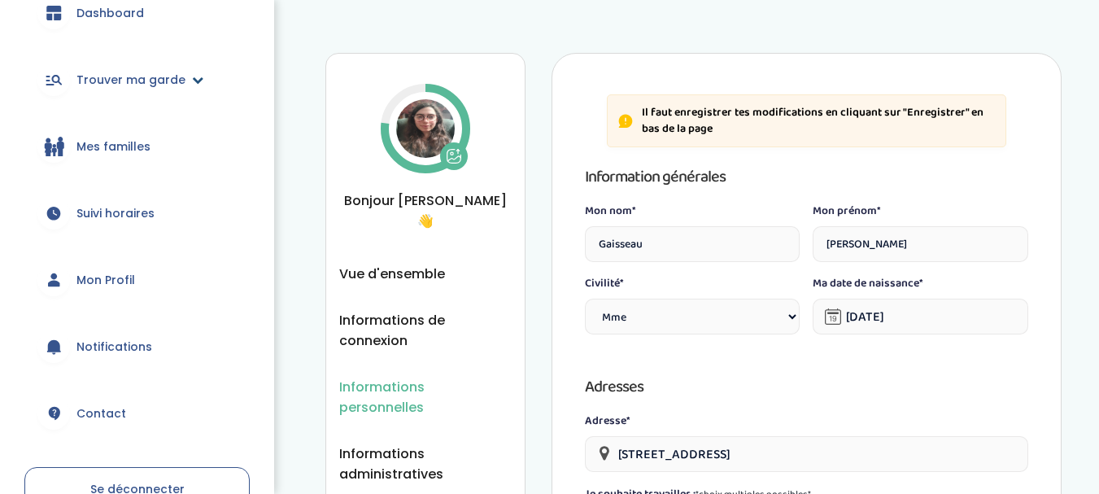
scroll to position [125, 0]
click at [127, 283] on span "Mon Profil" at bounding box center [105, 278] width 59 height 17
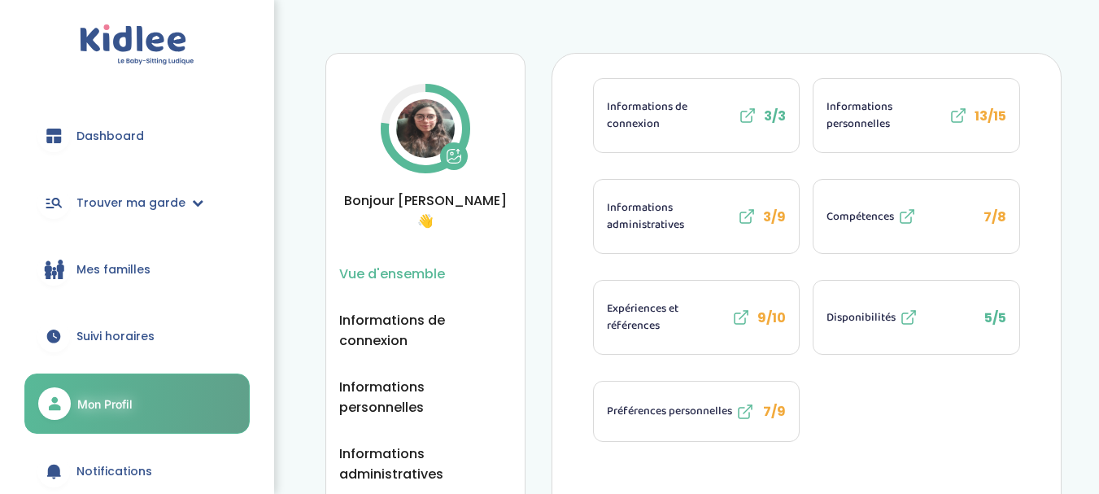
click at [674, 230] on span "Informations administratives" at bounding box center [671, 216] width 128 height 34
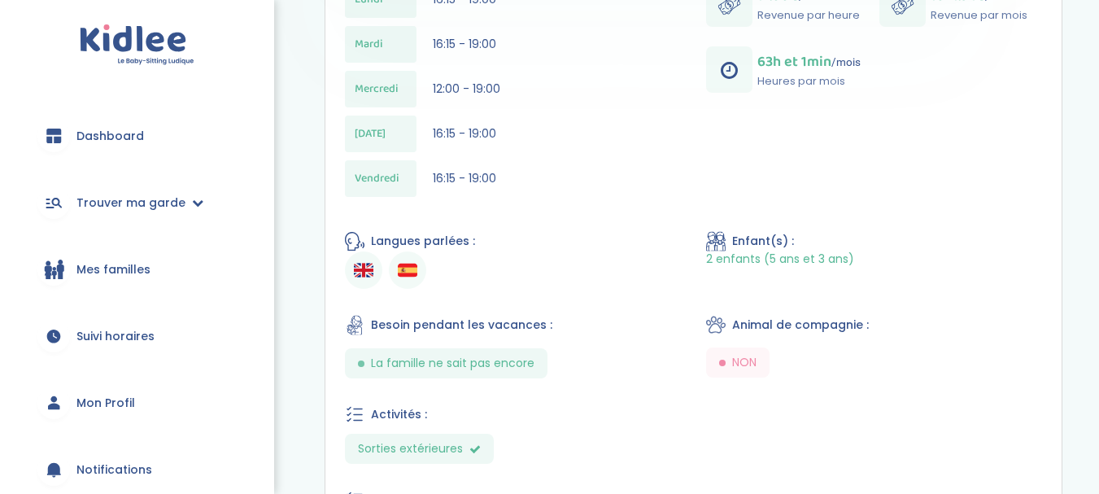
scroll to position [649, 0]
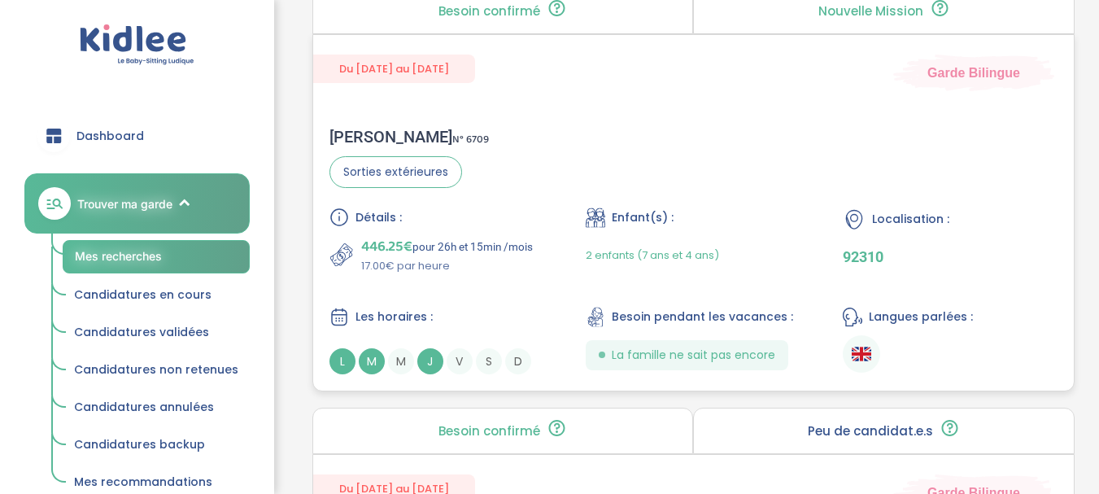
click at [363, 141] on div "[PERSON_NAME] N° 6709" at bounding box center [409, 137] width 159 height 20
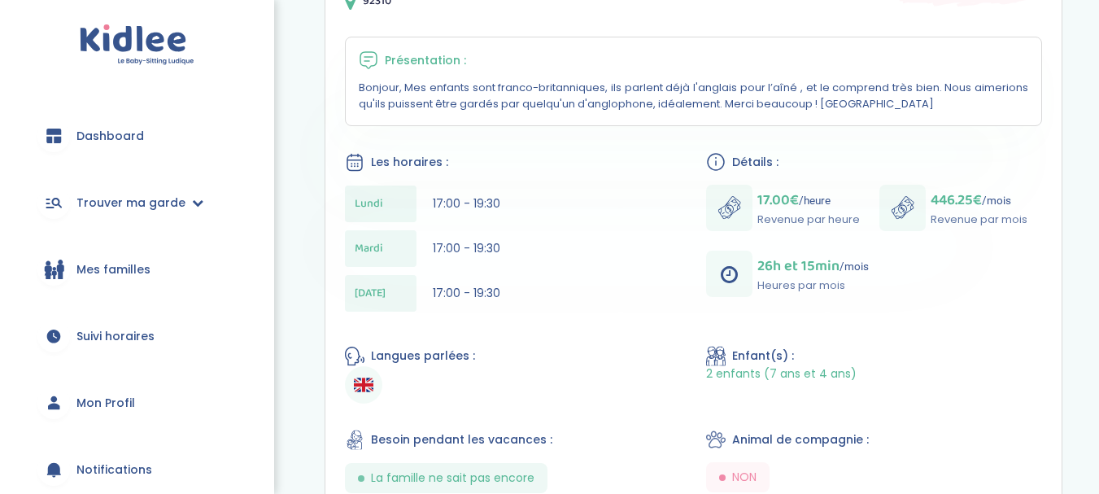
scroll to position [345, 0]
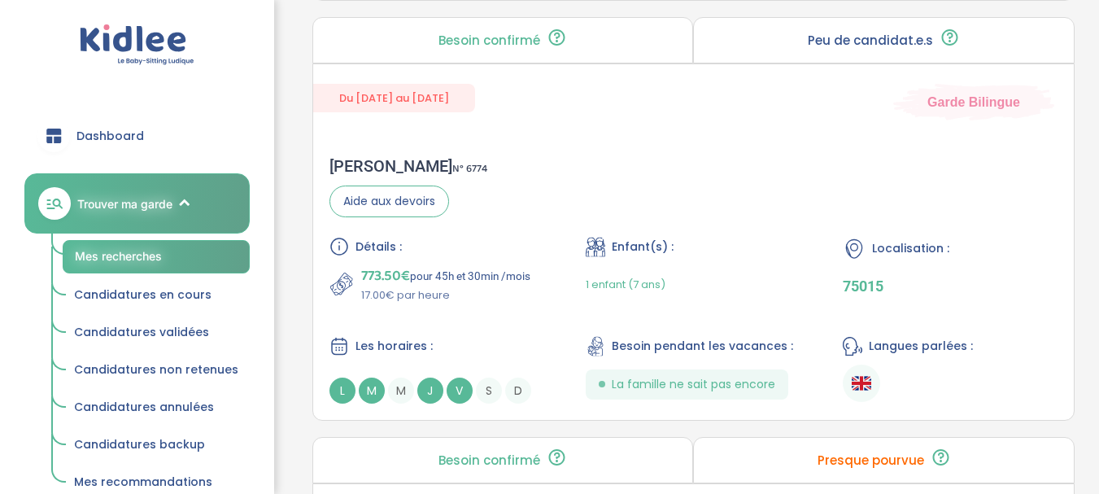
scroll to position [2051, 0]
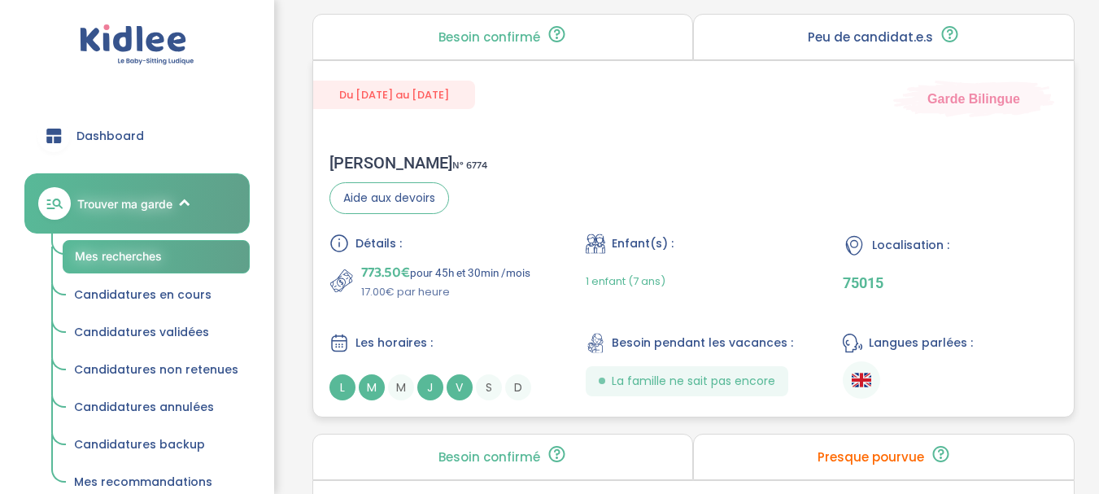
click at [361, 169] on div "[PERSON_NAME] N° 6774" at bounding box center [409, 163] width 158 height 20
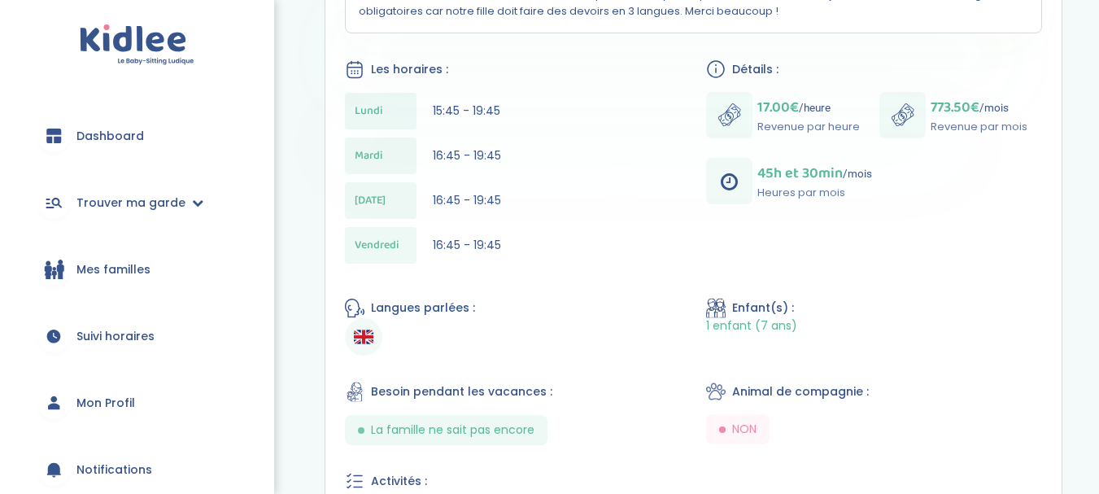
scroll to position [457, 0]
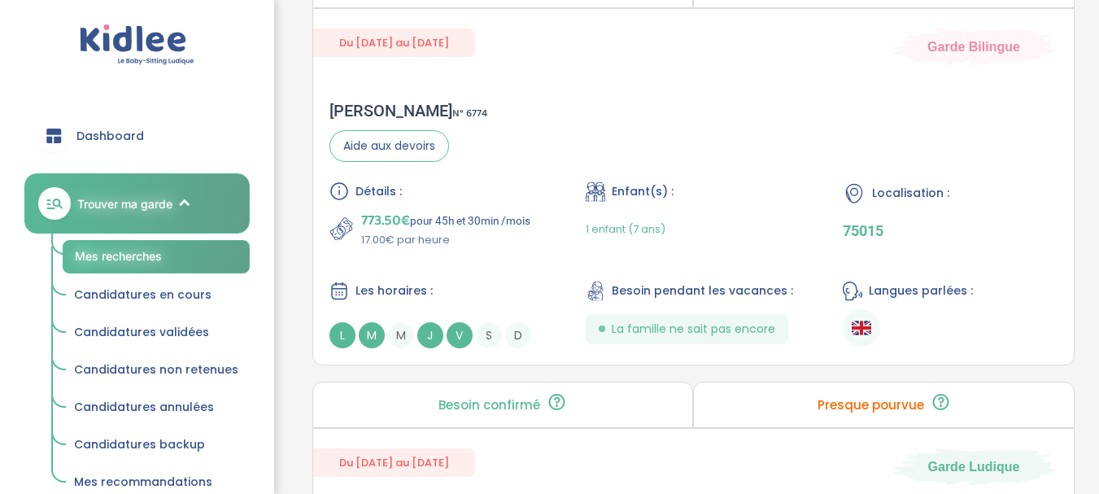
scroll to position [2071, 0]
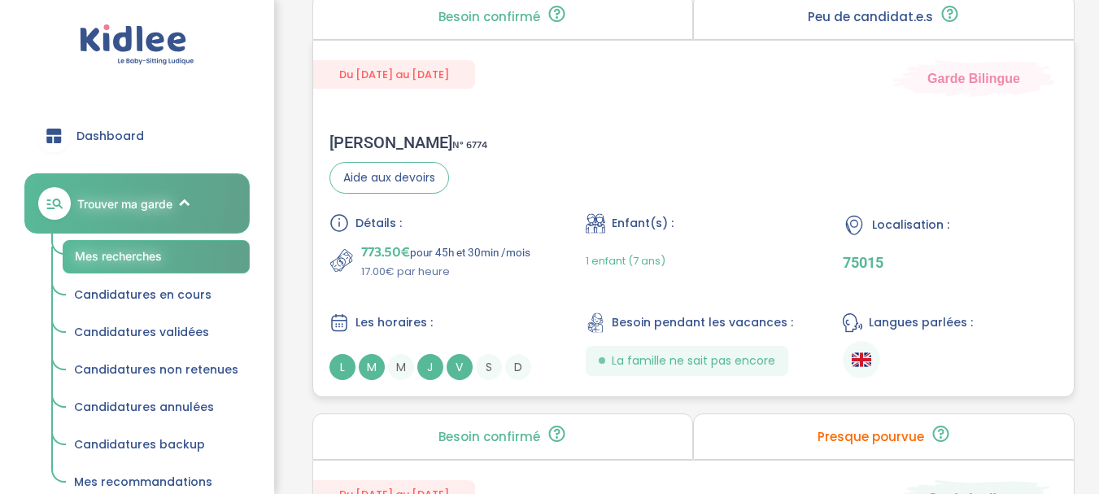
click at [383, 138] on div "[PERSON_NAME] N° 6774" at bounding box center [409, 143] width 158 height 20
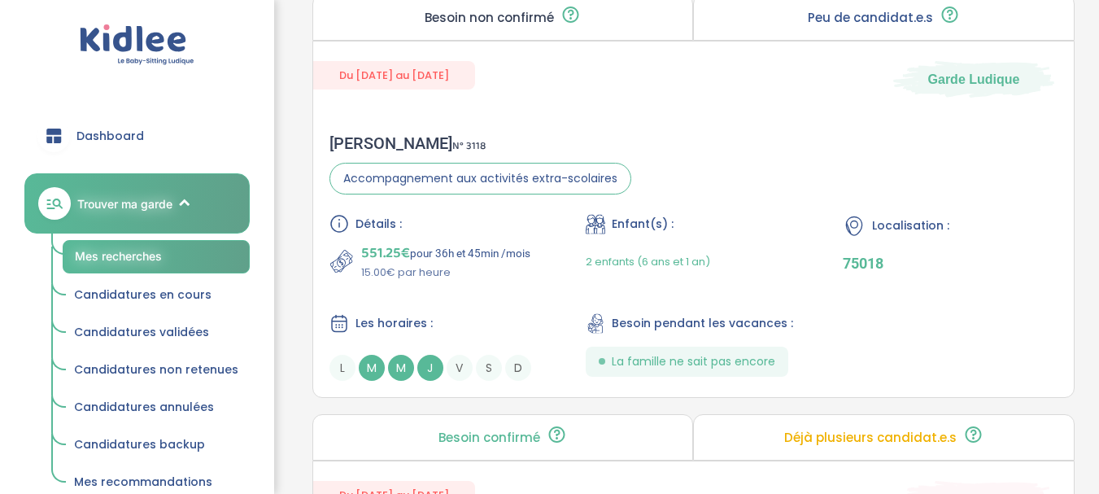
scroll to position [773, 0]
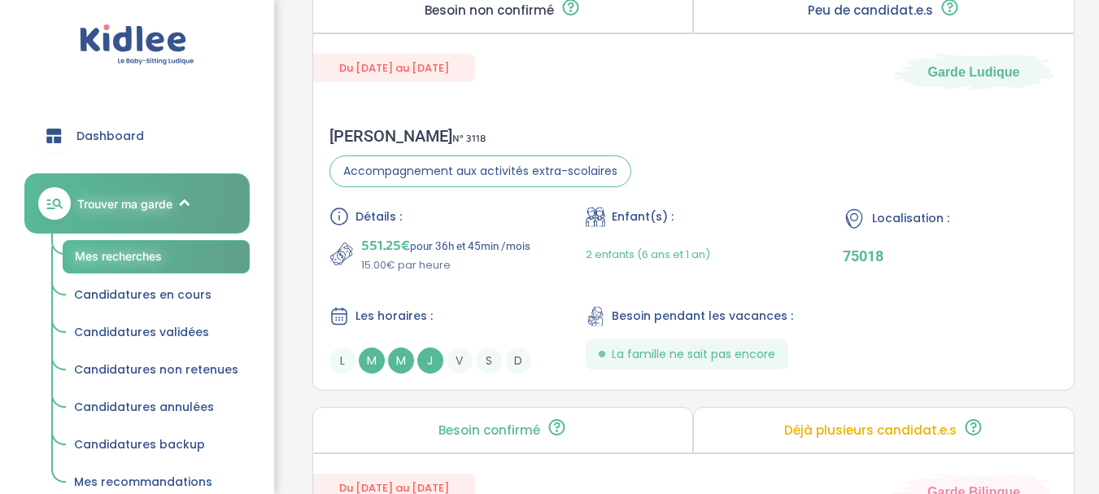
drag, startPoint x: 540, startPoint y: 395, endPoint x: 308, endPoint y: 391, distance: 232.8
click at [308, 391] on div "Besoin non confirmé La famille a publié son besoin mais n’a pas encore eu d'éch…" at bounding box center [694, 197] width 788 height 420
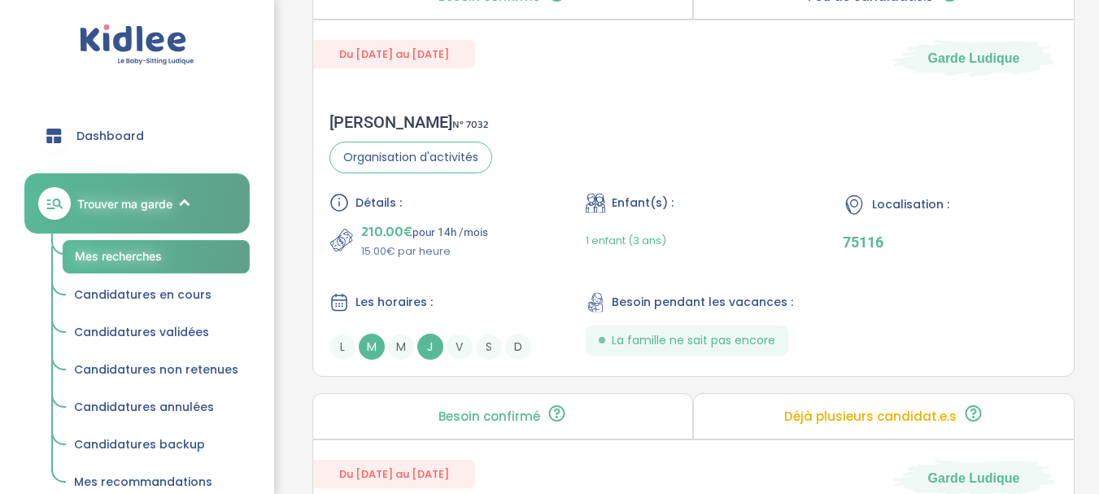
scroll to position [4173, 0]
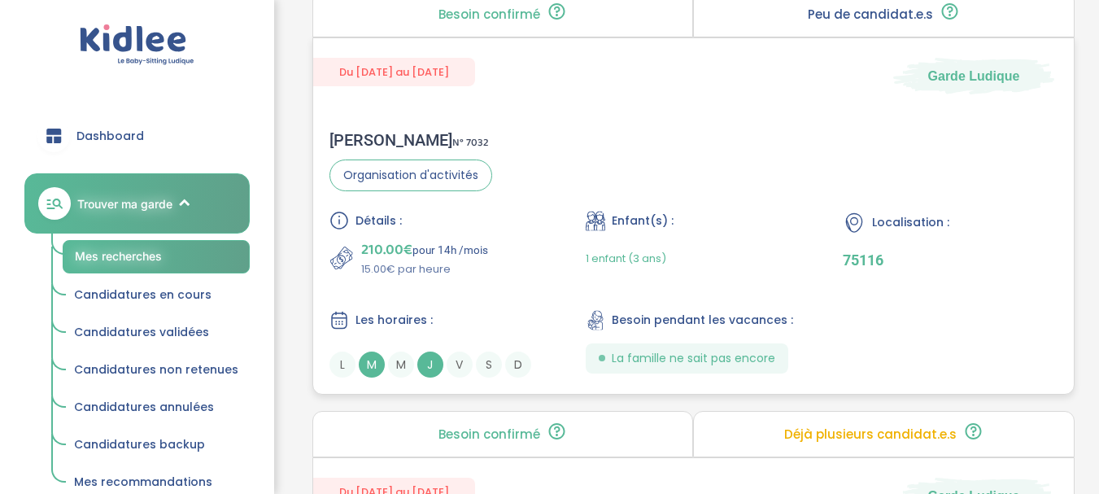
click at [374, 133] on div "[PERSON_NAME] N° 7032" at bounding box center [411, 140] width 163 height 20
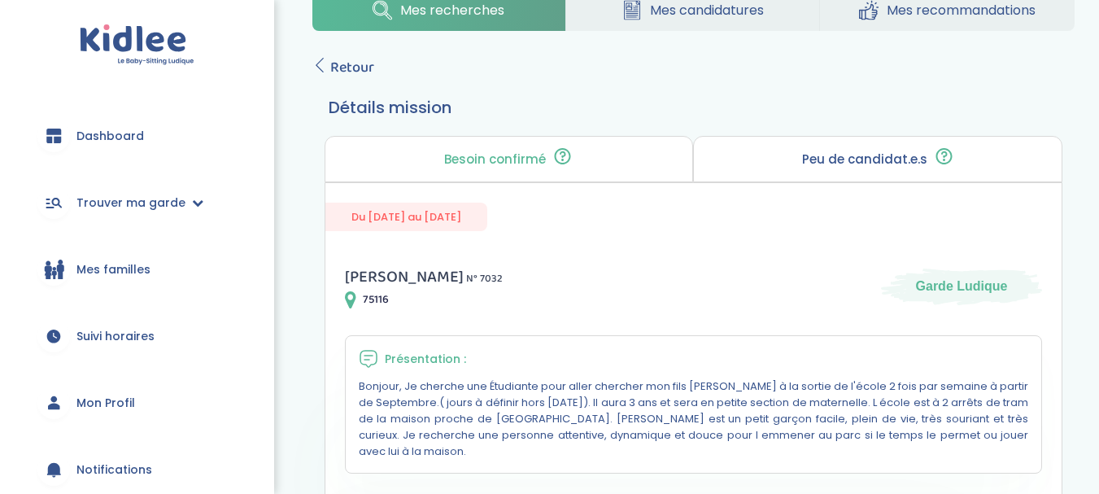
scroll to position [42, 0]
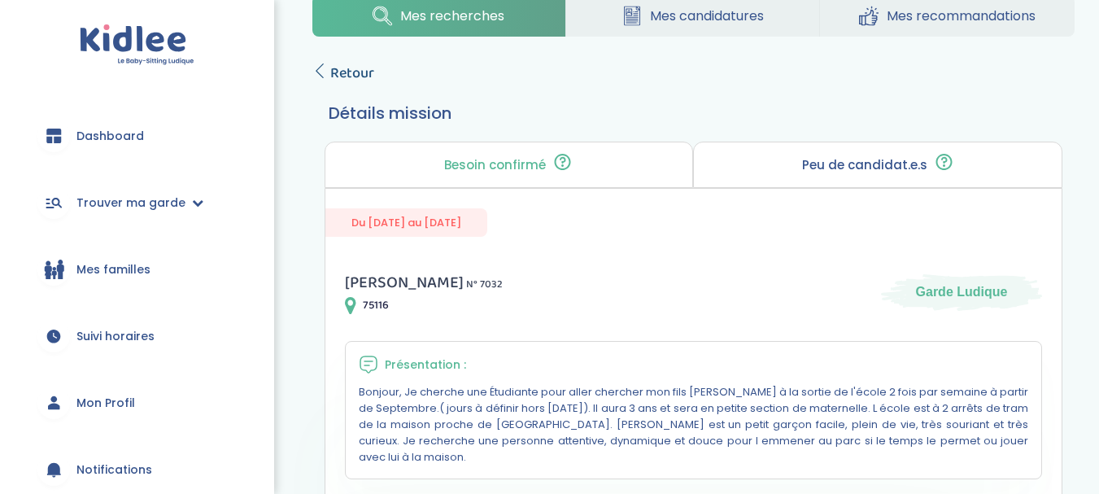
click at [360, 76] on span "Retour" at bounding box center [352, 73] width 44 height 23
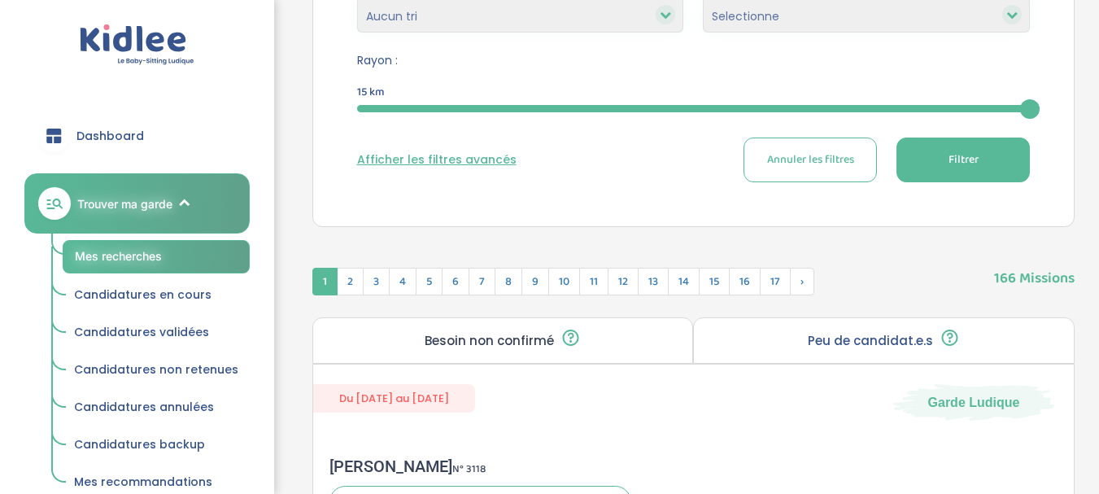
scroll to position [500, 0]
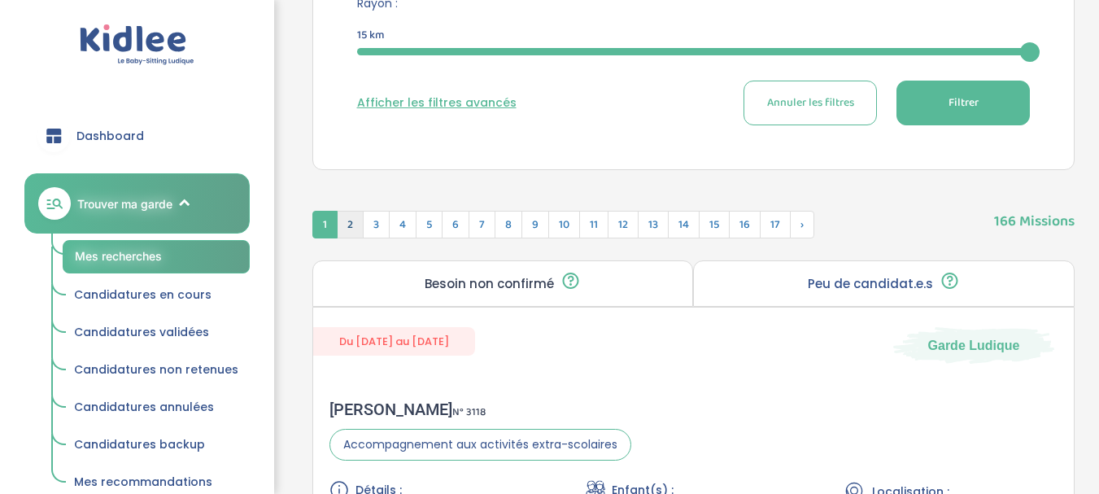
click at [349, 225] on span "2" at bounding box center [350, 225] width 27 height 28
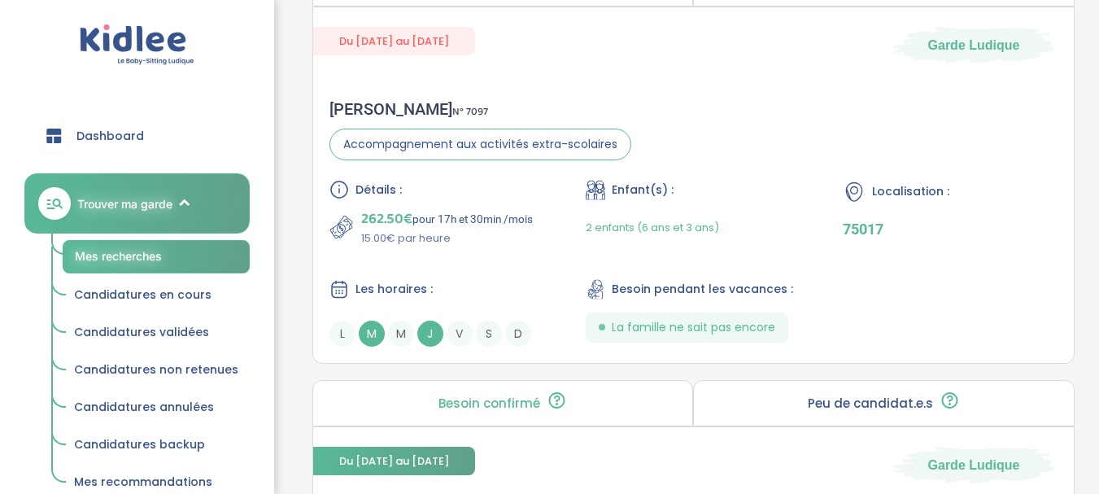
scroll to position [1641, 0]
click at [381, 106] on div "Matthieu B . N° 7097" at bounding box center [481, 108] width 302 height 20
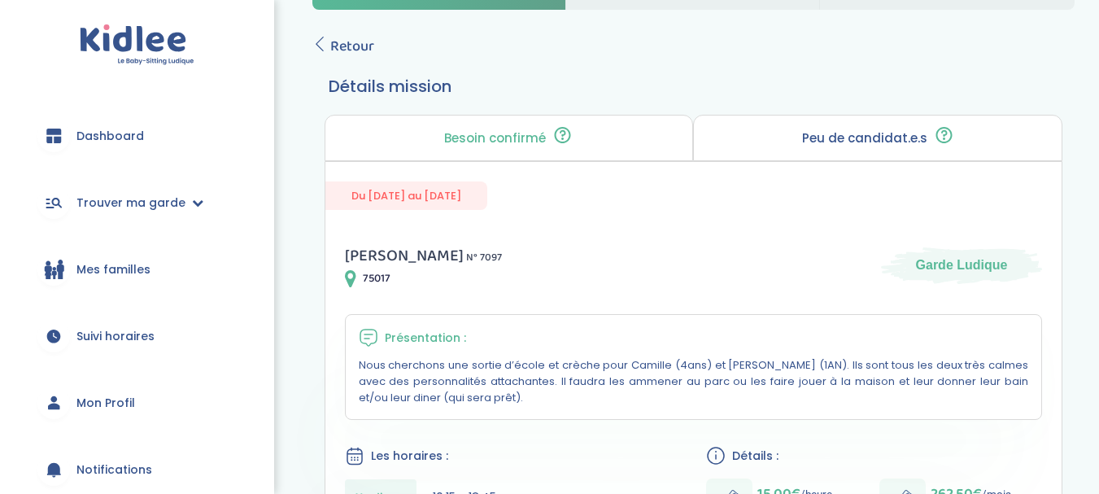
scroll to position [68, 0]
click at [334, 50] on span "Retour" at bounding box center [352, 47] width 44 height 23
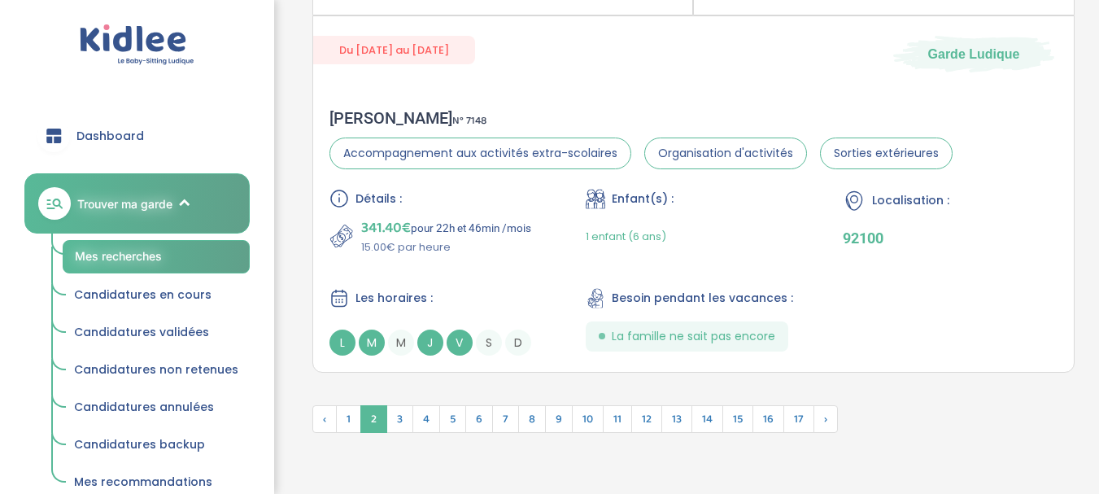
scroll to position [4637, 0]
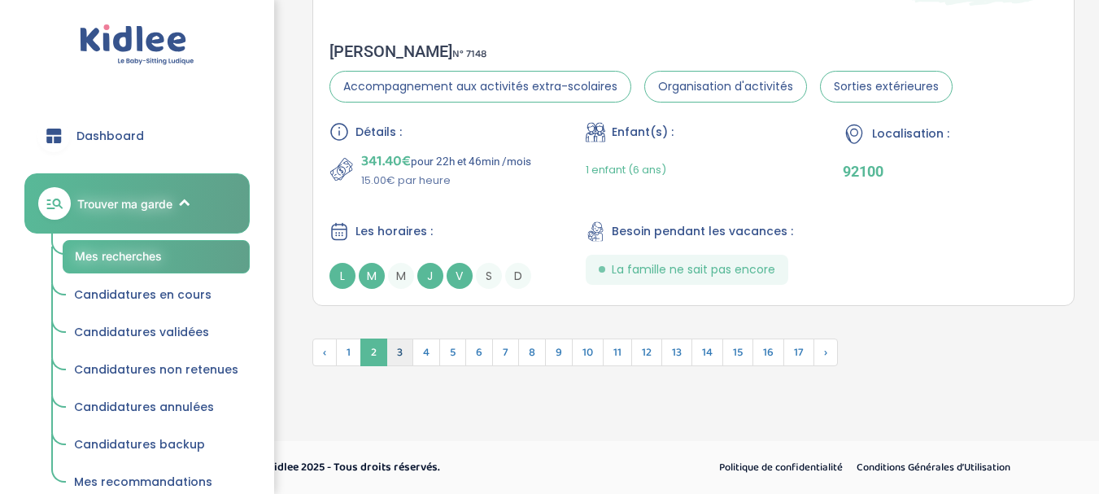
click at [395, 347] on span "3" at bounding box center [400, 353] width 27 height 28
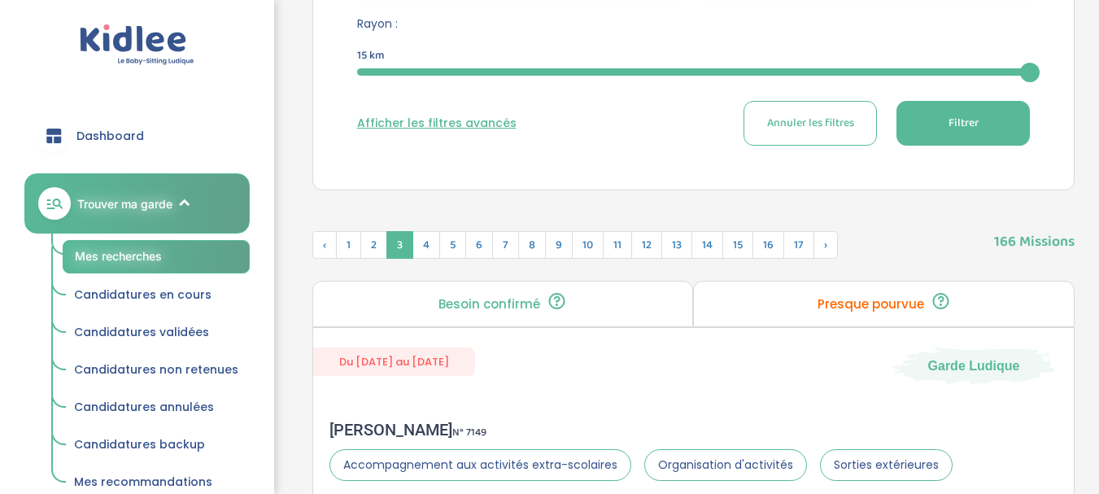
scroll to position [478, 0]
click at [426, 239] on span "4" at bounding box center [427, 246] width 28 height 28
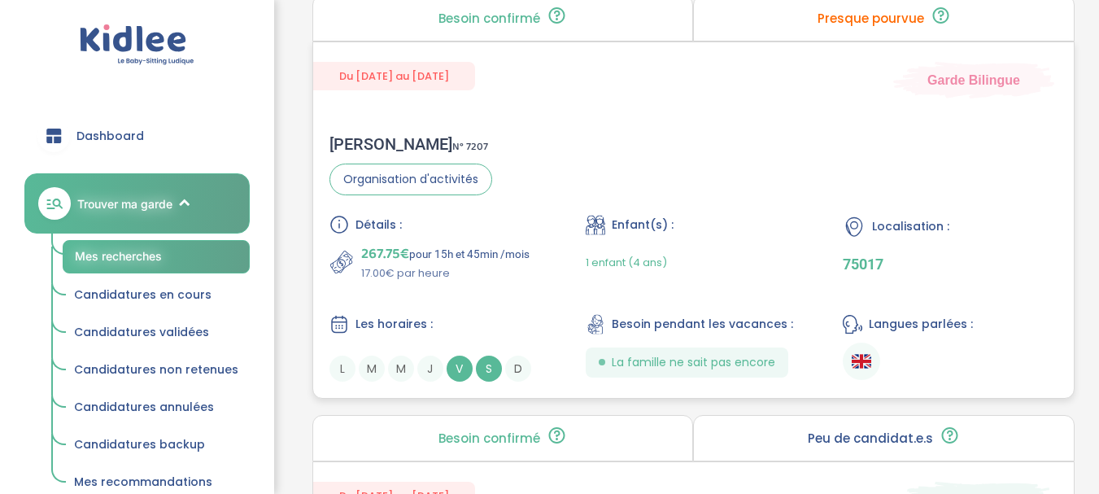
scroll to position [1604, 0]
click at [378, 142] on div "Sabah F . N° 7207" at bounding box center [411, 145] width 163 height 20
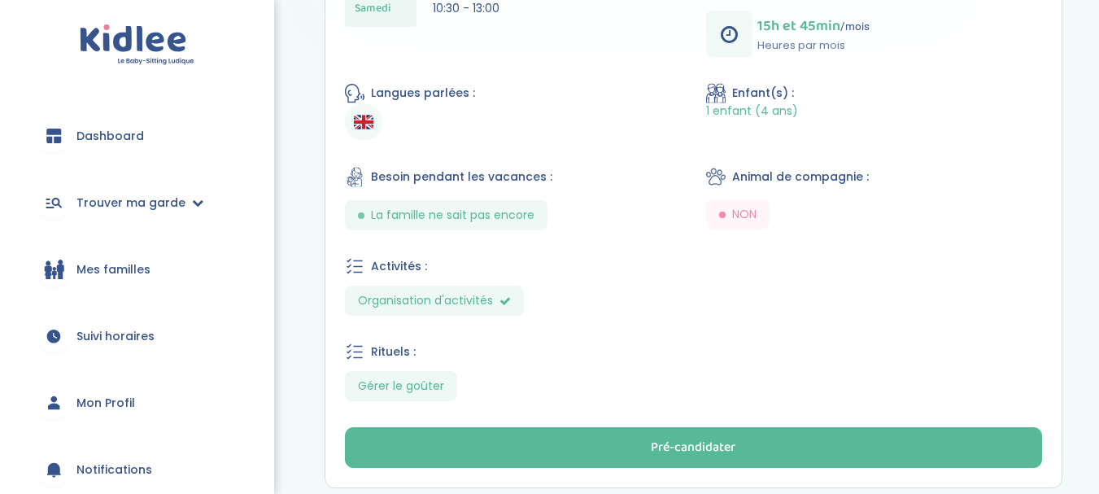
scroll to position [719, 0]
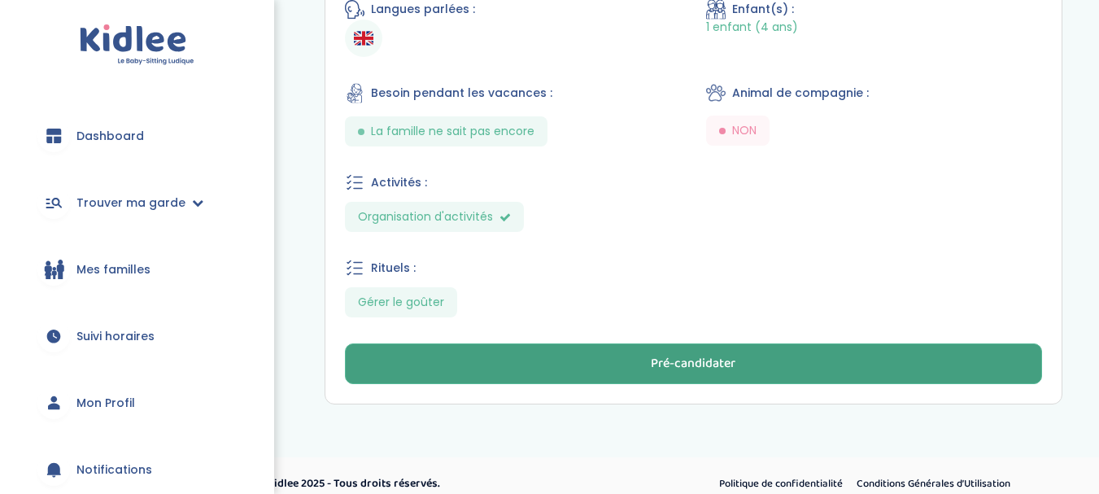
click at [661, 355] on div "Pré-candidater" at bounding box center [693, 364] width 85 height 19
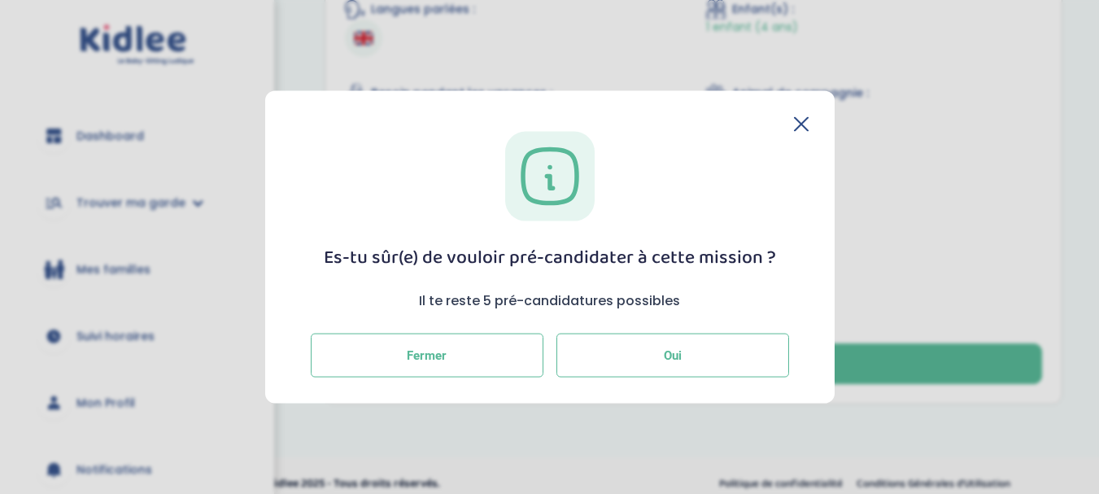
click at [660, 352] on button "Oui" at bounding box center [673, 356] width 233 height 44
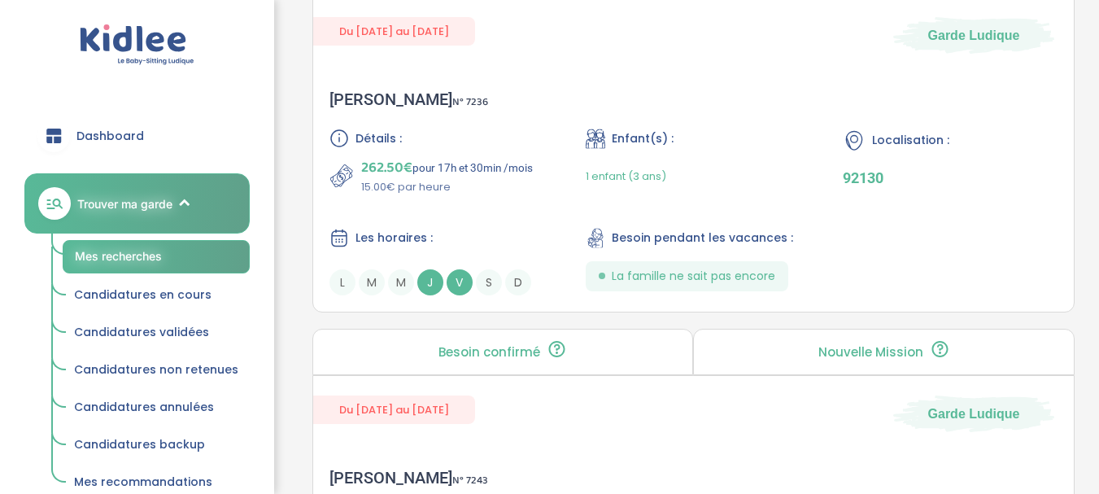
scroll to position [3687, 0]
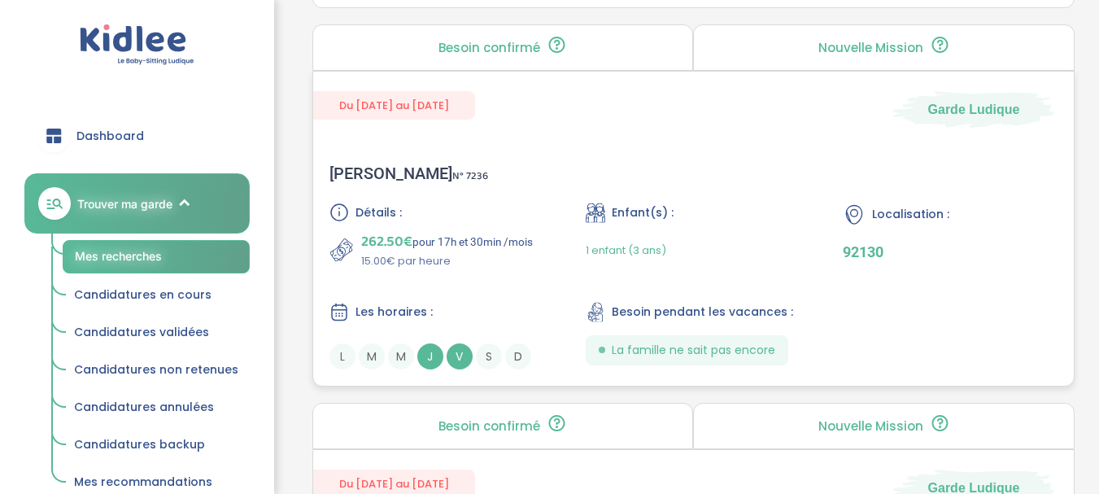
click at [369, 173] on div "Julia B . N° 7236" at bounding box center [409, 174] width 159 height 20
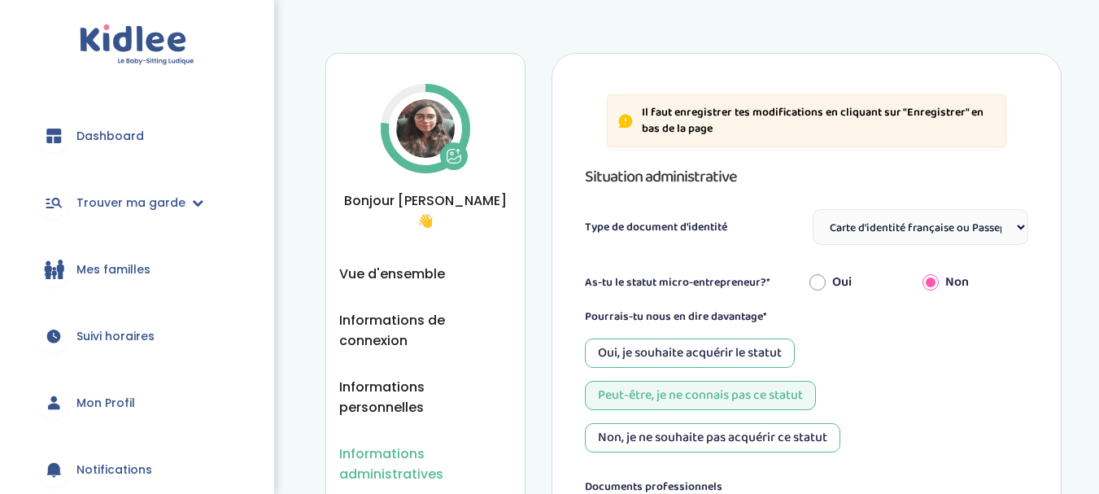
select select "Carte d'identité française ou Passeport français daté de moins de 5 ans"
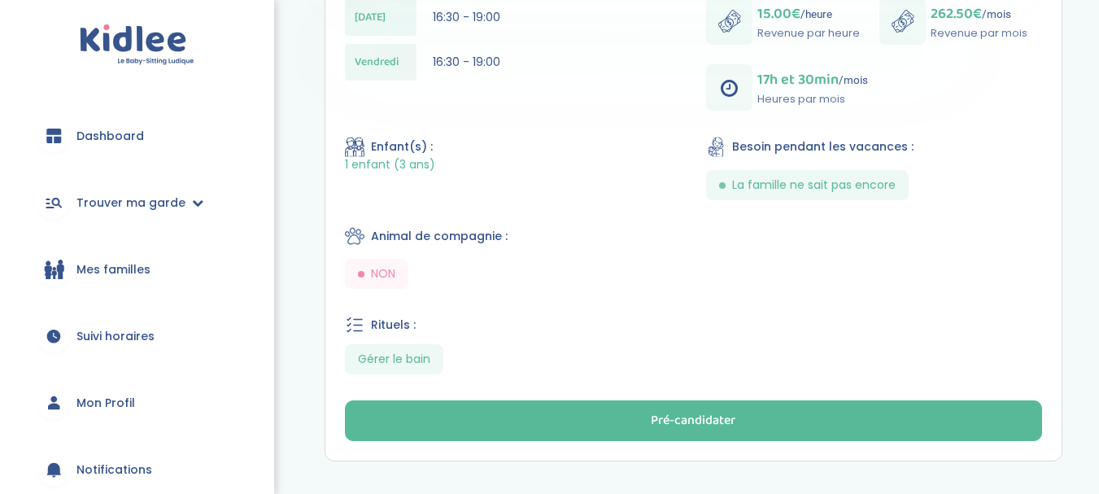
scroll to position [594, 0]
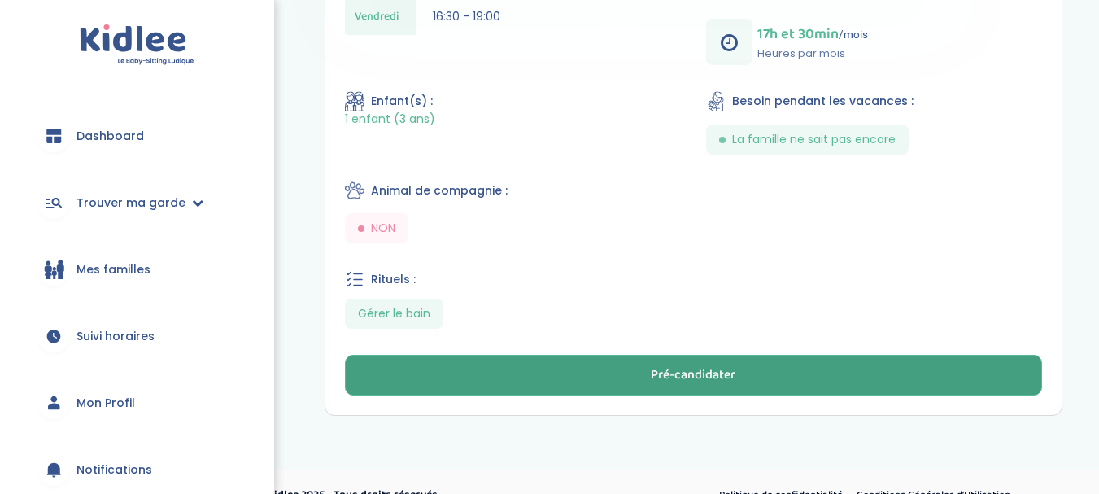
click at [657, 393] on button "Pré-candidater" at bounding box center [694, 375] width 698 height 41
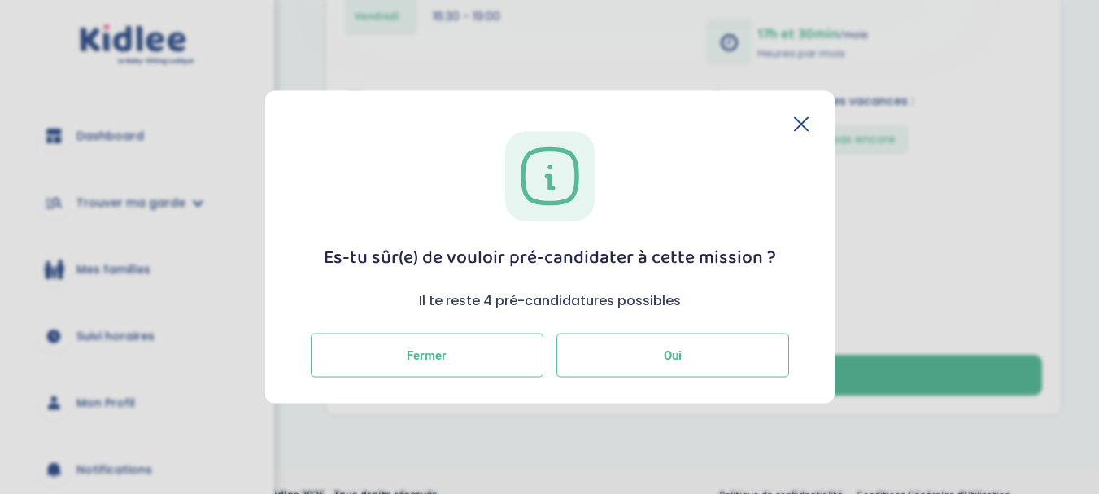
click at [684, 352] on button "Oui" at bounding box center [673, 356] width 233 height 44
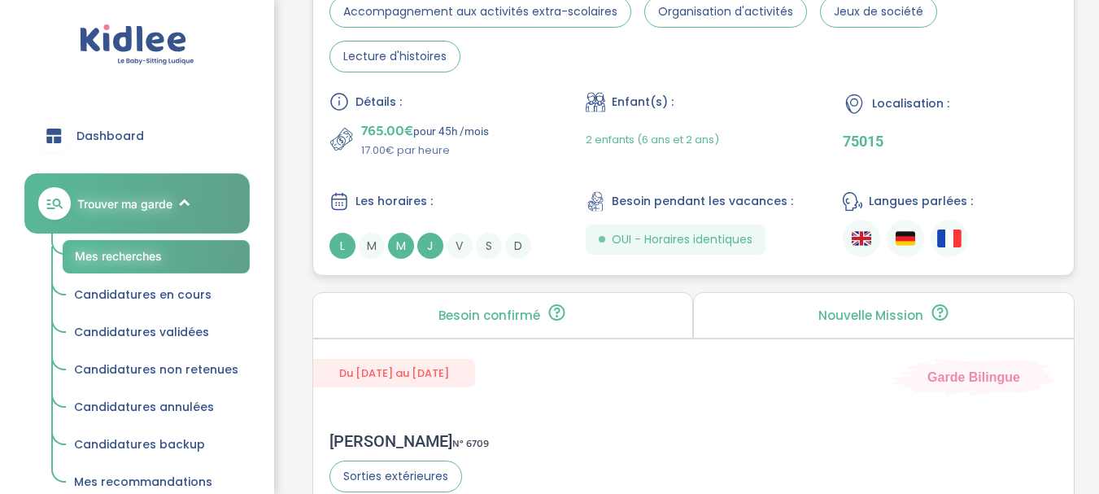
click at [648, 254] on div "OUI - Horaires identiques" at bounding box center [676, 240] width 180 height 30
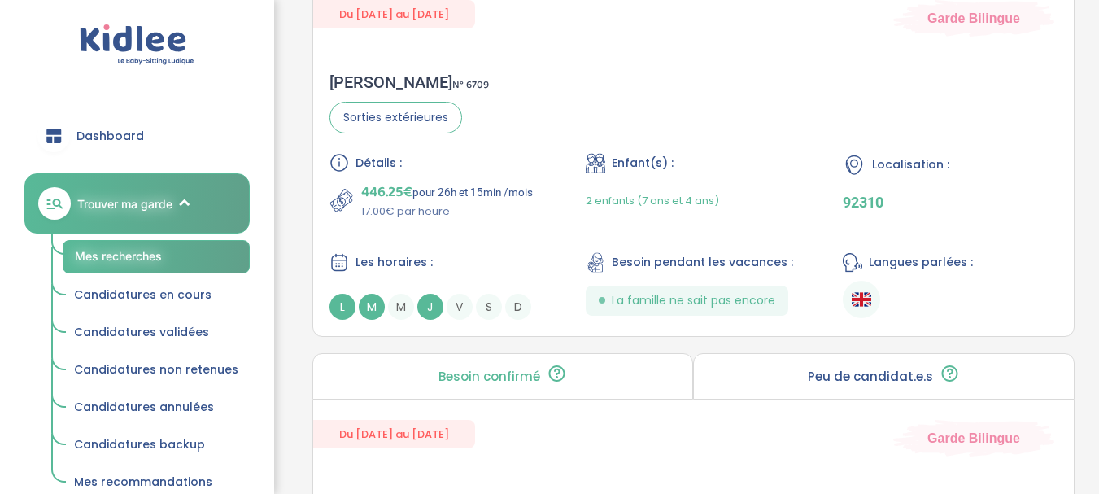
scroll to position [1766, 0]
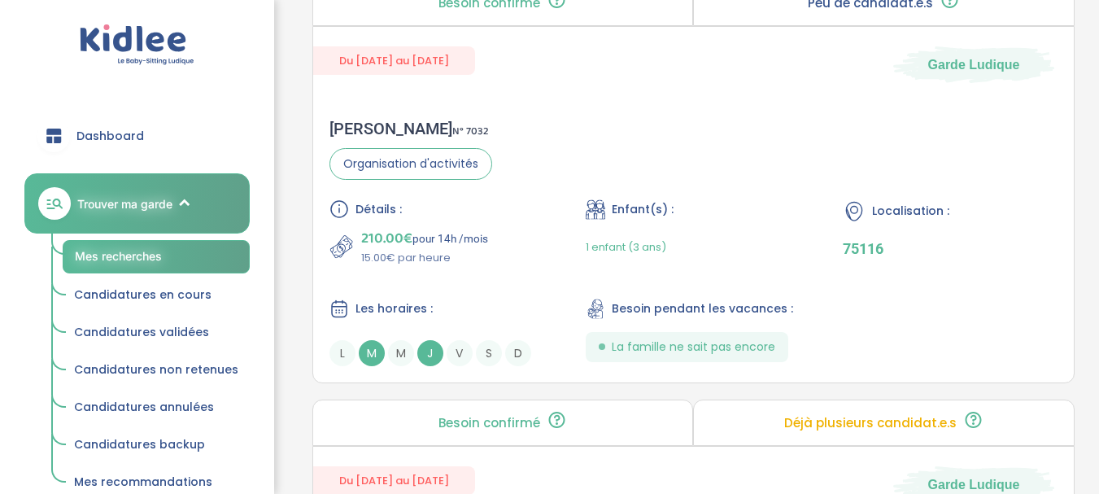
scroll to position [4226, 0]
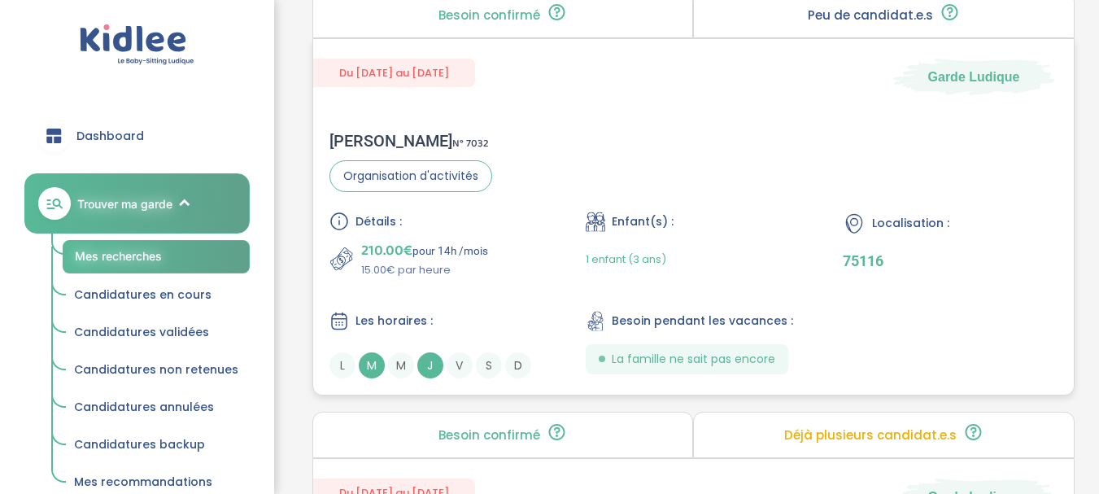
click at [383, 137] on div "[PERSON_NAME] N° 7032" at bounding box center [411, 141] width 163 height 20
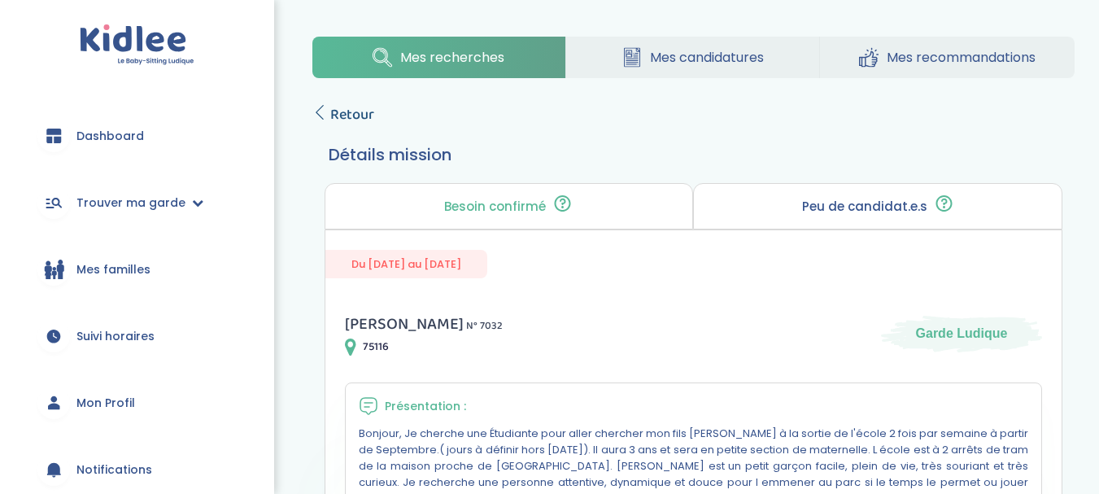
click at [339, 114] on span "Retour" at bounding box center [352, 114] width 44 height 23
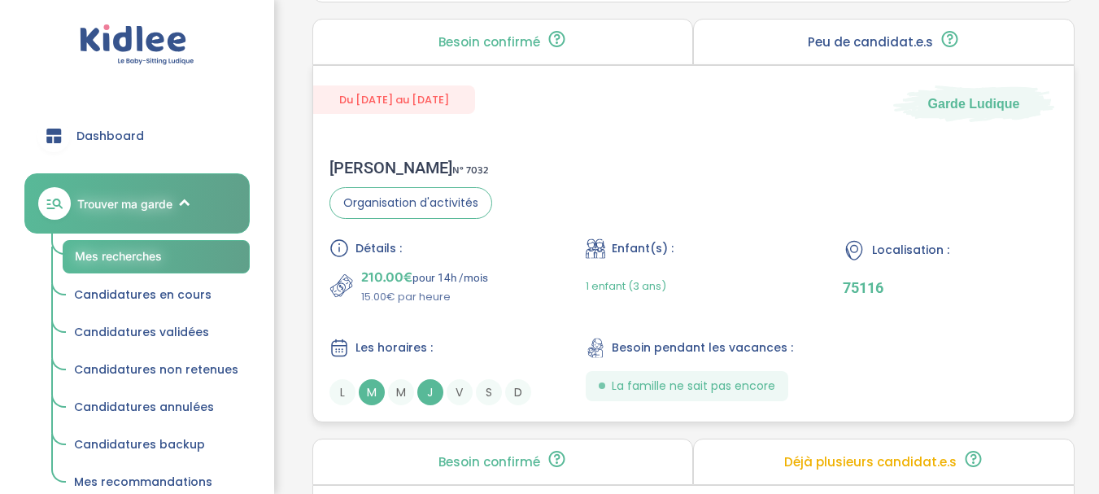
scroll to position [4198, 0]
click at [376, 173] on div "Sophie D . N° 7032" at bounding box center [411, 169] width 163 height 20
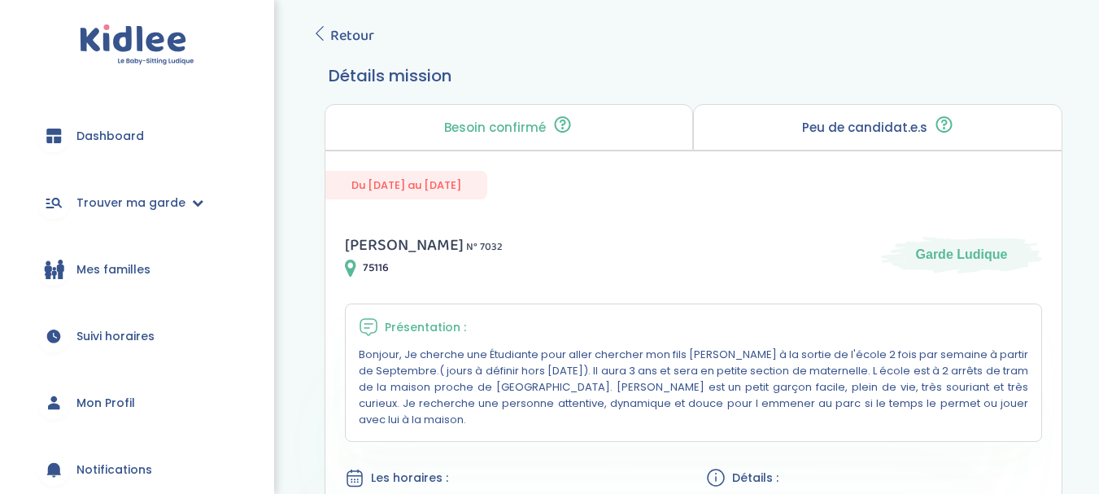
scroll to position [78, 0]
click at [341, 42] on span "Retour" at bounding box center [352, 36] width 44 height 23
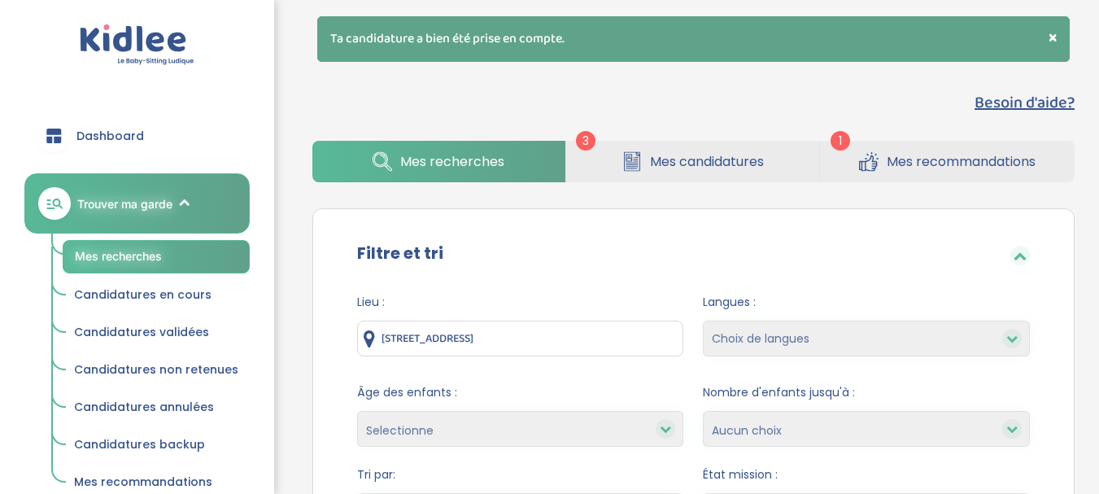
click at [706, 173] on link "Mes candidatures" at bounding box center [692, 162] width 253 height 42
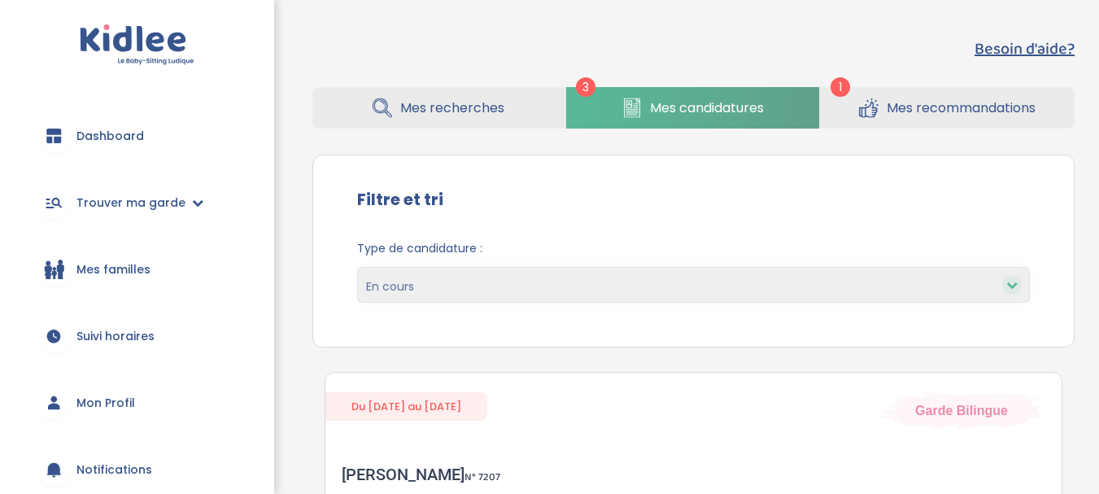
click at [887, 116] on span "Mes recommandations" at bounding box center [961, 108] width 149 height 20
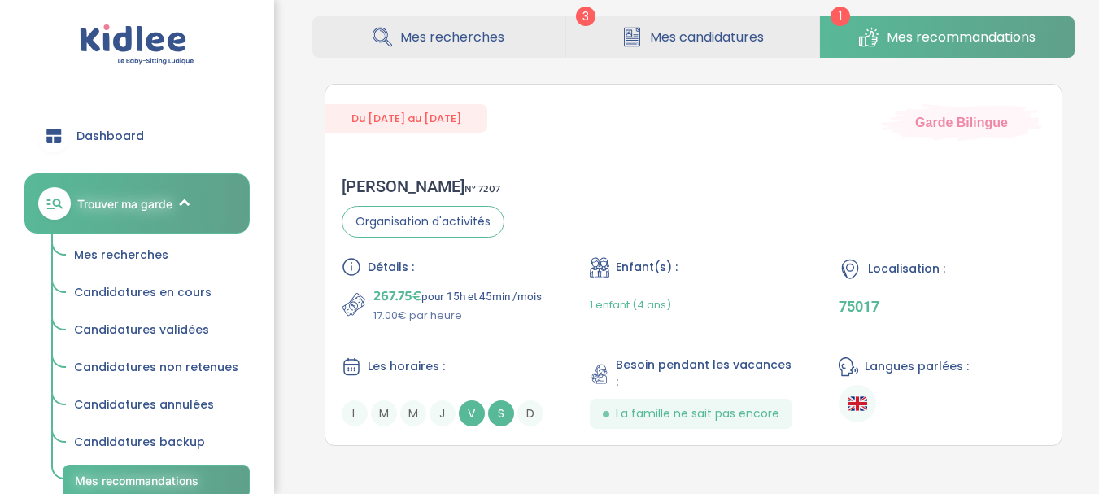
click at [710, 31] on span "Mes candidatures" at bounding box center [707, 37] width 114 height 20
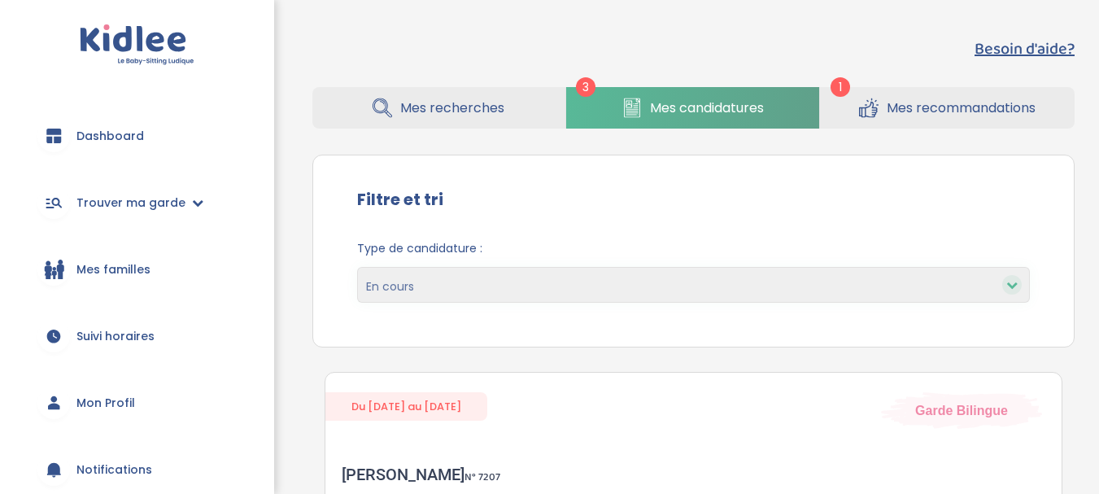
click at [477, 108] on span "Mes recherches" at bounding box center [452, 108] width 104 height 20
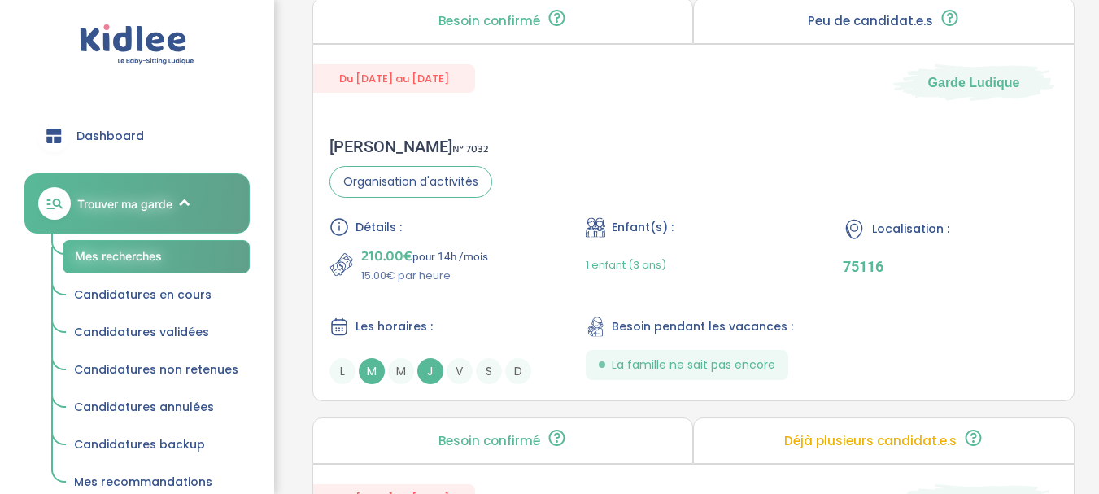
scroll to position [4170, 0]
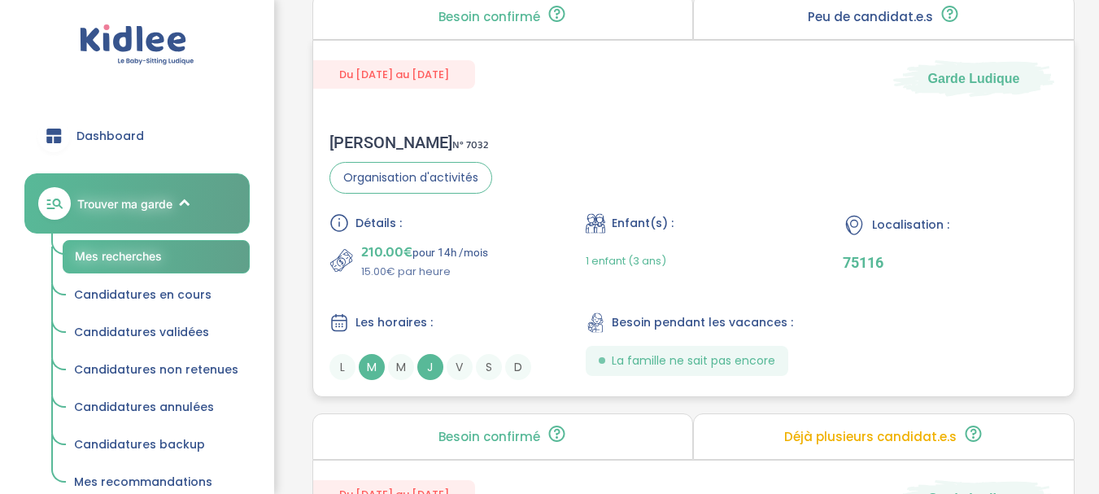
click at [391, 139] on div "[PERSON_NAME] N° 7032" at bounding box center [411, 143] width 163 height 20
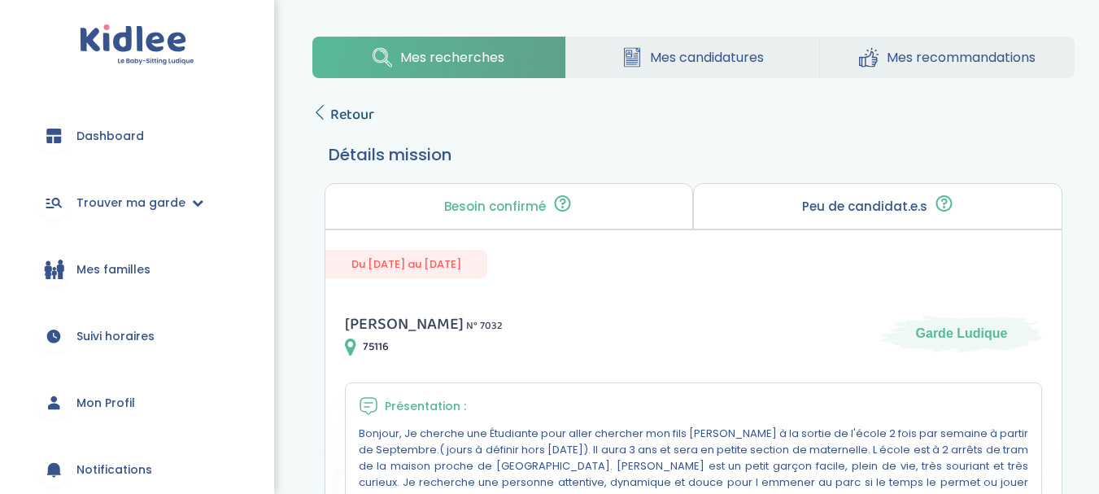
click at [343, 117] on span "Retour" at bounding box center [352, 114] width 44 height 23
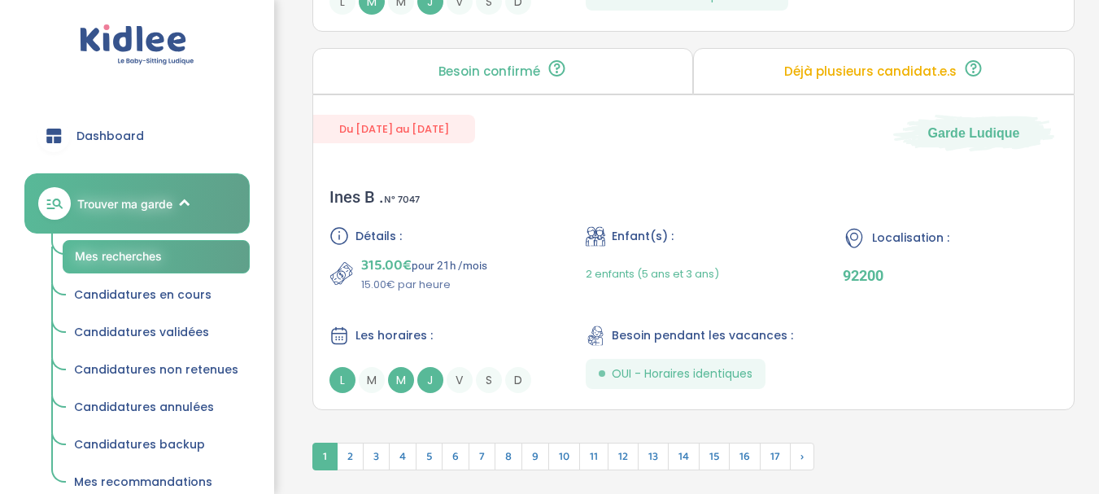
scroll to position [4640, 0]
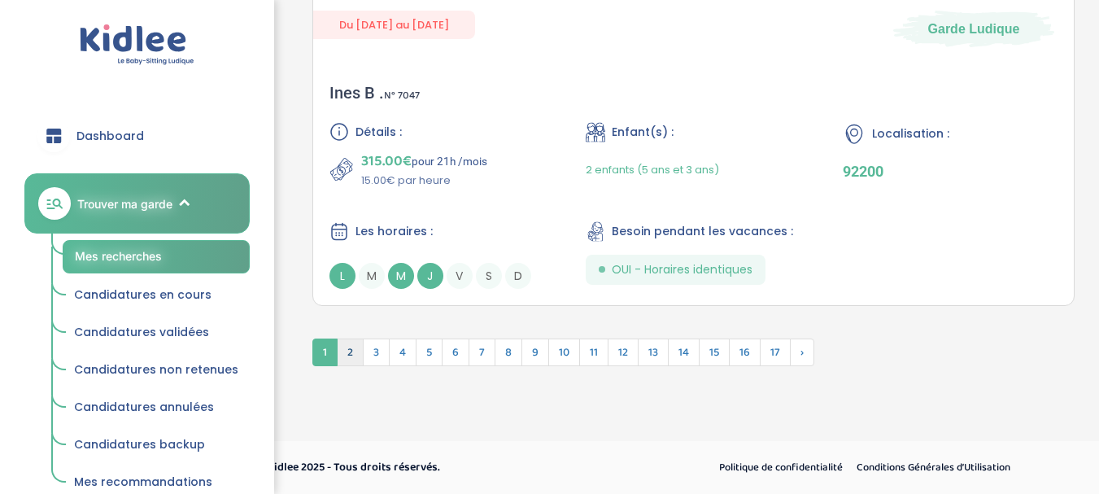
click at [344, 354] on span "2" at bounding box center [350, 353] width 27 height 28
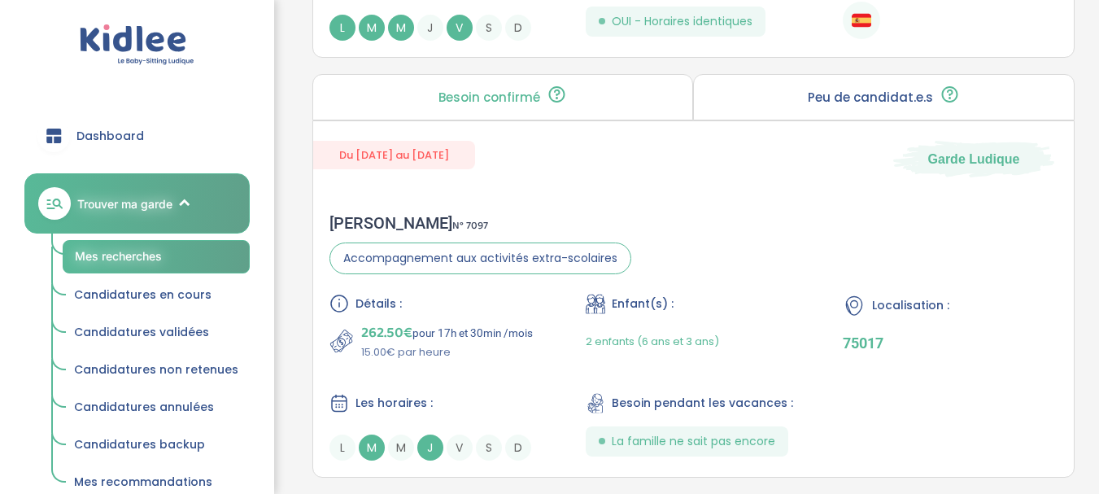
scroll to position [1539, 0]
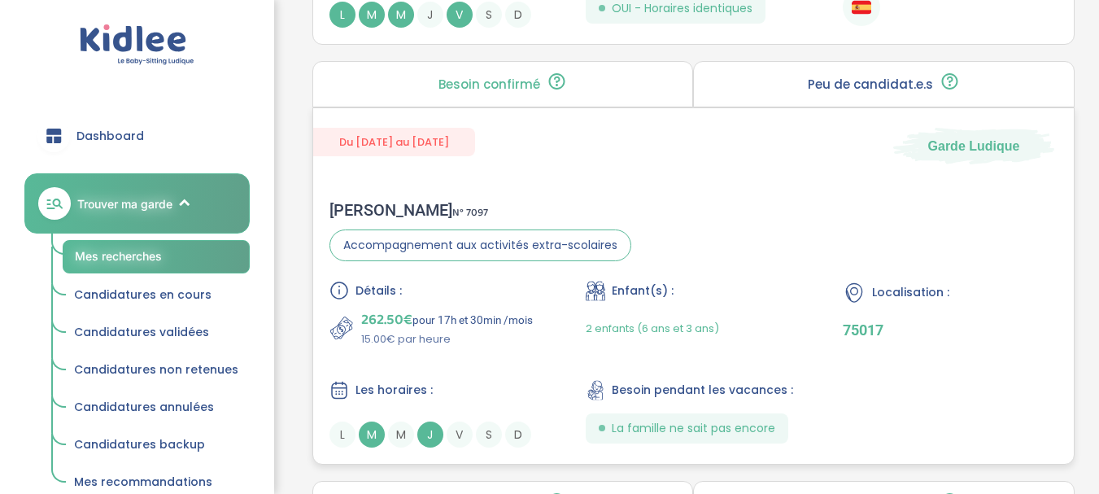
click at [403, 213] on div "Matthieu B . N° 7097" at bounding box center [481, 210] width 302 height 20
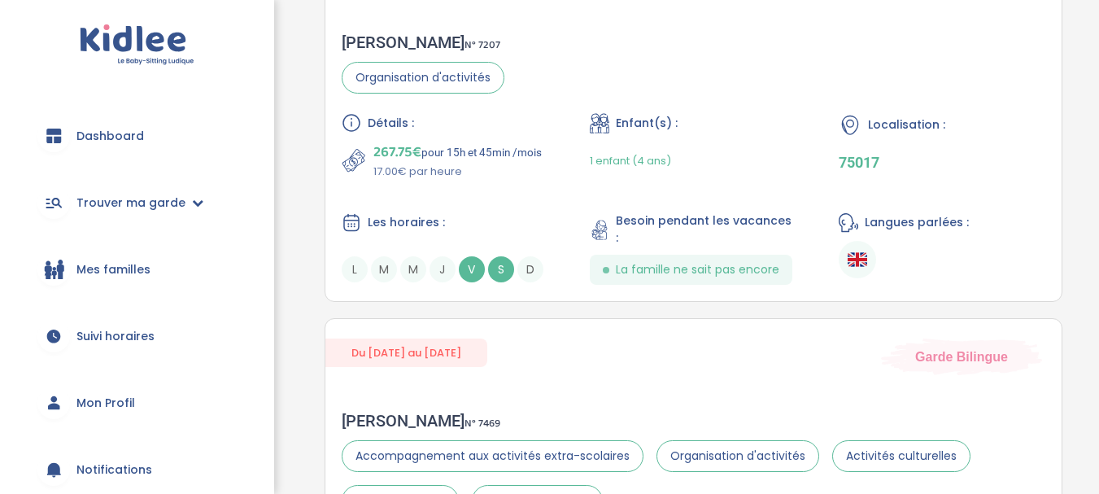
scroll to position [330, 0]
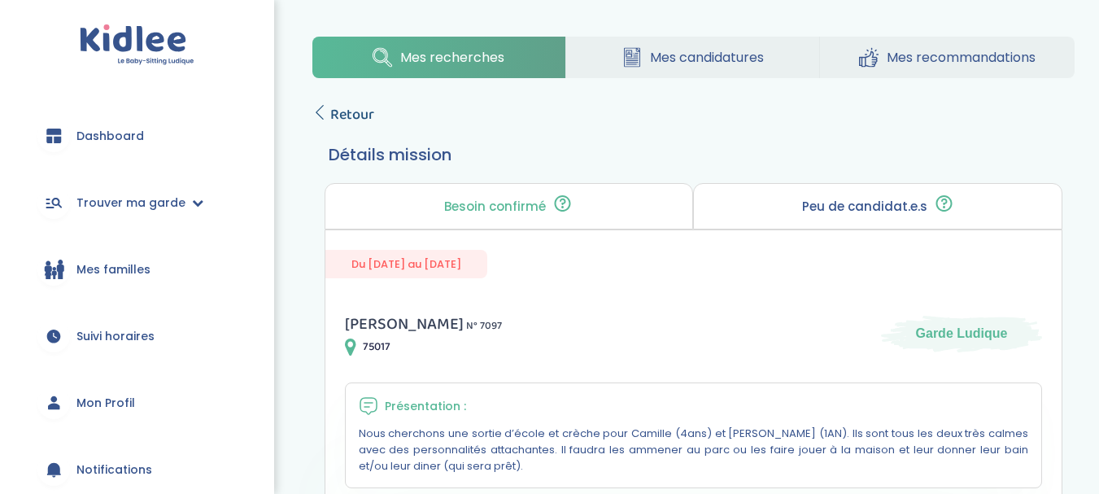
click at [364, 113] on span "Retour" at bounding box center [352, 114] width 44 height 23
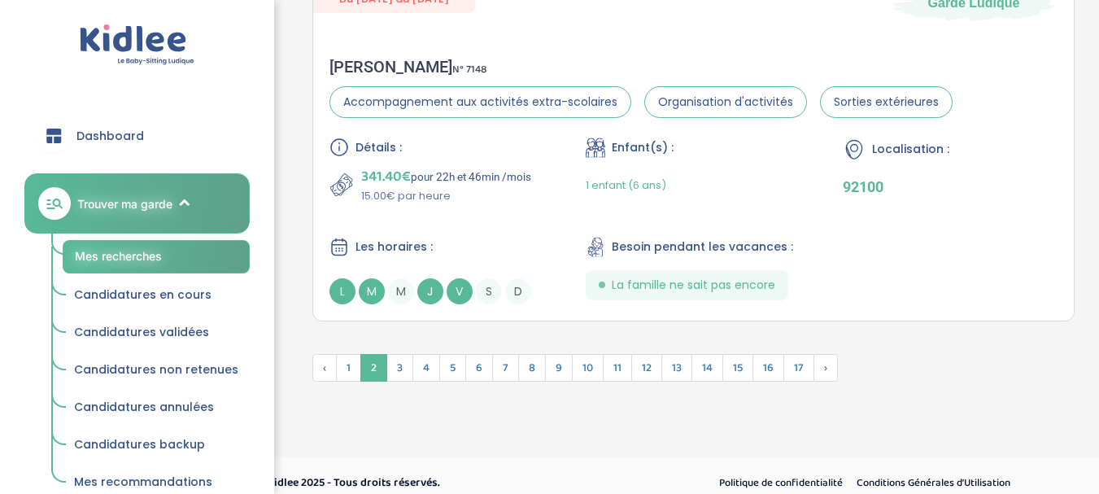
scroll to position [4637, 0]
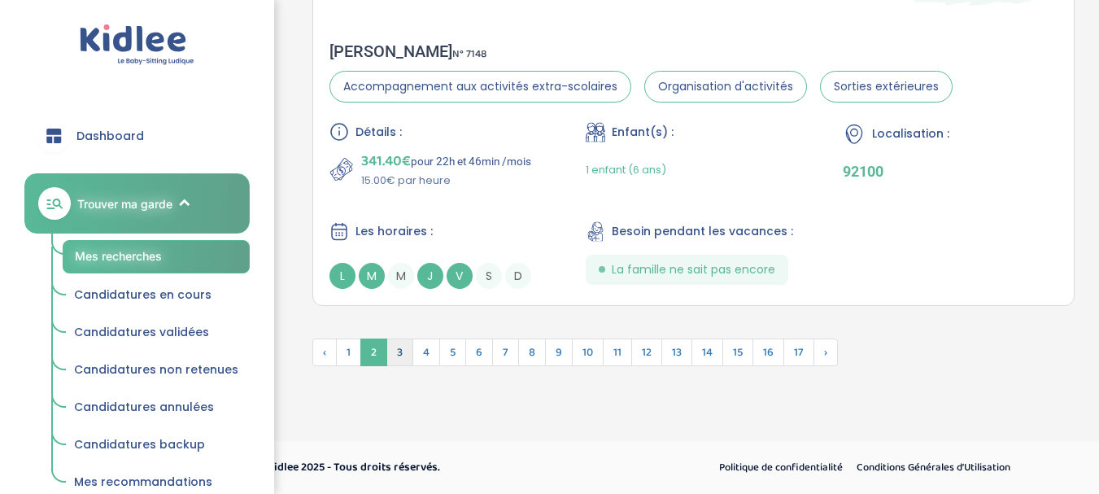
click at [404, 347] on span "3" at bounding box center [400, 353] width 27 height 28
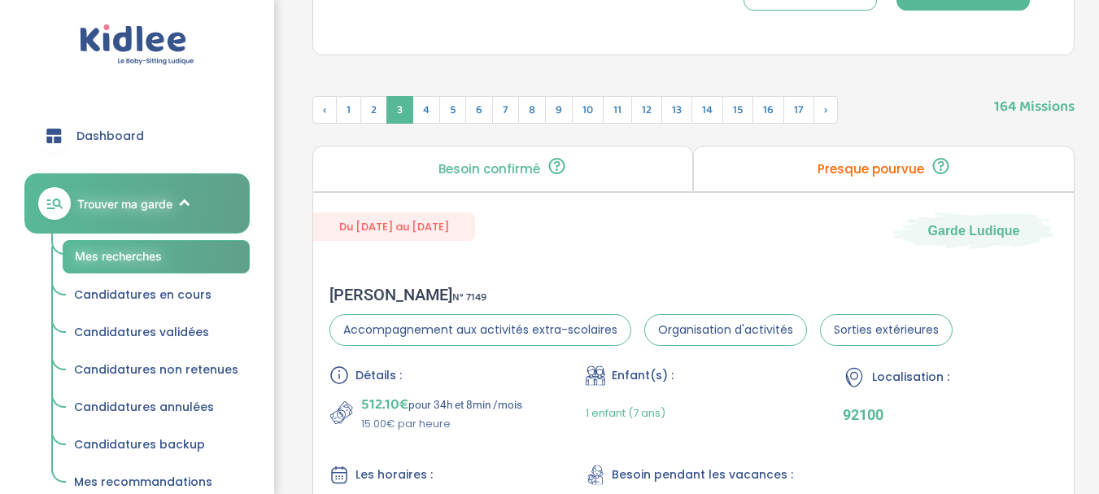
scroll to position [625, 0]
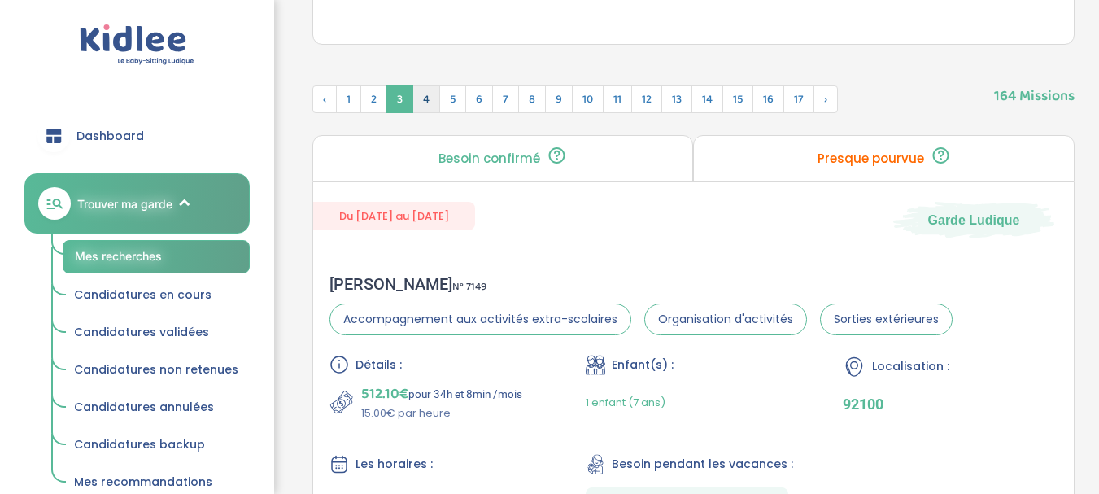
click at [427, 104] on span "4" at bounding box center [427, 99] width 28 height 28
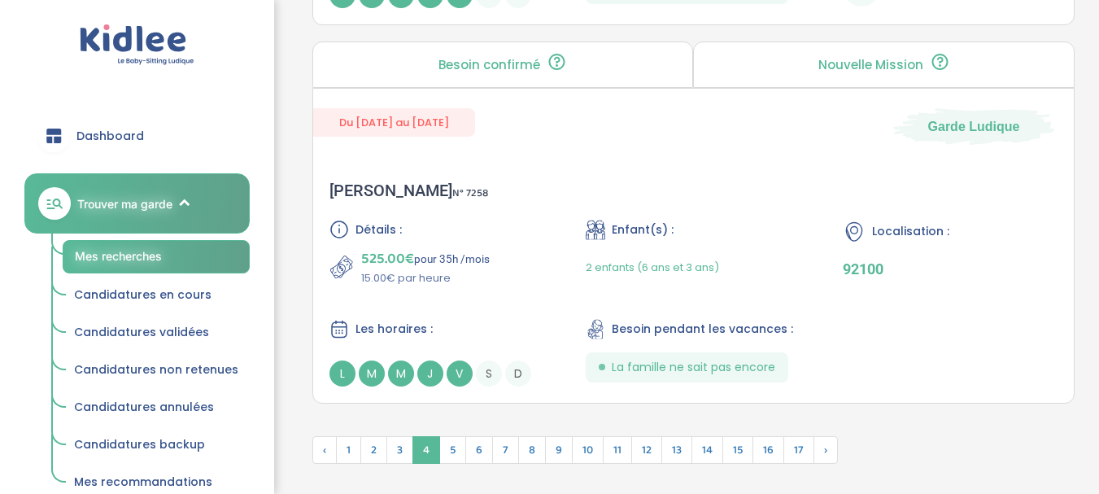
scroll to position [4554, 0]
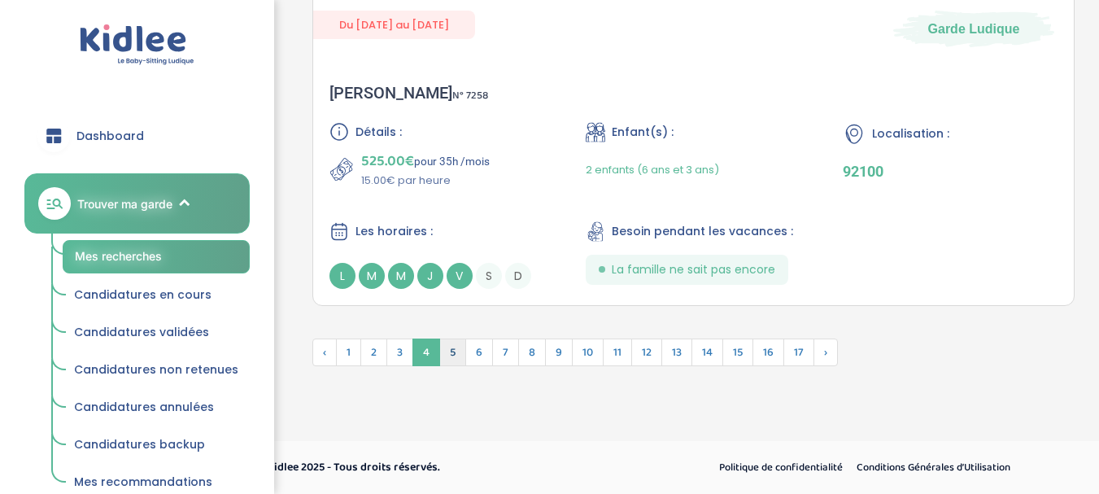
click at [460, 351] on span "5" at bounding box center [452, 353] width 27 height 28
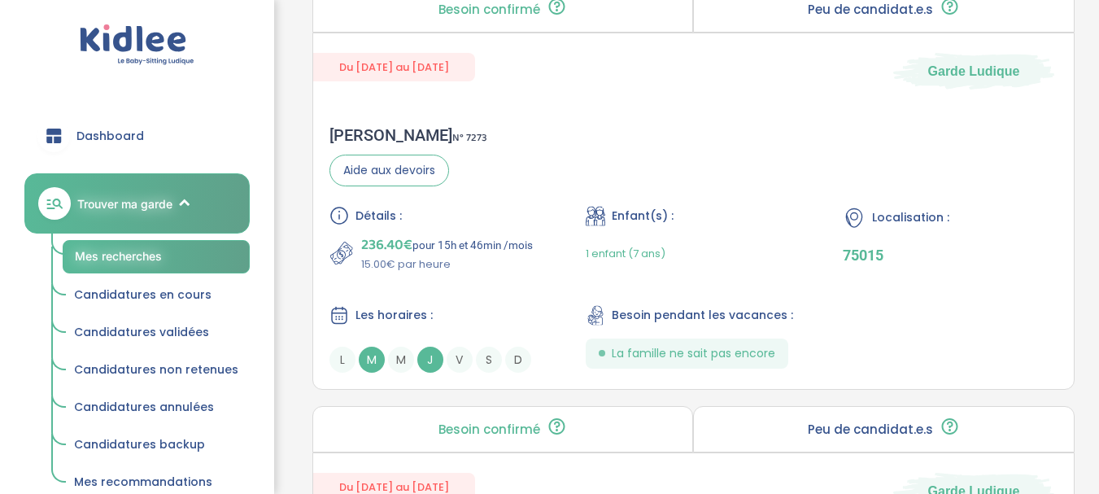
scroll to position [1182, 0]
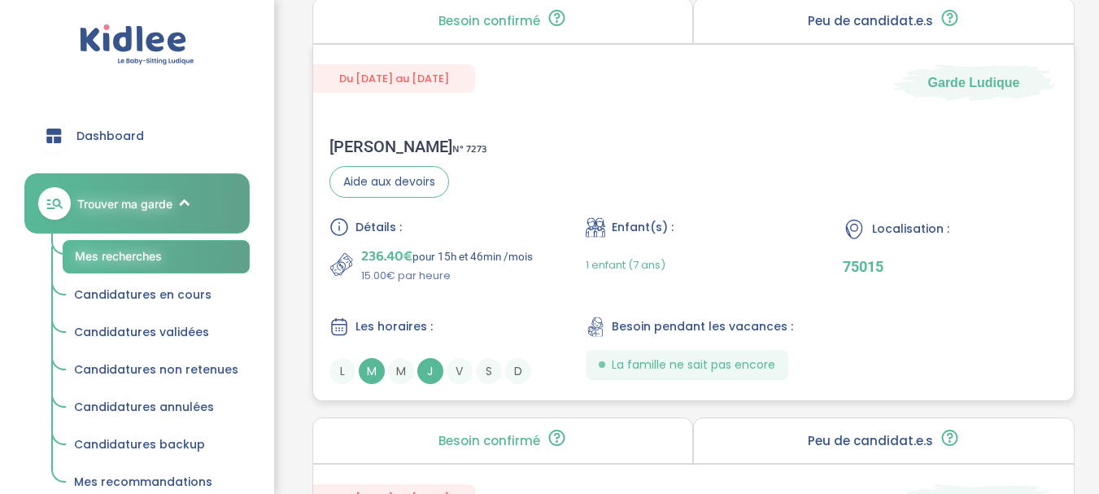
click at [371, 146] on div "Olivier L . N° 7273" at bounding box center [409, 147] width 158 height 20
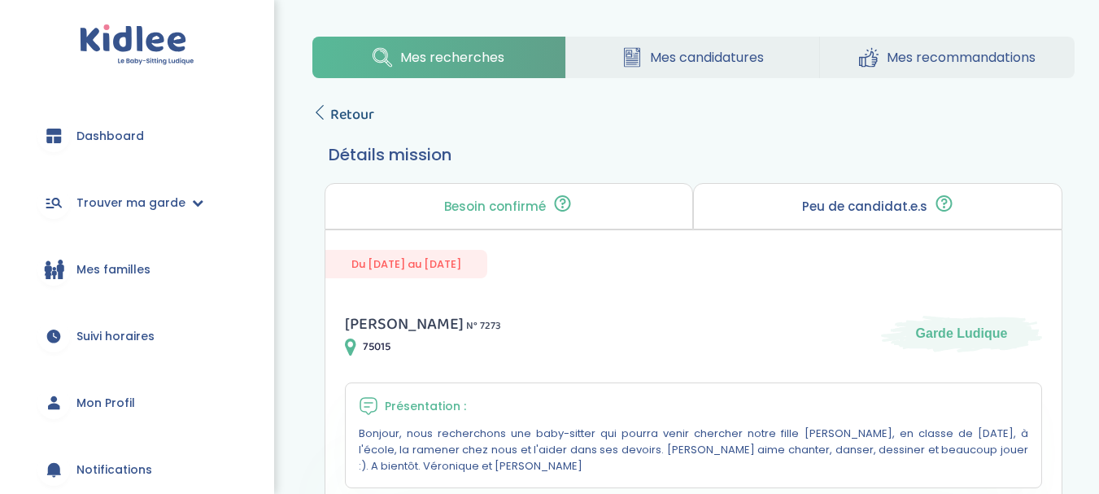
click at [365, 111] on span "Retour" at bounding box center [352, 114] width 44 height 23
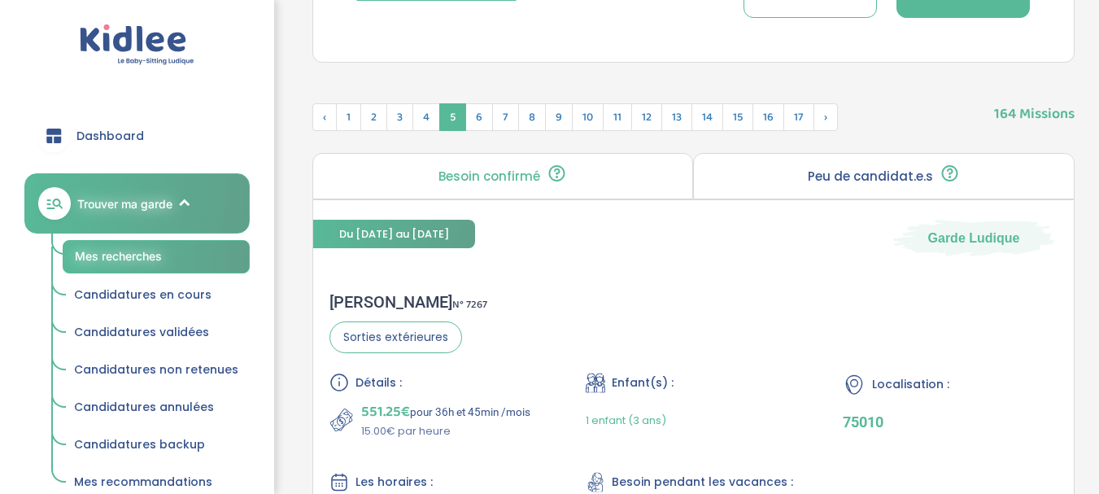
scroll to position [422, 0]
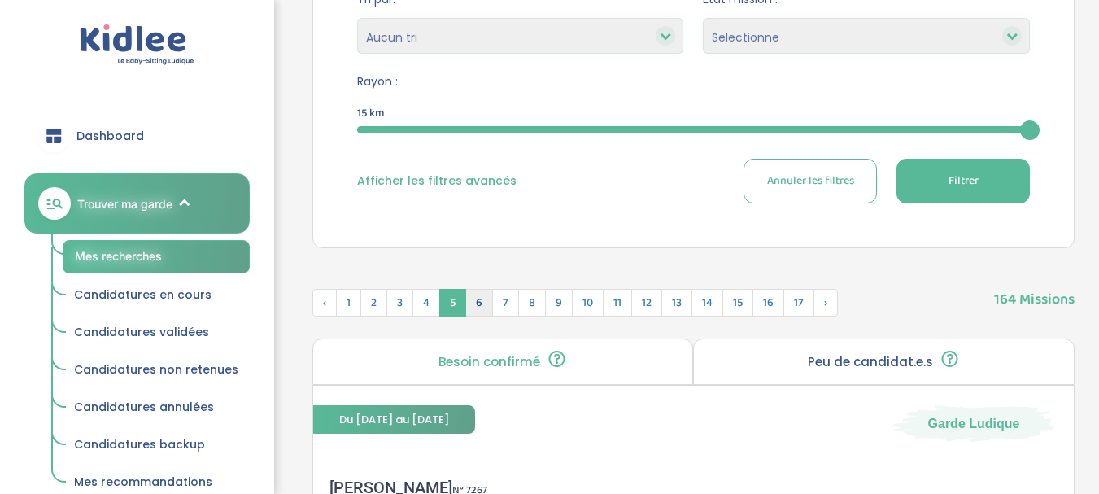
click at [478, 298] on span "6" at bounding box center [479, 303] width 28 height 28
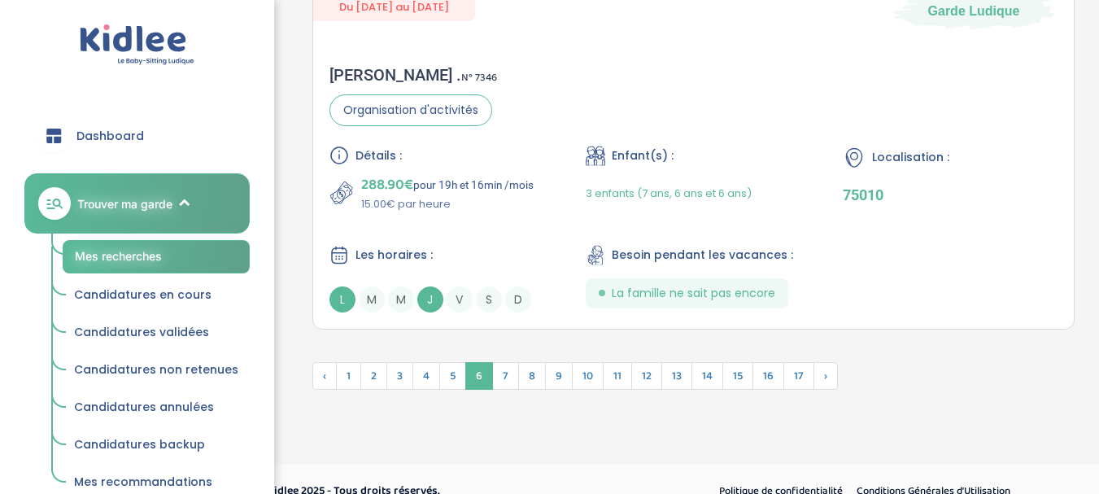
scroll to position [4595, 0]
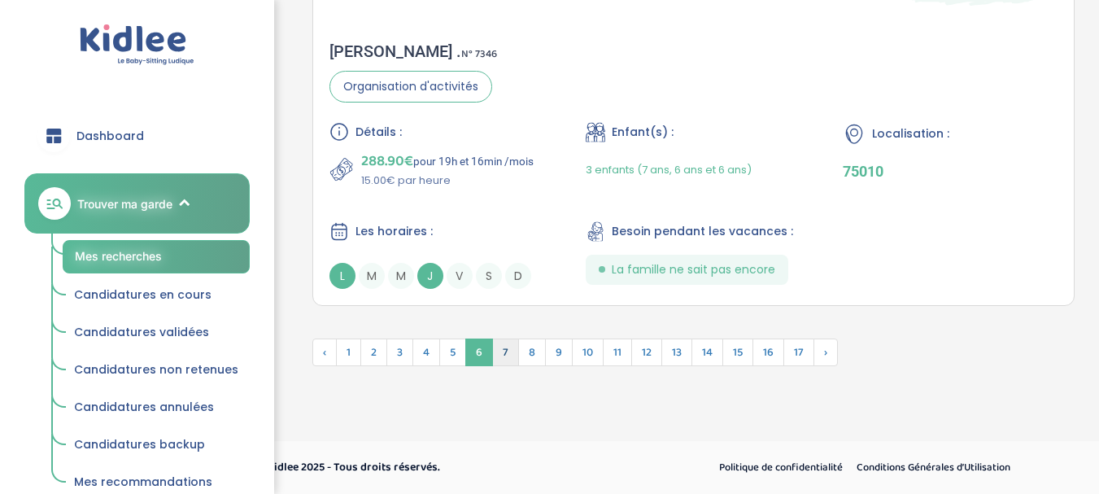
click at [505, 356] on span "7" at bounding box center [505, 353] width 27 height 28
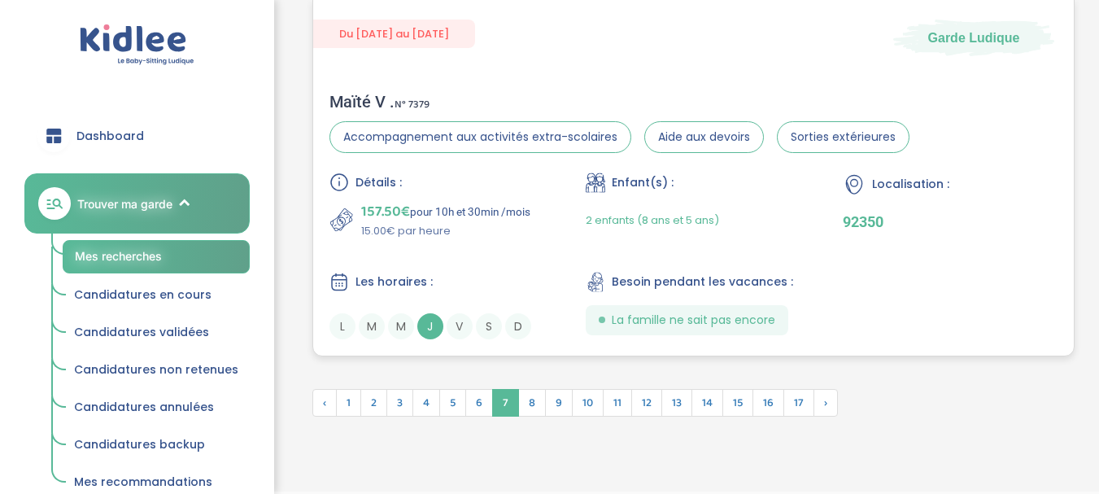
scroll to position [4589, 0]
click at [357, 99] on div "Maïté V . N° 7379" at bounding box center [620, 103] width 580 height 20
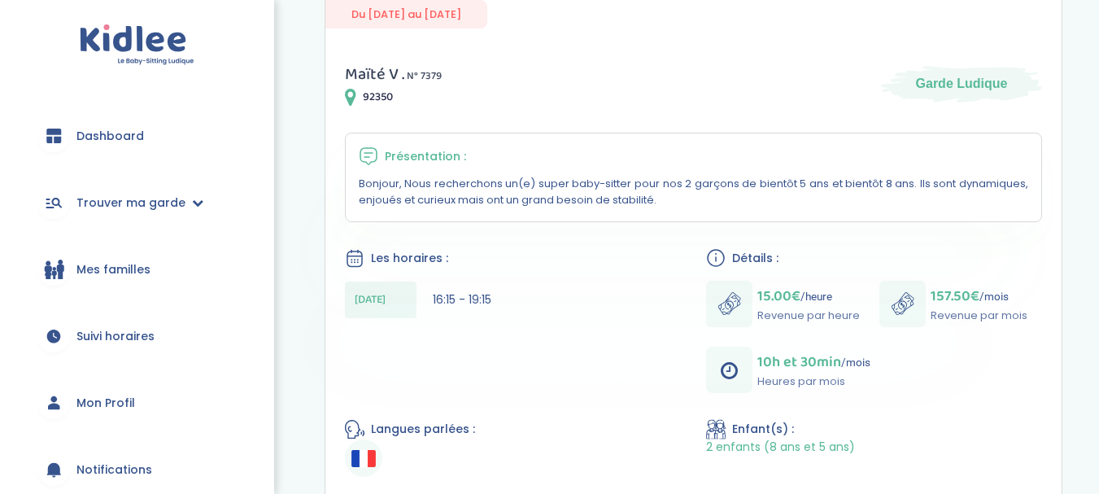
scroll to position [232, 0]
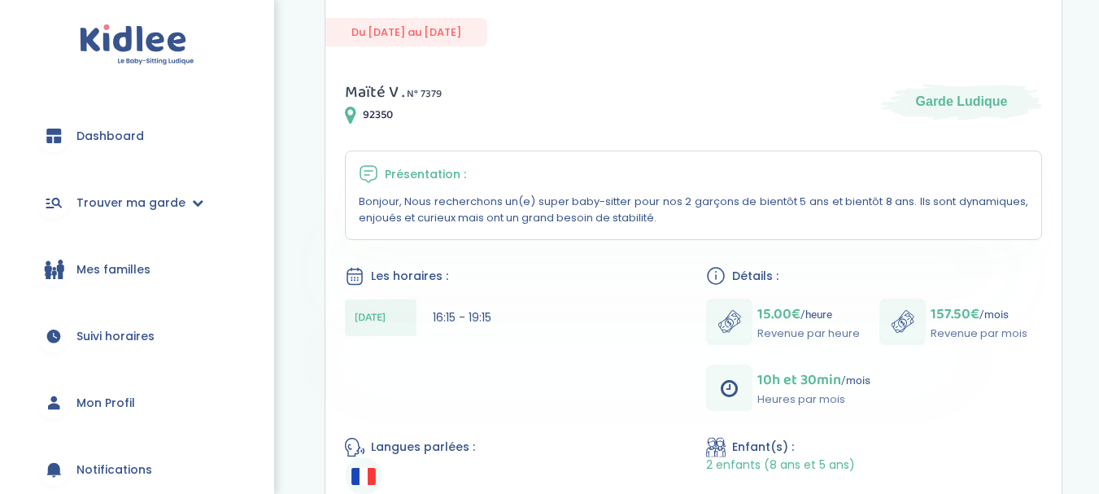
drag, startPoint x: 664, startPoint y: 148, endPoint x: 661, endPoint y: 168, distance: 20.6
click at [661, 168] on div "Maïté V . N° 7379 92350 Garde Ludique Présentation : Bonjour, Nous recherchons …" at bounding box center [693, 492] width 737 height 867
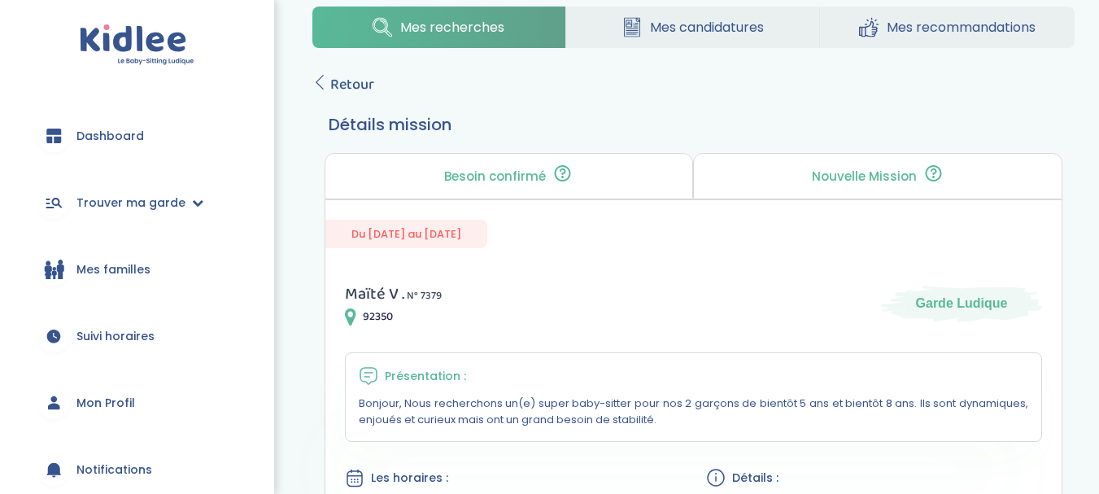
scroll to position [0, 0]
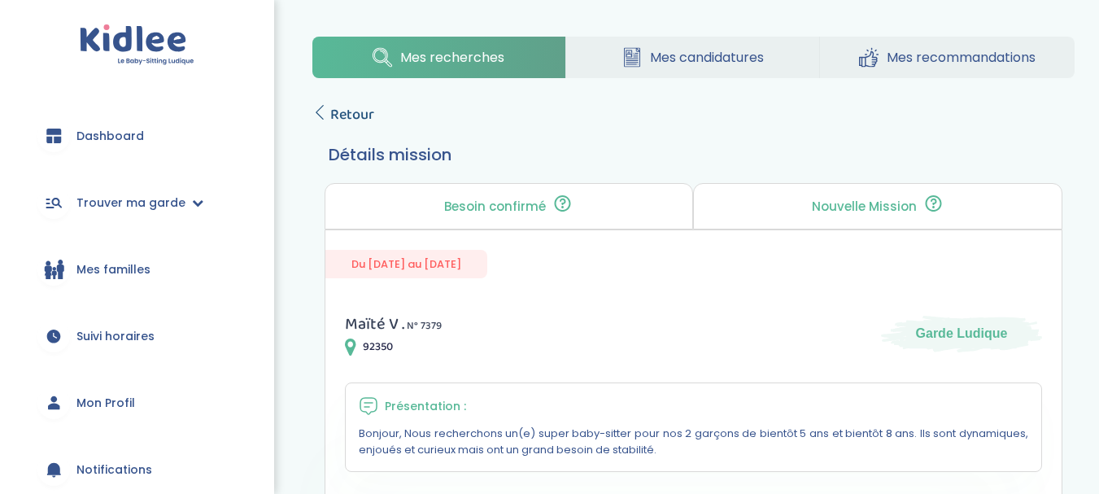
click at [346, 122] on span "Retour" at bounding box center [352, 114] width 44 height 23
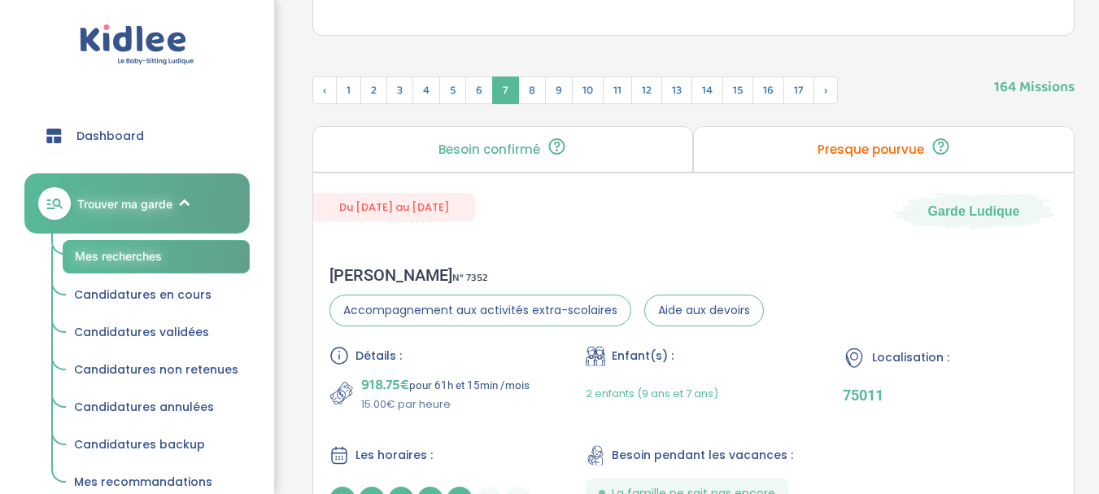
scroll to position [633, 0]
click at [525, 91] on span "8" at bounding box center [532, 91] width 28 height 28
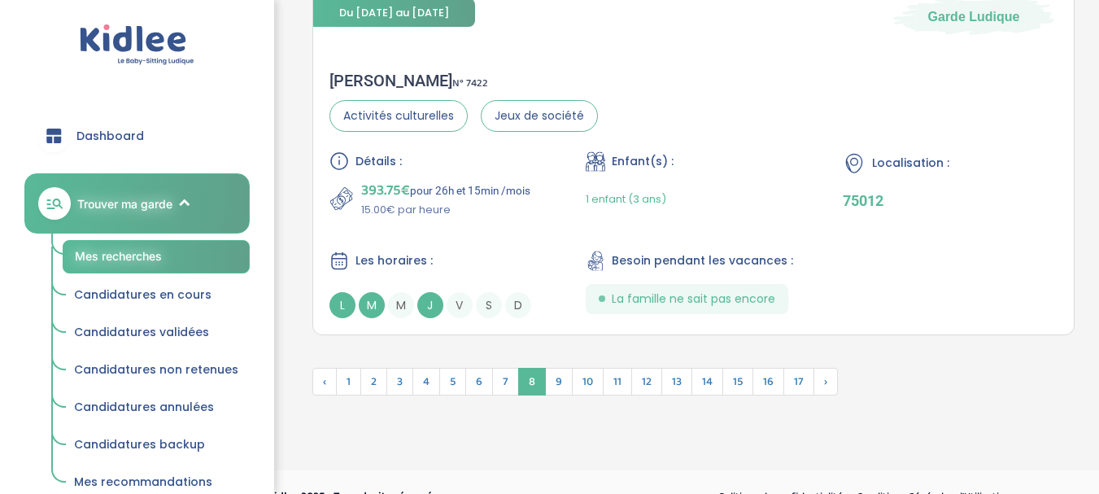
scroll to position [4598, 0]
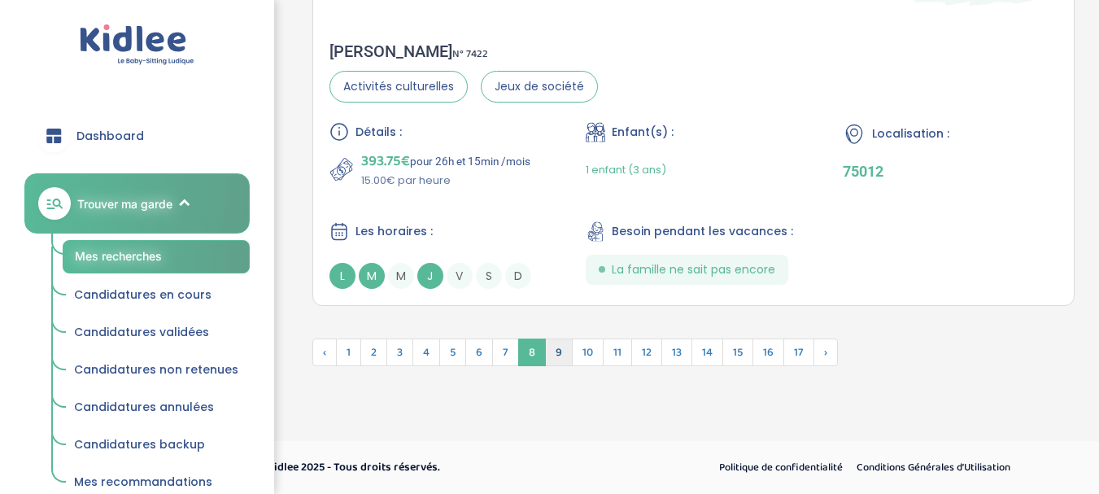
click at [560, 347] on span "9" at bounding box center [559, 353] width 28 height 28
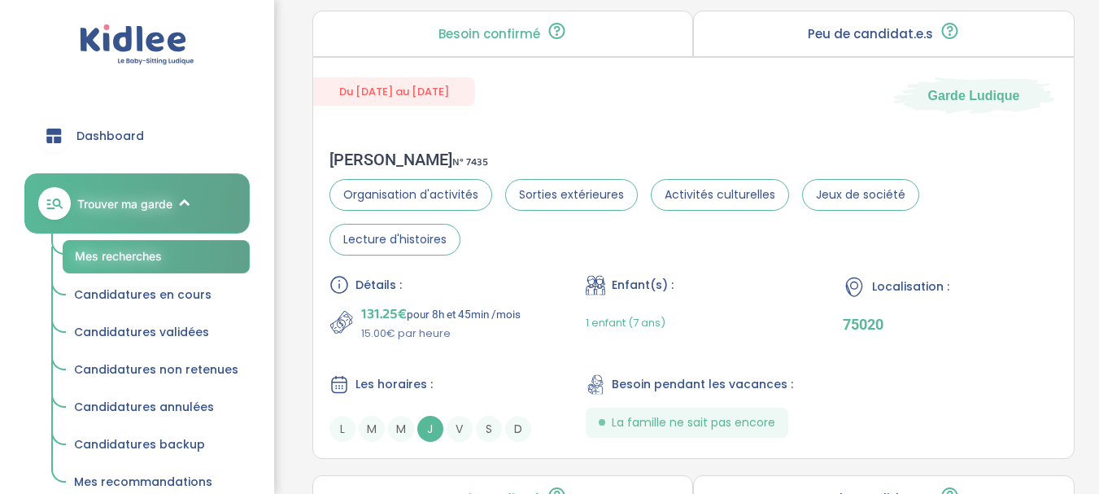
scroll to position [2770, 0]
click at [399, 155] on div "Laurent H . N° 7435" at bounding box center [694, 159] width 729 height 20
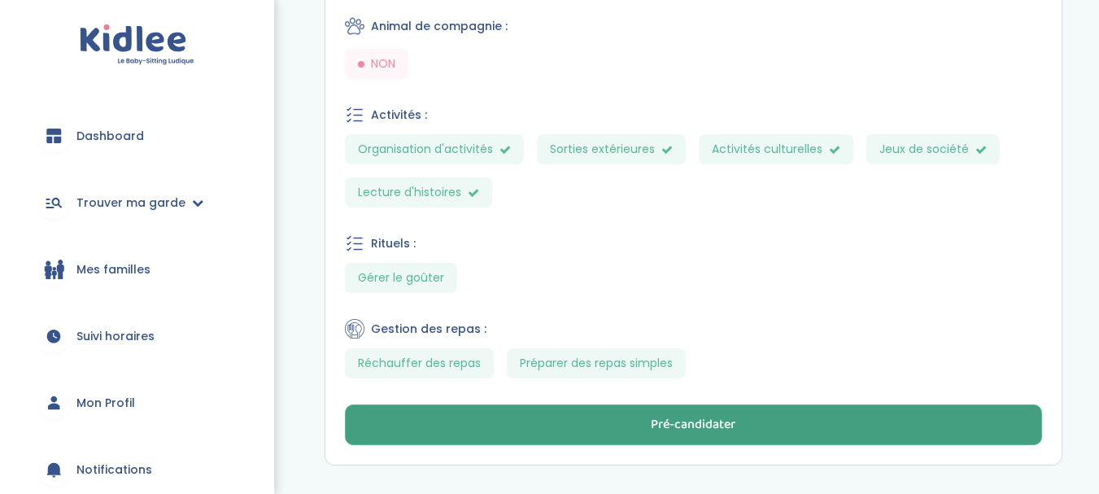
scroll to position [852, 0]
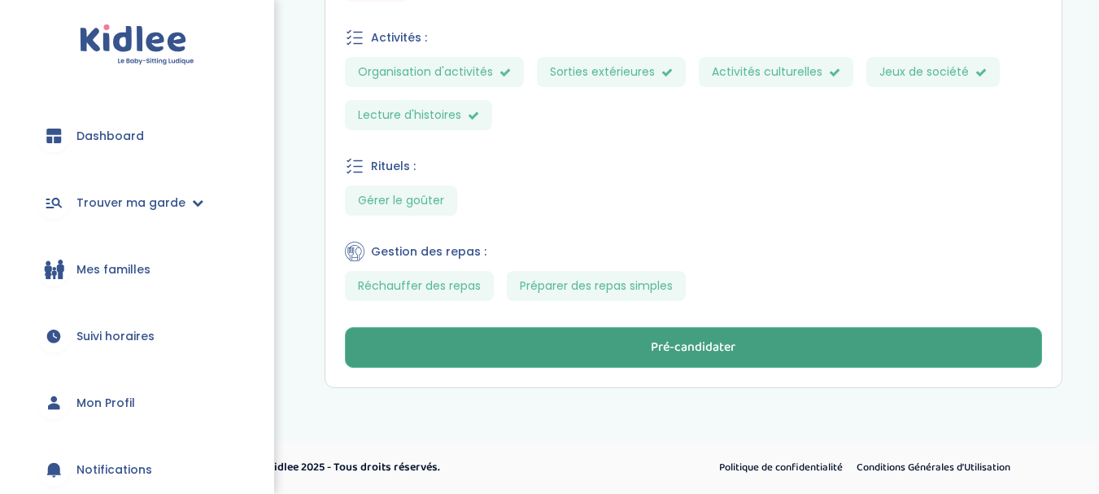
click at [747, 339] on button "Pré-candidater" at bounding box center [694, 347] width 698 height 41
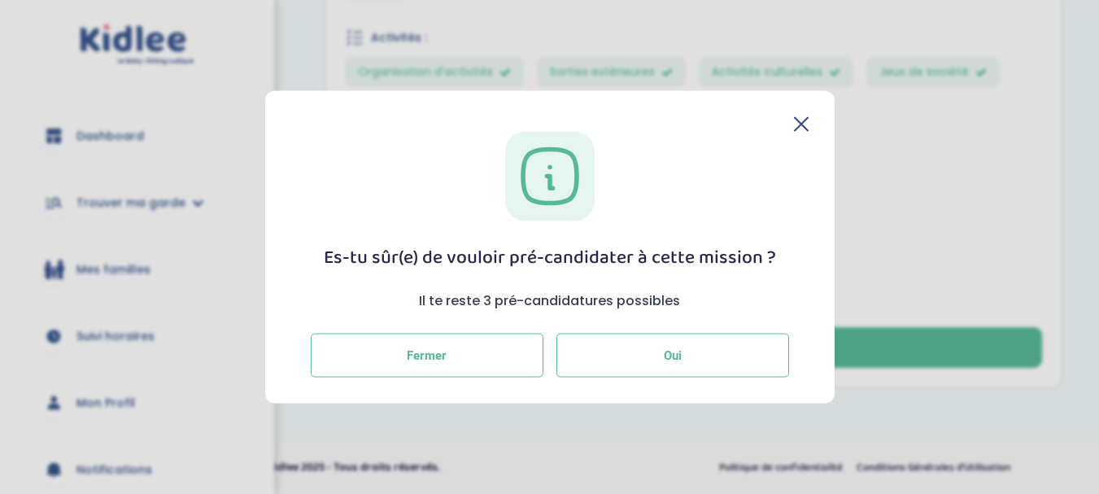
click at [627, 351] on button "Oui" at bounding box center [673, 356] width 233 height 44
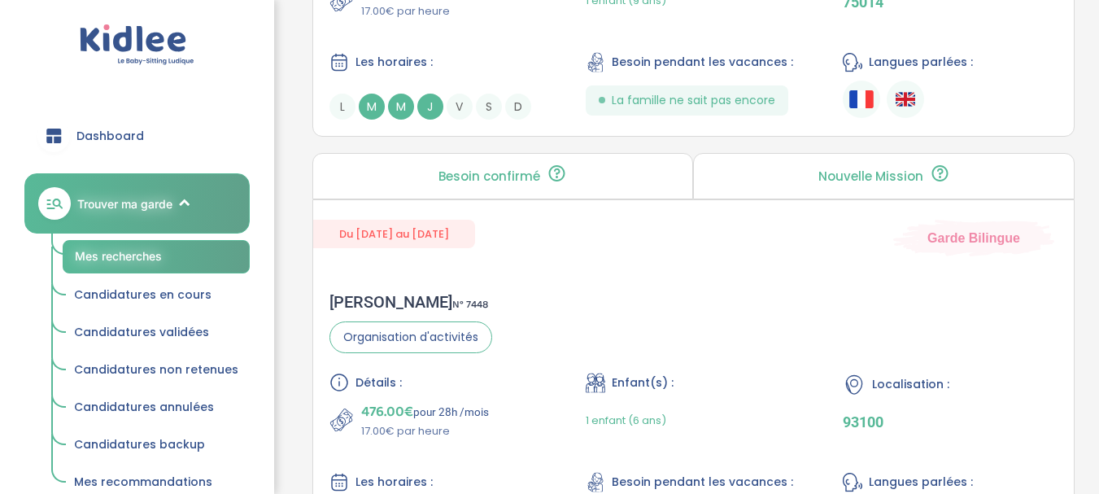
scroll to position [4569, 0]
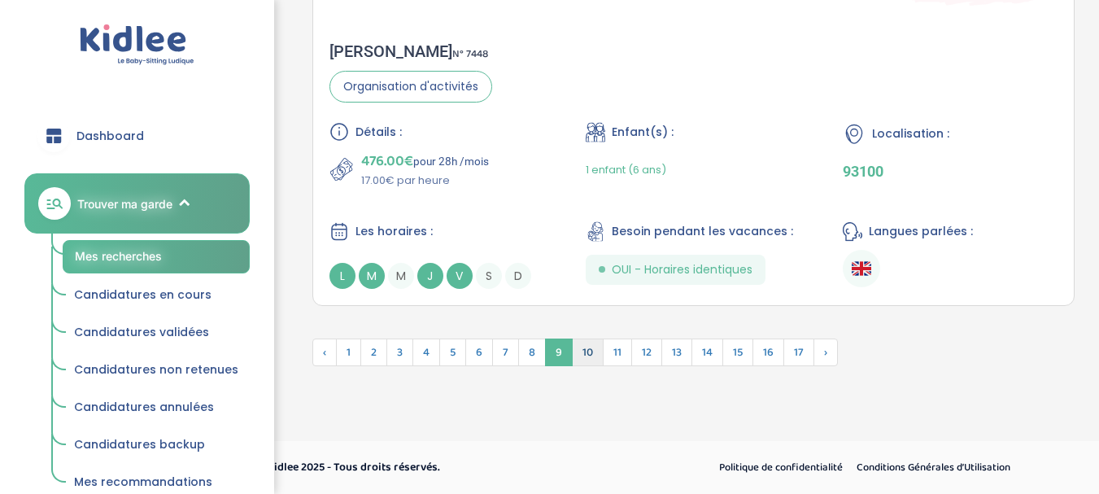
click at [583, 357] on span "10" at bounding box center [588, 353] width 32 height 28
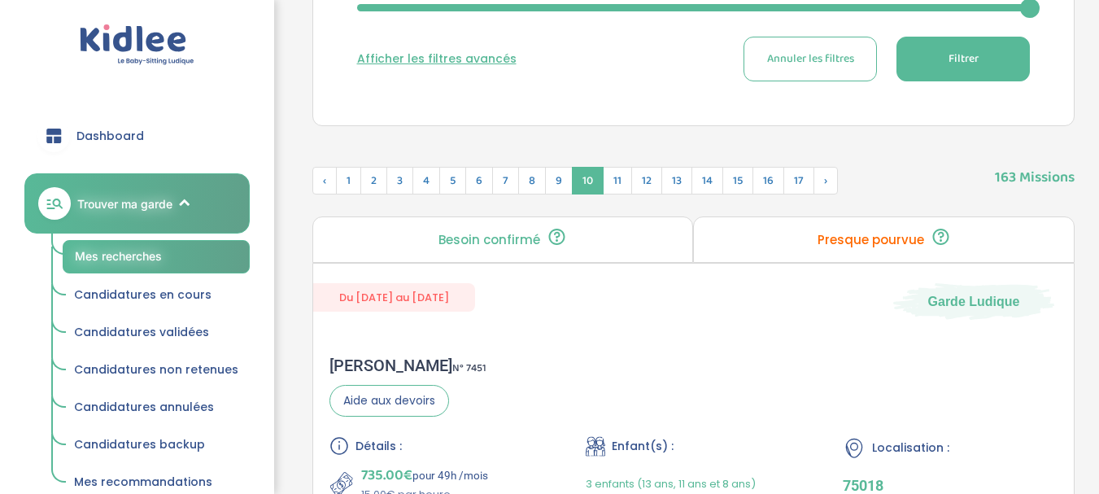
scroll to position [570, 0]
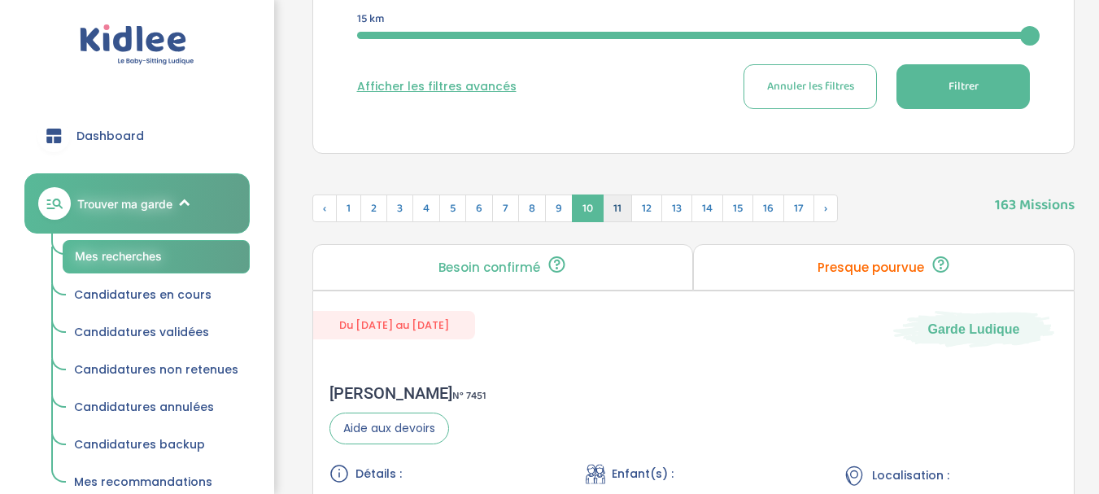
click at [620, 212] on span "11" at bounding box center [617, 208] width 29 height 28
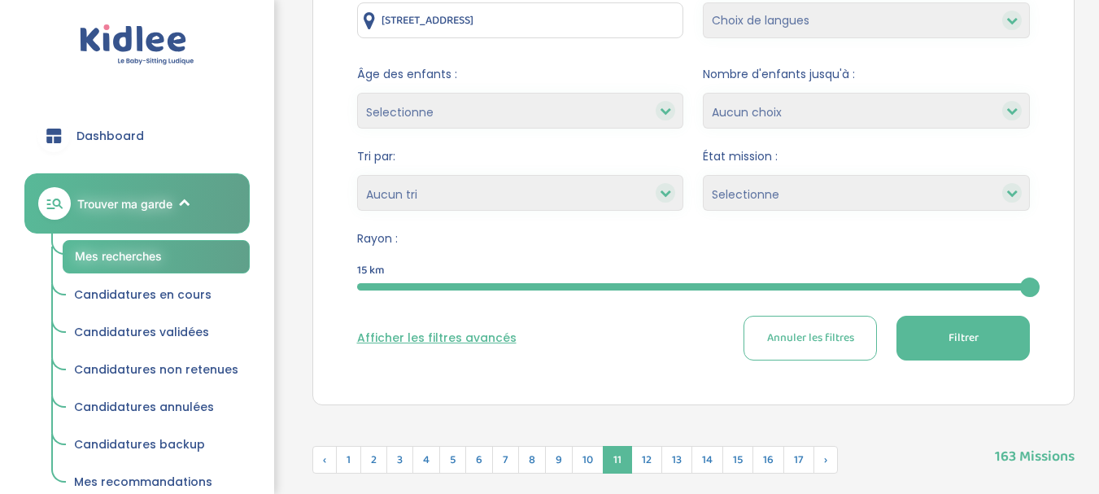
scroll to position [320, 0]
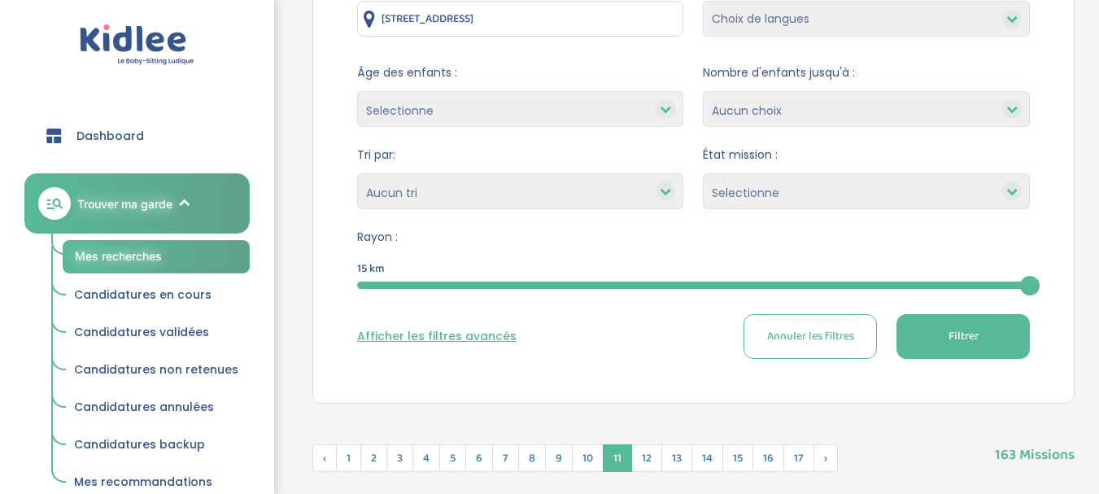
click at [560, 205] on select "Heures par semaine (croissant) Heures par semaine (décroissant) Date de démarra…" at bounding box center [520, 191] width 327 height 36
click at [609, 192] on select "Heures par semaine (croissant) Heures par semaine (décroissant) Date de démarra…" at bounding box center [520, 191] width 327 height 36
click at [599, 164] on div "Tri par: Heures par semaine (croissant) Heures par semaine (décroissant) Date d…" at bounding box center [520, 177] width 327 height 63
click at [485, 194] on select "Heures par semaine (croissant) Heures par semaine (décroissant) Date de démarra…" at bounding box center [520, 191] width 327 height 36
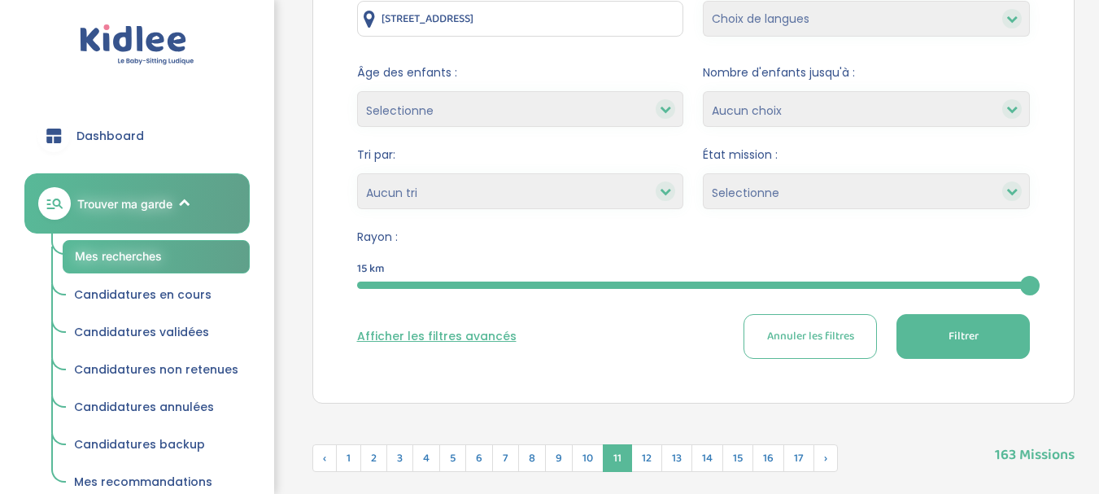
click at [448, 334] on button "Afficher les filtres avancés" at bounding box center [436, 336] width 159 height 17
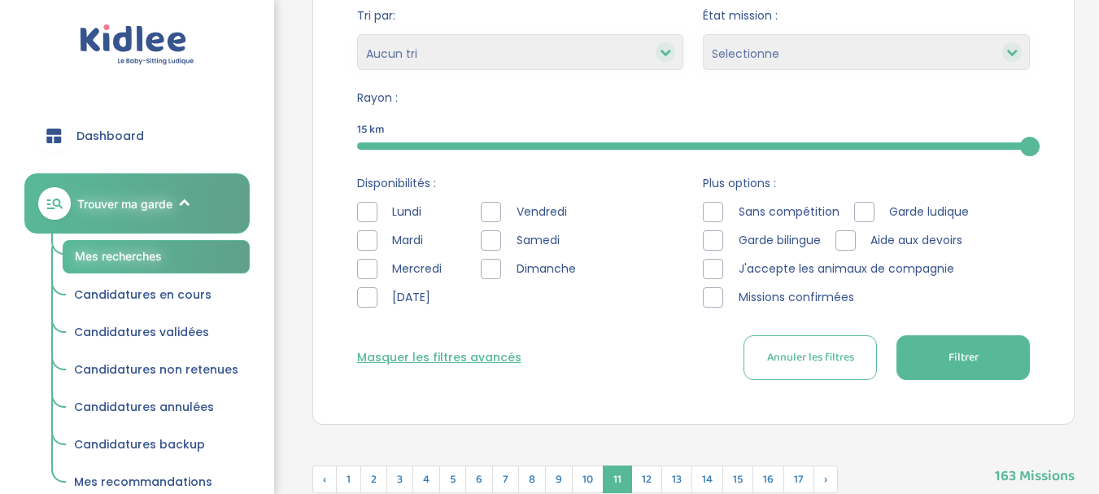
scroll to position [504, 0]
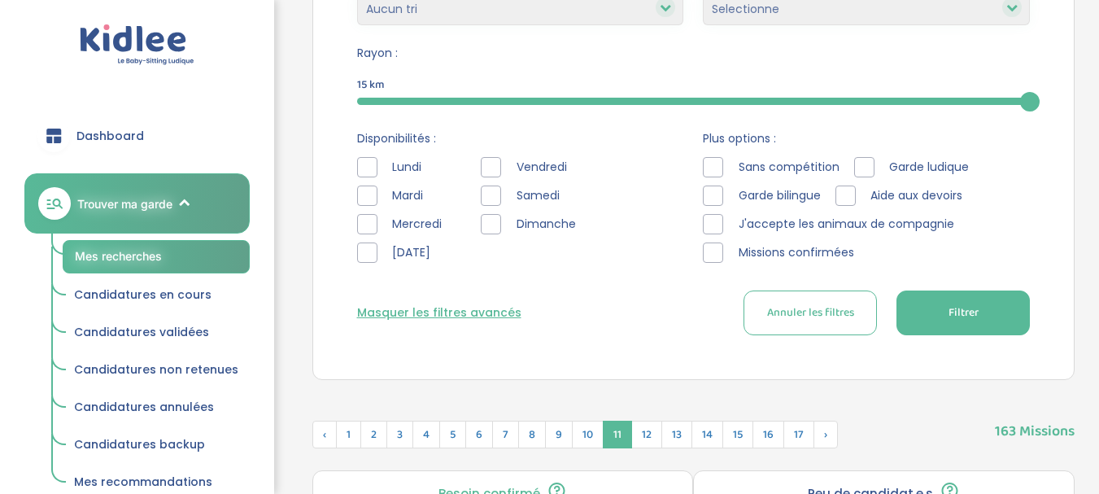
click at [365, 253] on div at bounding box center [367, 252] width 20 height 20
click at [492, 162] on div at bounding box center [491, 167] width 20 height 20
click at [496, 199] on div at bounding box center [491, 196] width 20 height 20
click at [496, 224] on div at bounding box center [491, 224] width 20 height 20
click at [369, 199] on div at bounding box center [367, 196] width 20 height 20
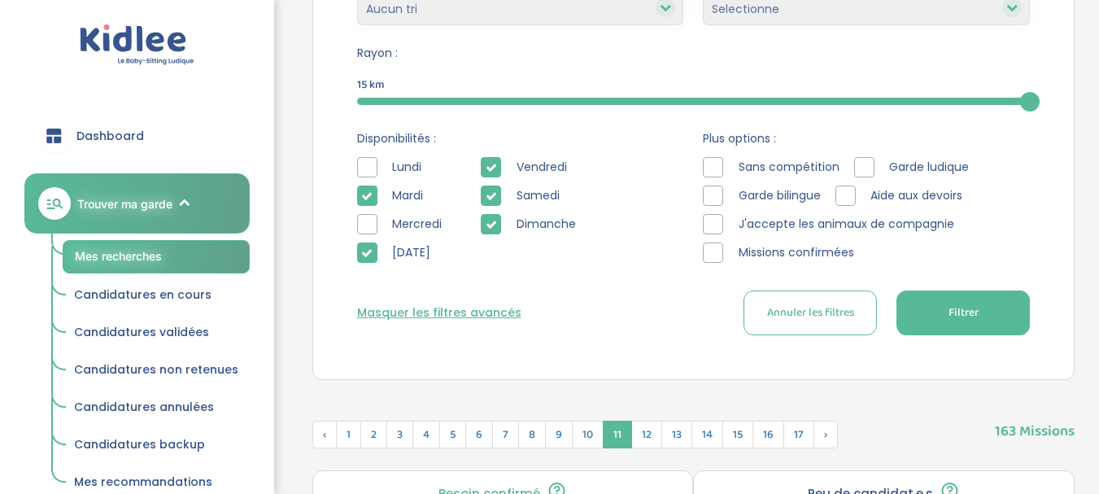
click at [1002, 312] on button "Filtrer" at bounding box center [963, 313] width 133 height 45
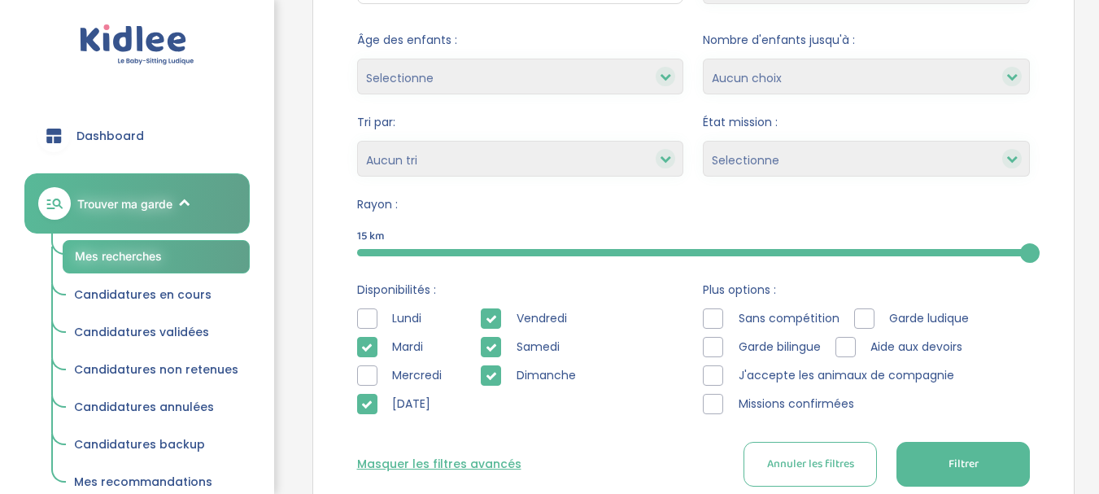
scroll to position [171, 0]
